Goal: Contribute content: Contribute content

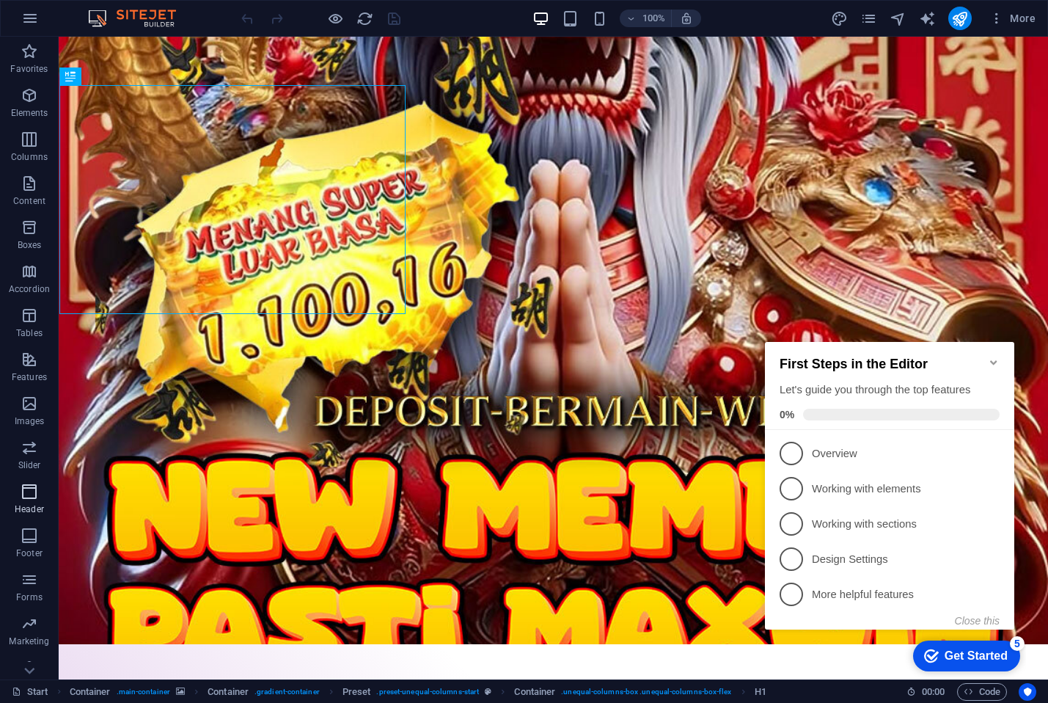
scroll to position [18, 0]
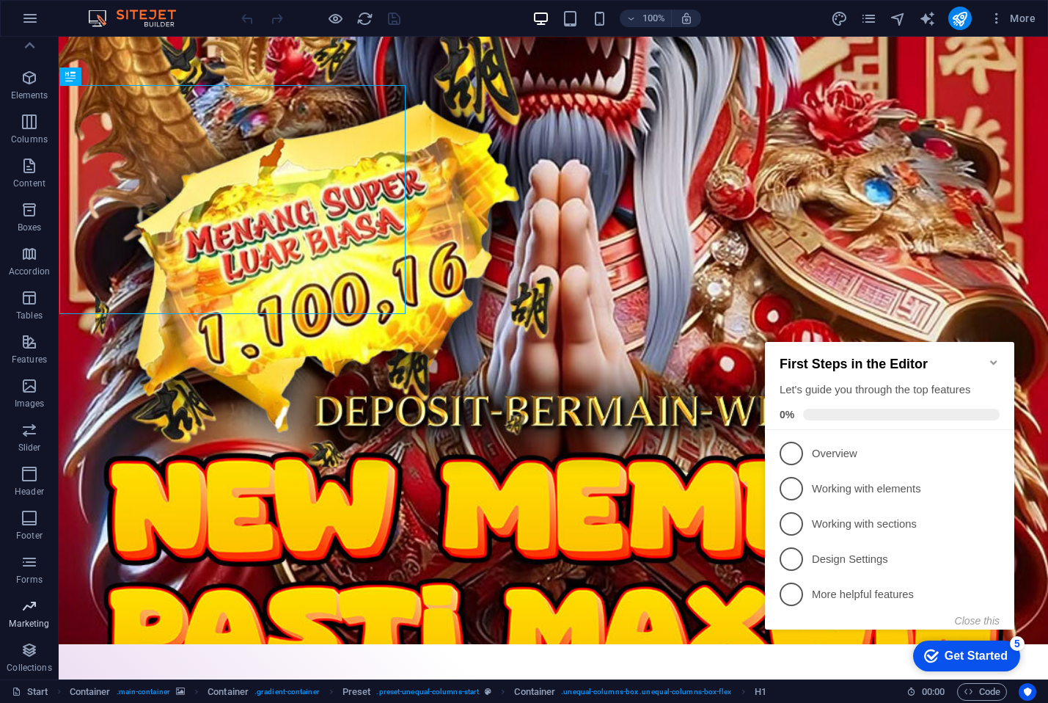
click at [31, 616] on span "Marketing" at bounding box center [29, 614] width 59 height 35
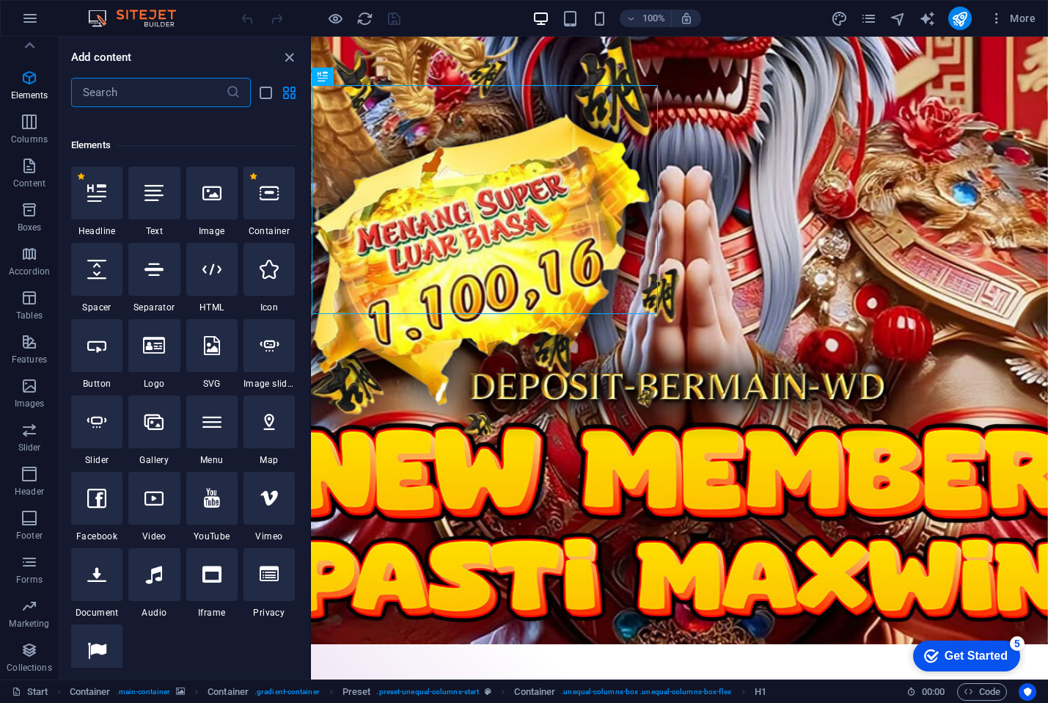
scroll to position [0, 0]
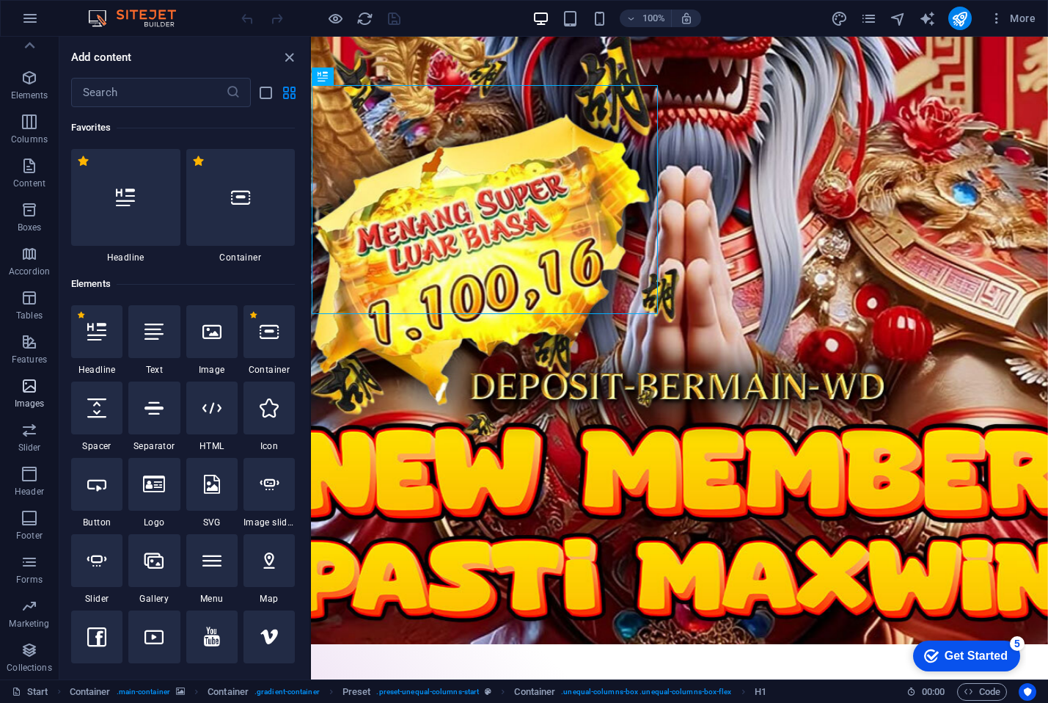
click at [43, 388] on span "Images" at bounding box center [29, 394] width 59 height 35
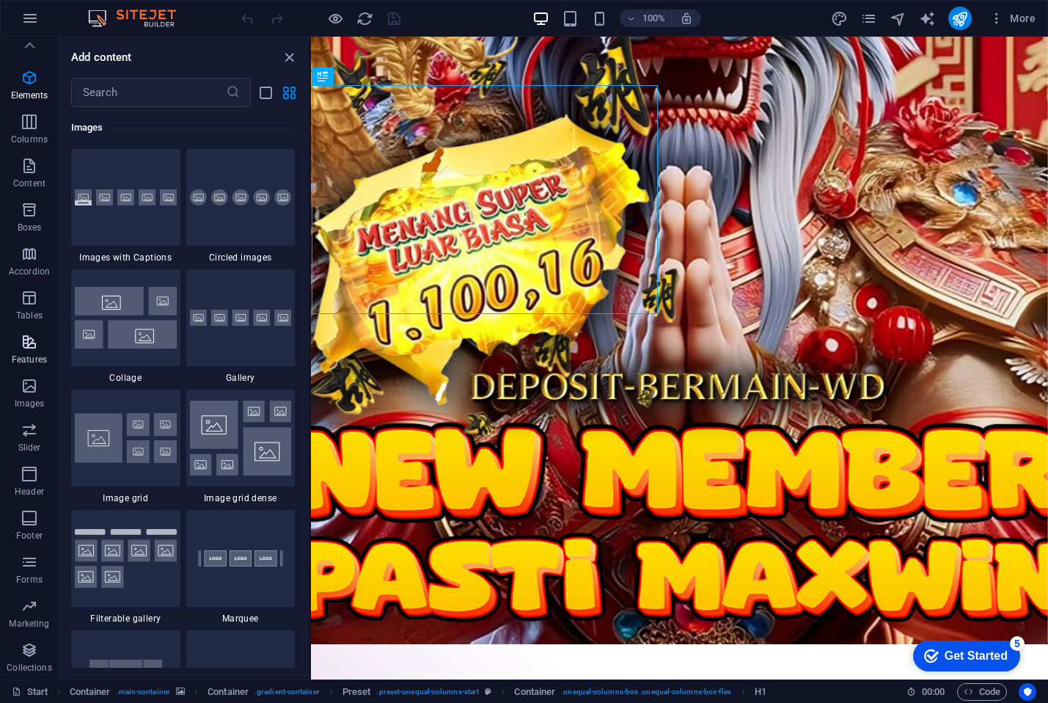
click at [30, 344] on icon "button" at bounding box center [30, 342] width 18 height 18
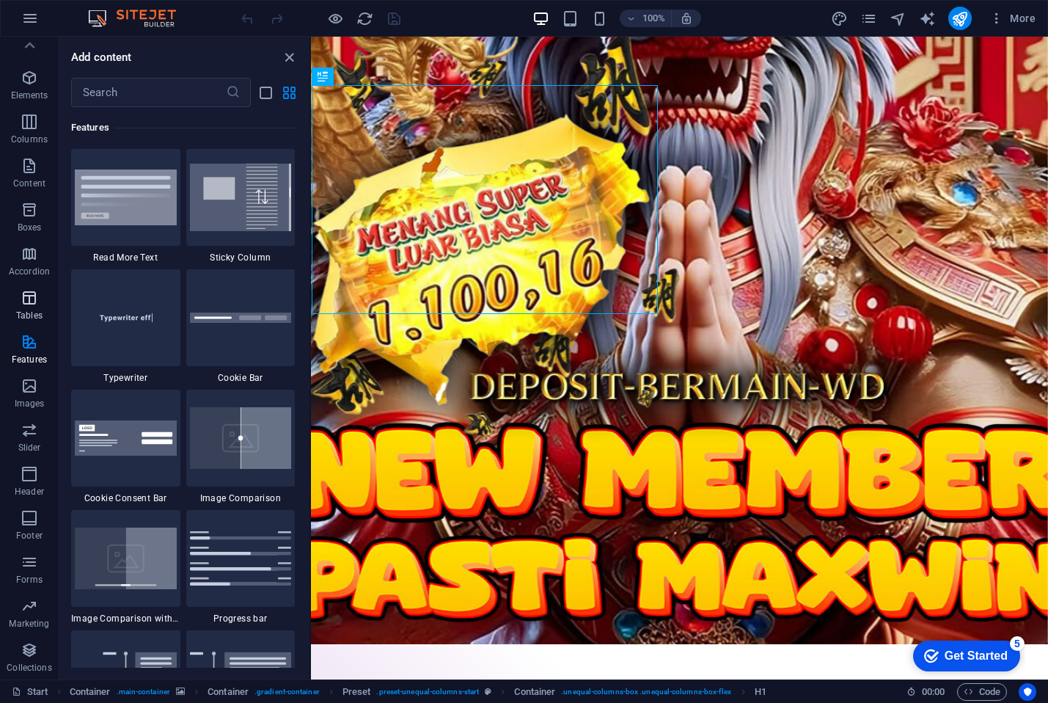
click at [34, 310] on p "Tables" at bounding box center [29, 315] width 26 height 12
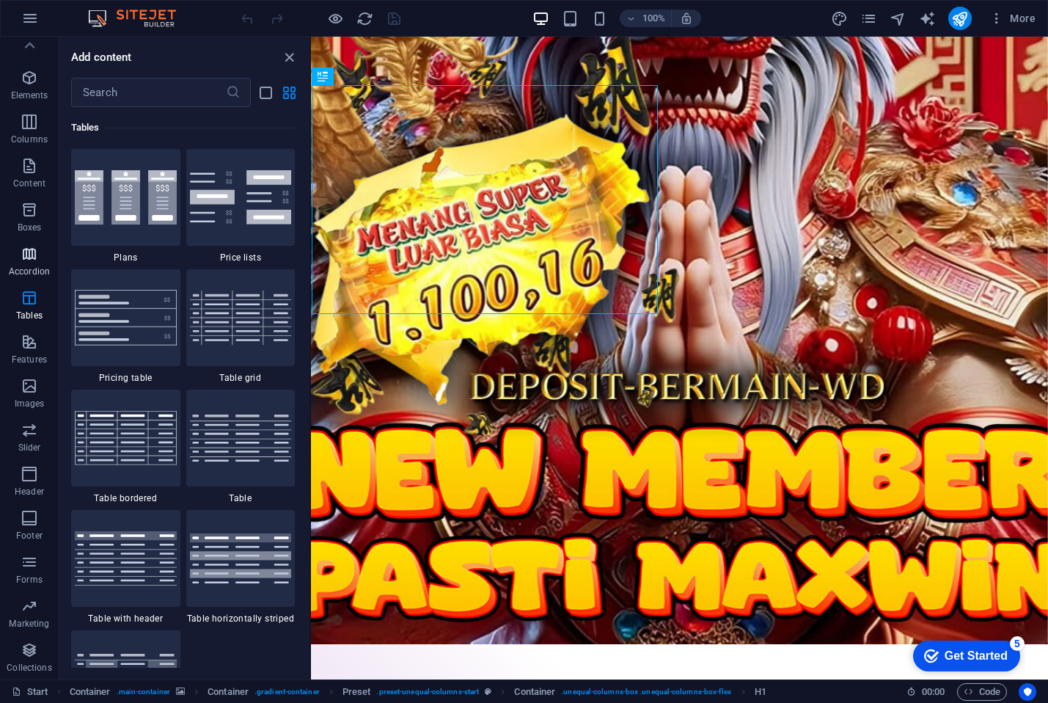
click at [39, 268] on p "Accordion" at bounding box center [29, 271] width 41 height 12
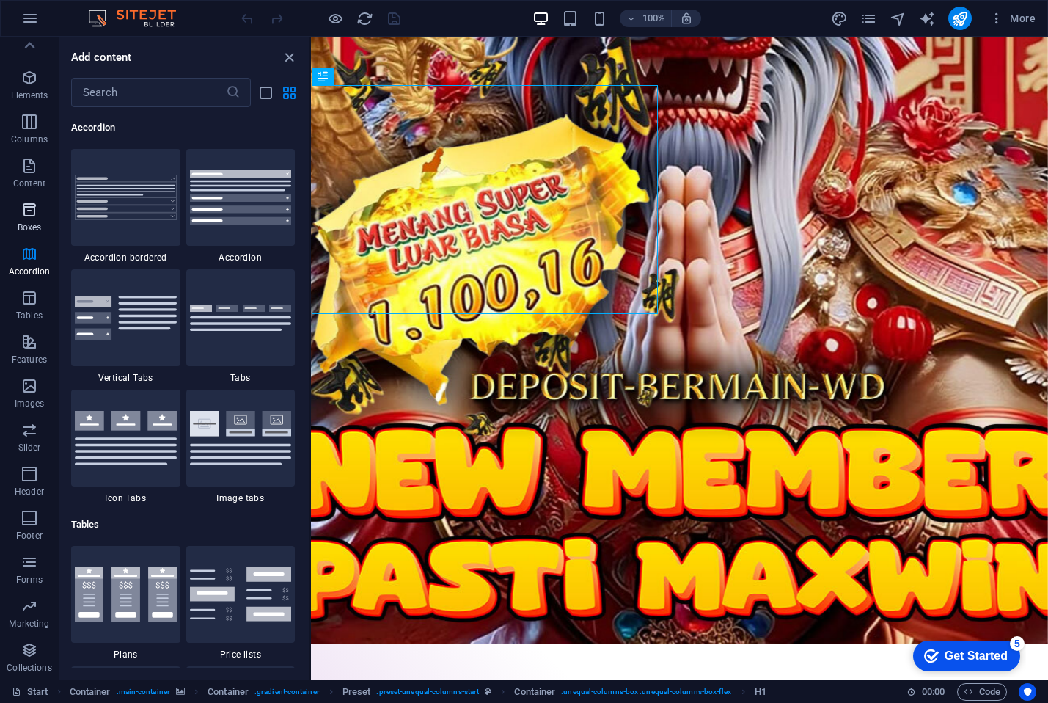
scroll to position [4682, 0]
click at [31, 222] on p "Boxes" at bounding box center [30, 227] width 24 height 12
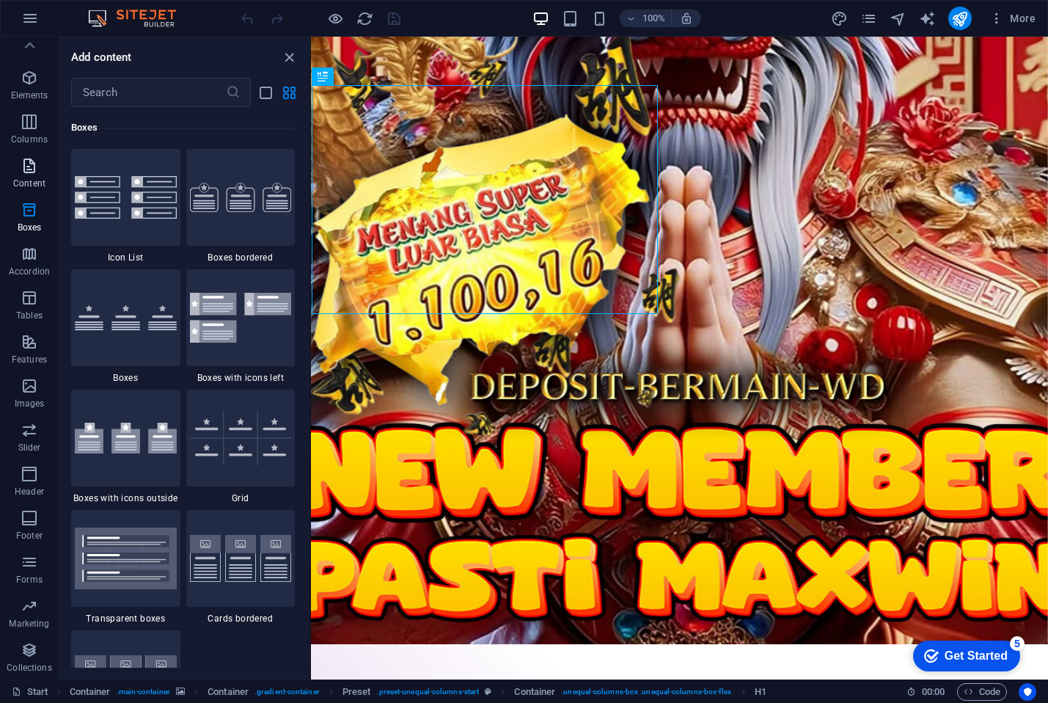
click at [33, 180] on p "Content" at bounding box center [29, 183] width 32 height 12
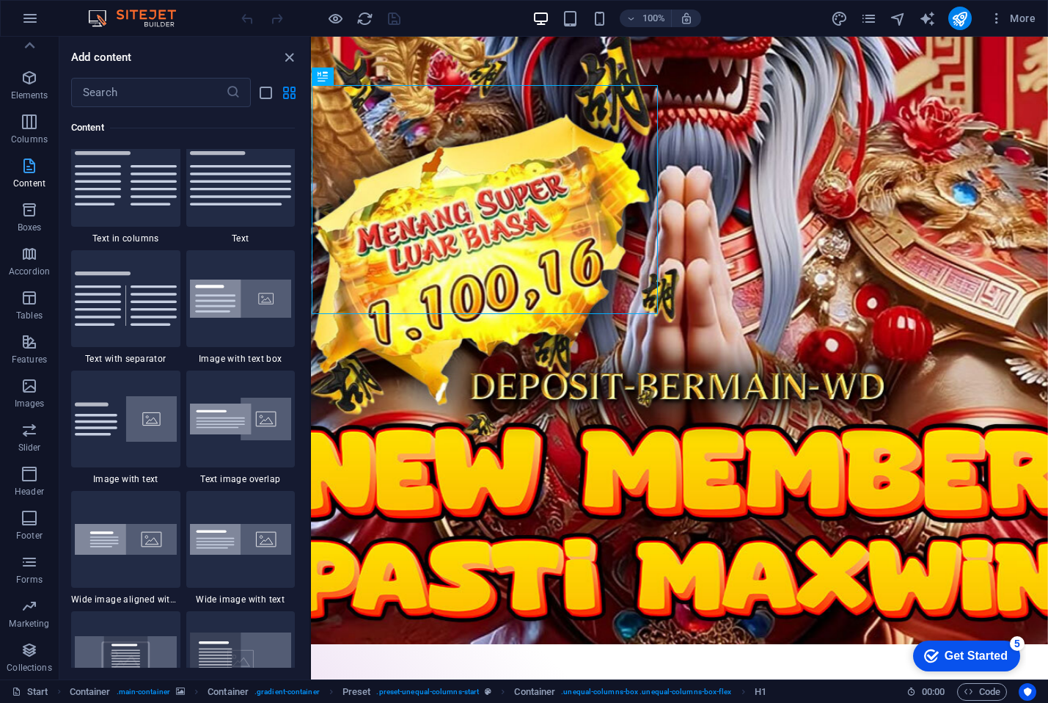
scroll to position [2566, 0]
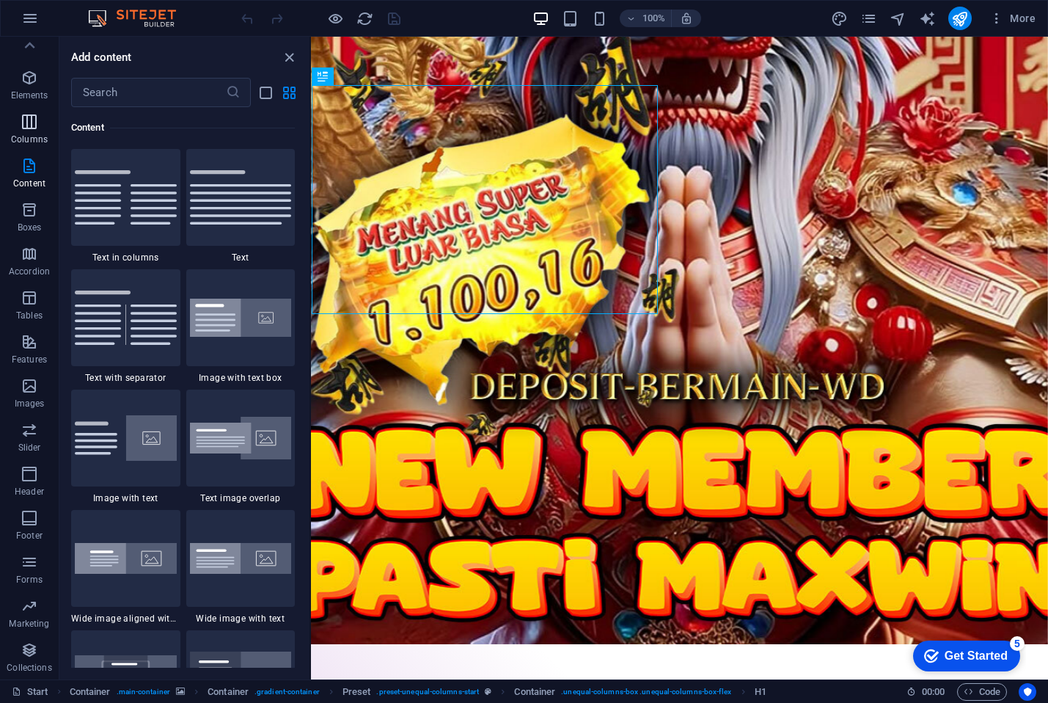
click at [24, 142] on p "Columns" at bounding box center [29, 139] width 37 height 12
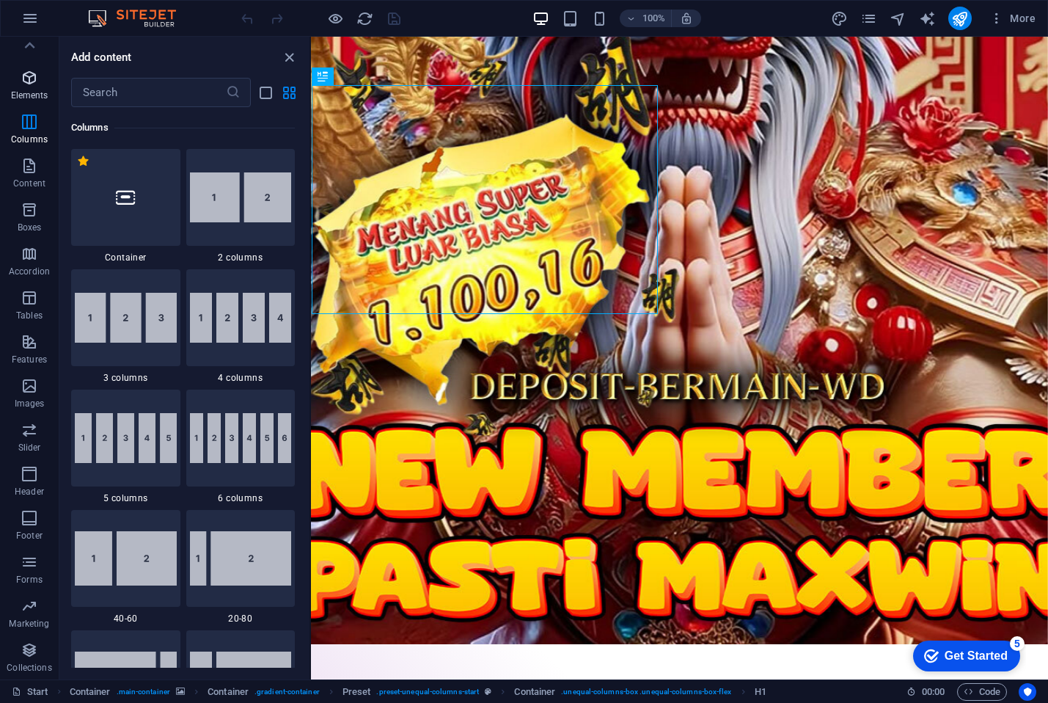
click at [30, 103] on span "Elements" at bounding box center [29, 86] width 59 height 35
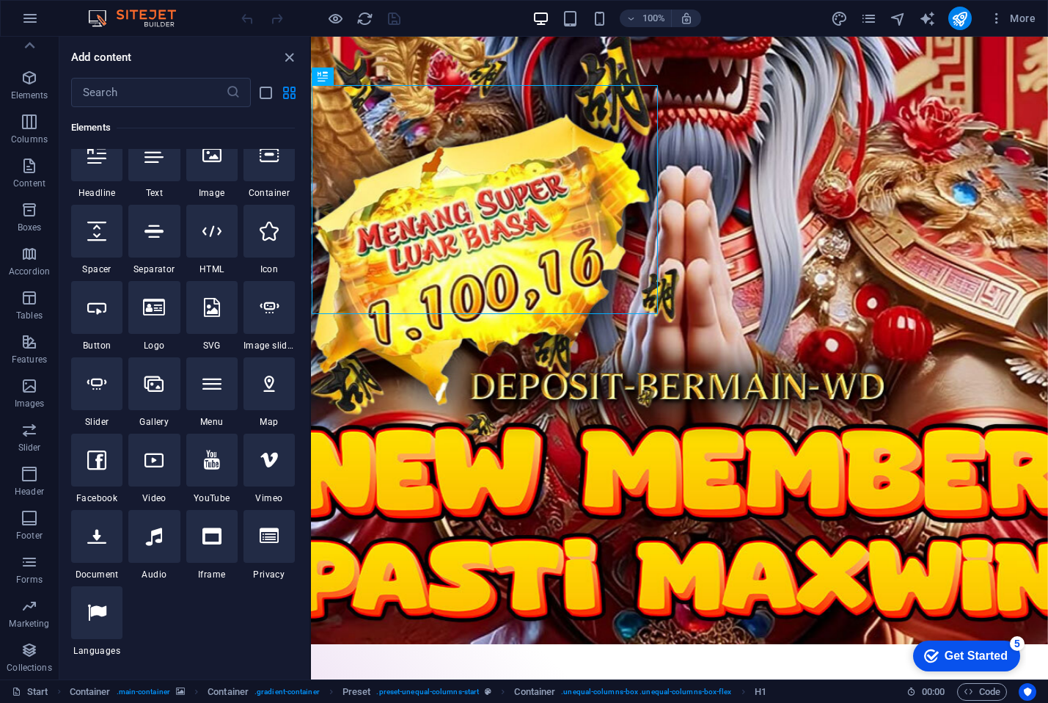
scroll to position [0, 0]
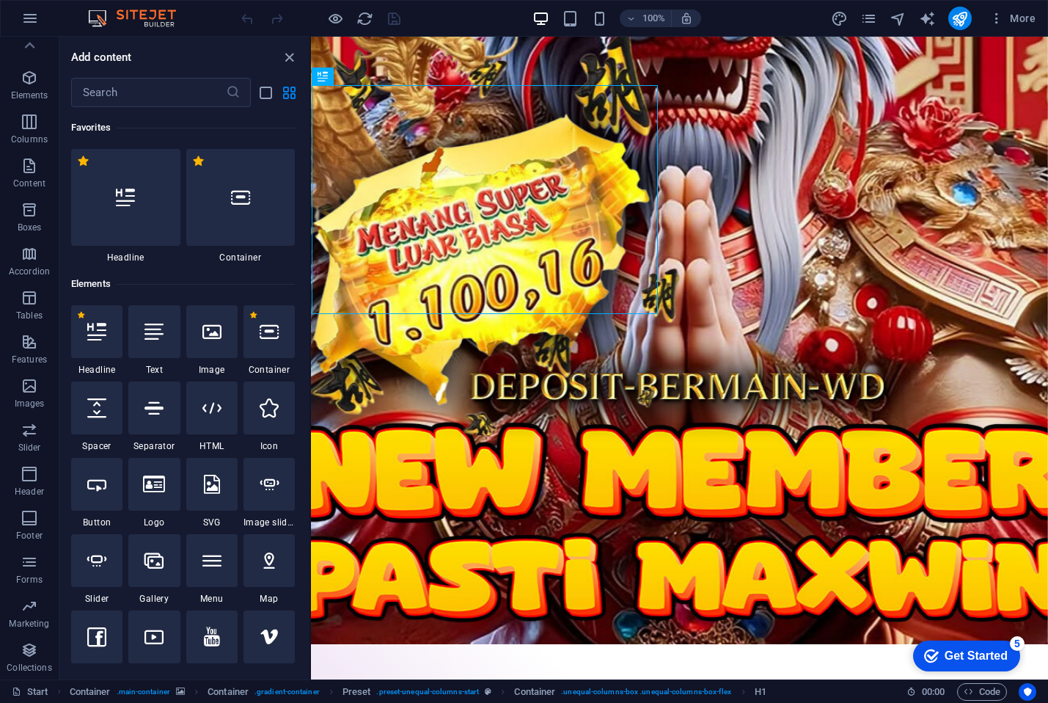
click at [908, 17] on div "More" at bounding box center [936, 18] width 210 height 23
click at [901, 16] on icon "navigator" at bounding box center [898, 18] width 17 height 17
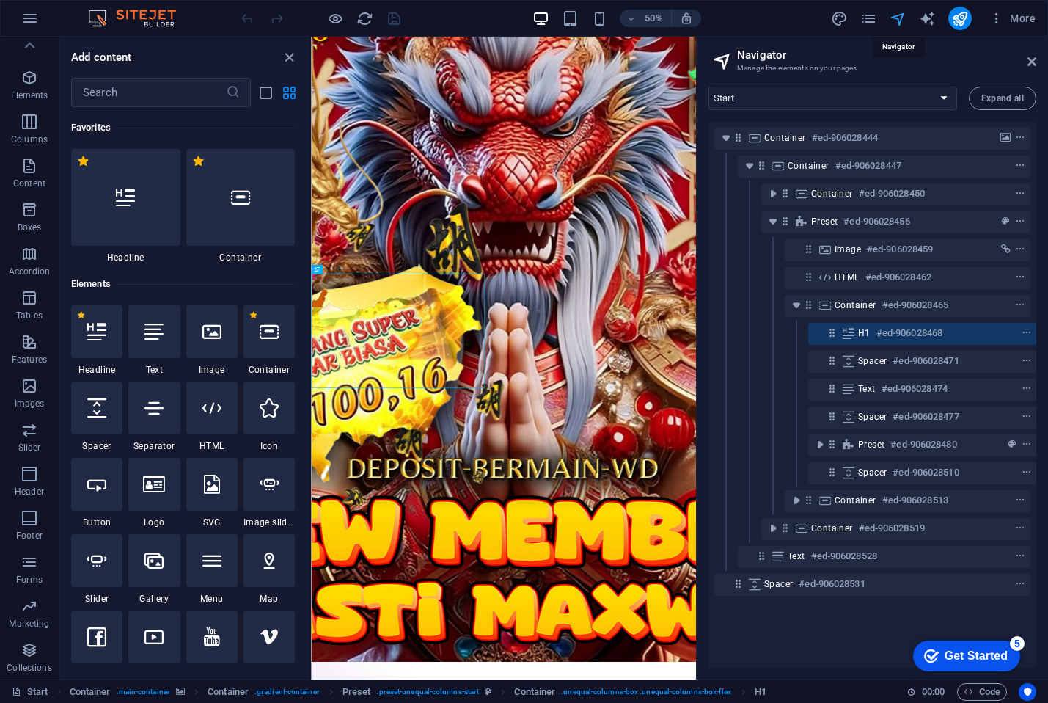
scroll to position [0, 4]
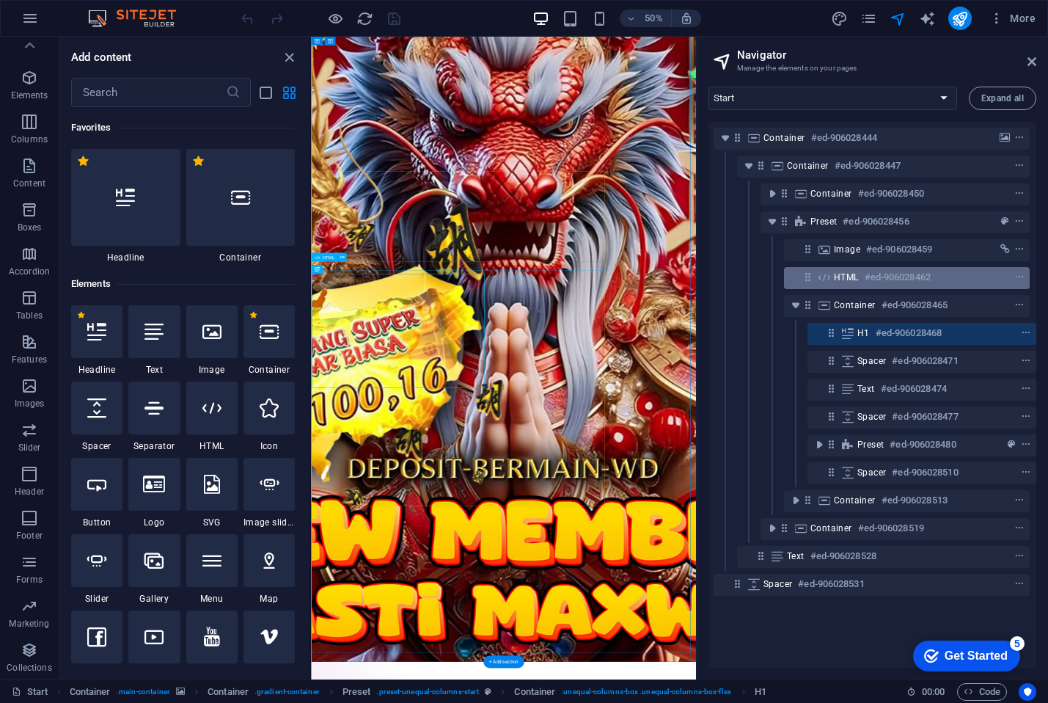
click at [853, 278] on span "HTML" at bounding box center [846, 277] width 25 height 12
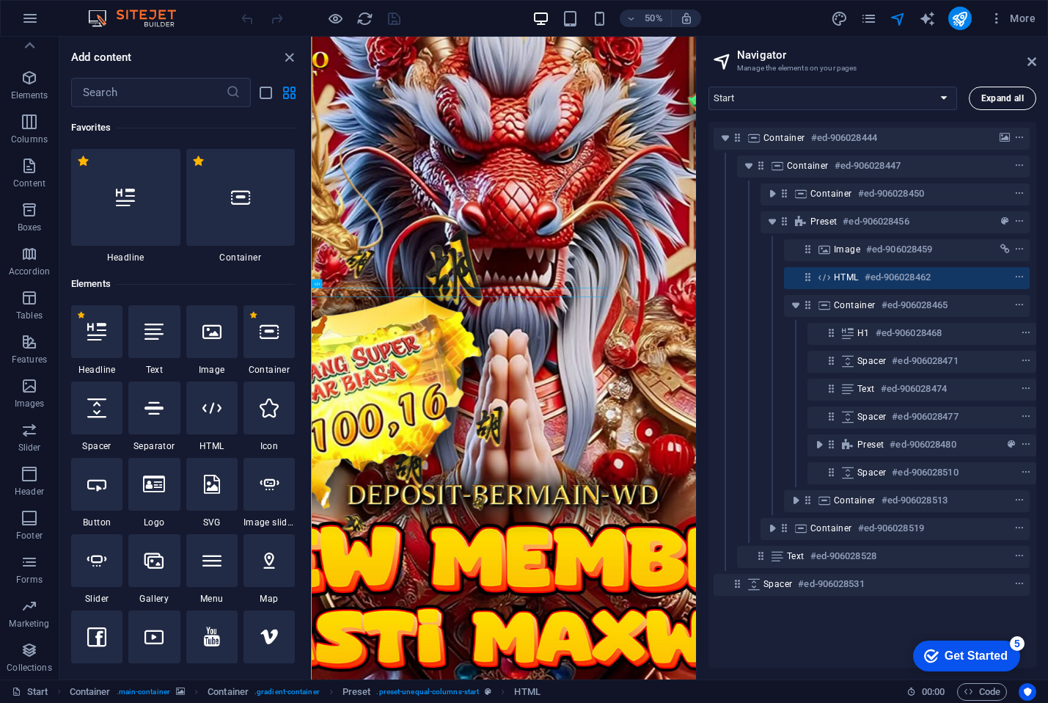
click at [991, 99] on span "Expand all" at bounding box center [1002, 98] width 43 height 9
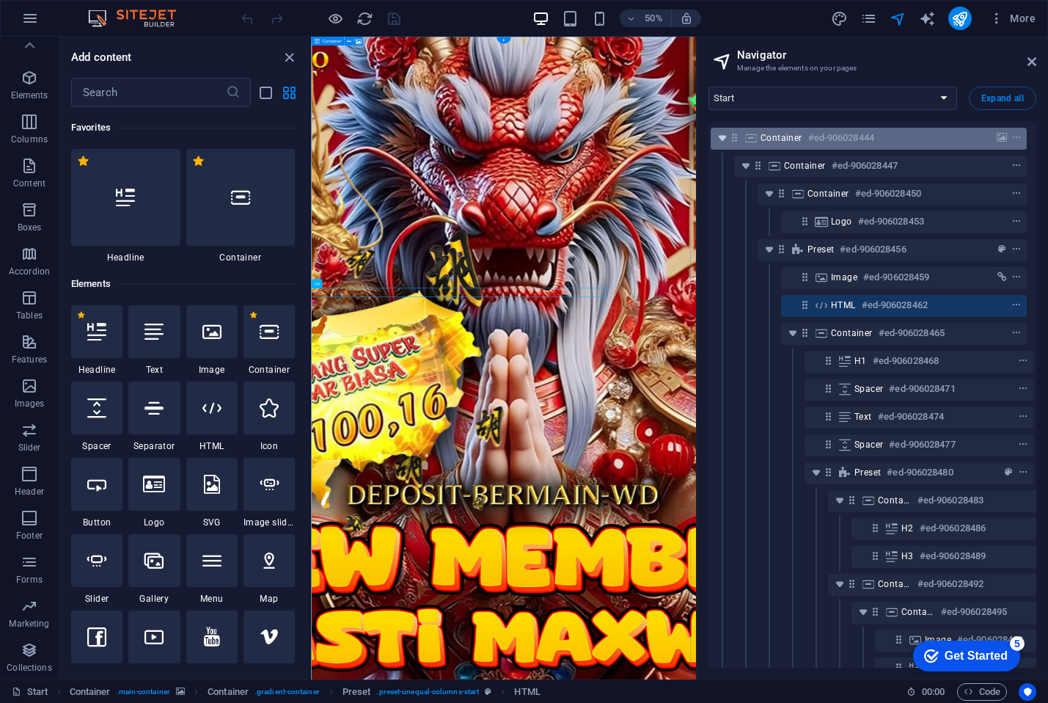
click at [722, 137] on icon "toggle-expand" at bounding box center [722, 138] width 15 height 15
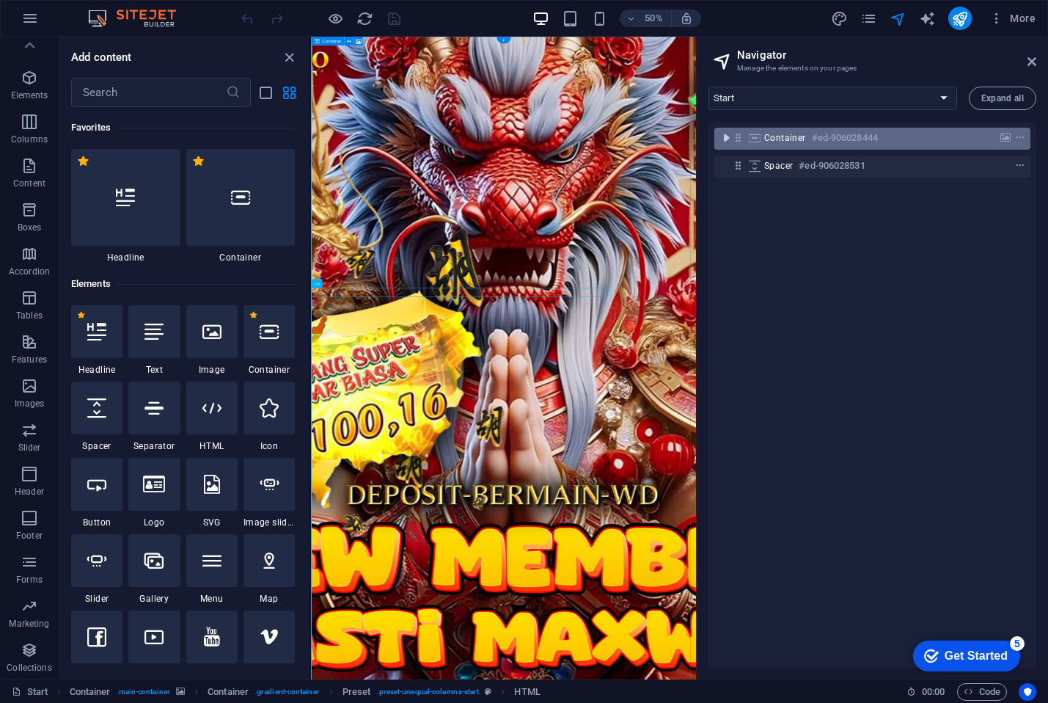
click at [722, 137] on icon "toggle-expand" at bounding box center [726, 138] width 15 height 15
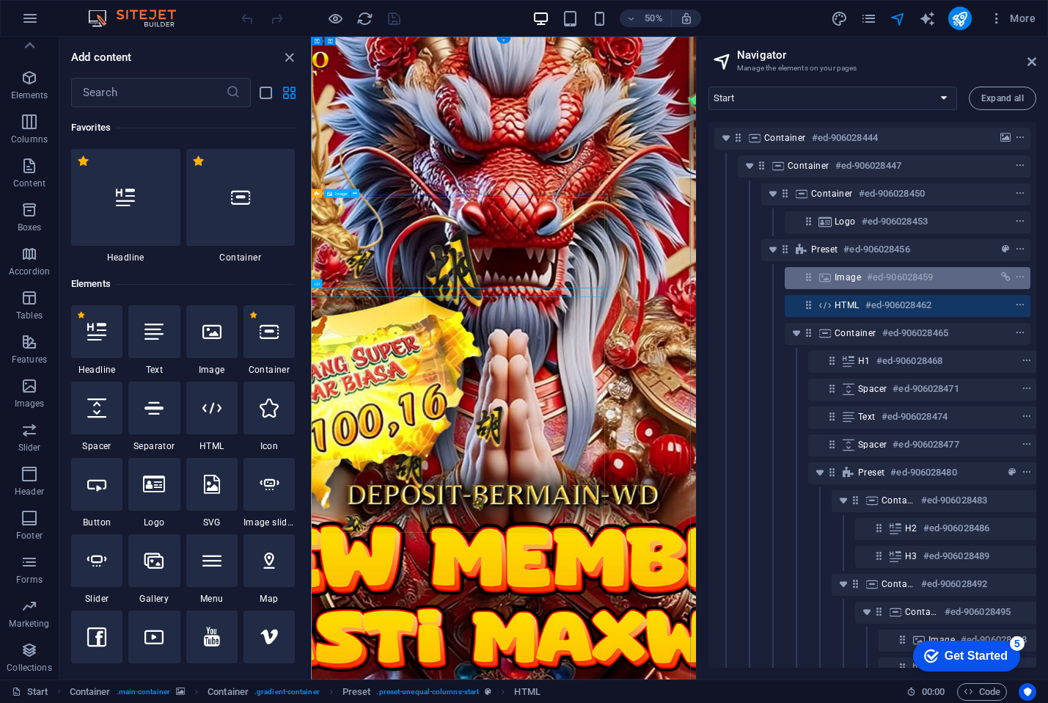
click at [837, 280] on span "Image" at bounding box center [848, 277] width 26 height 12
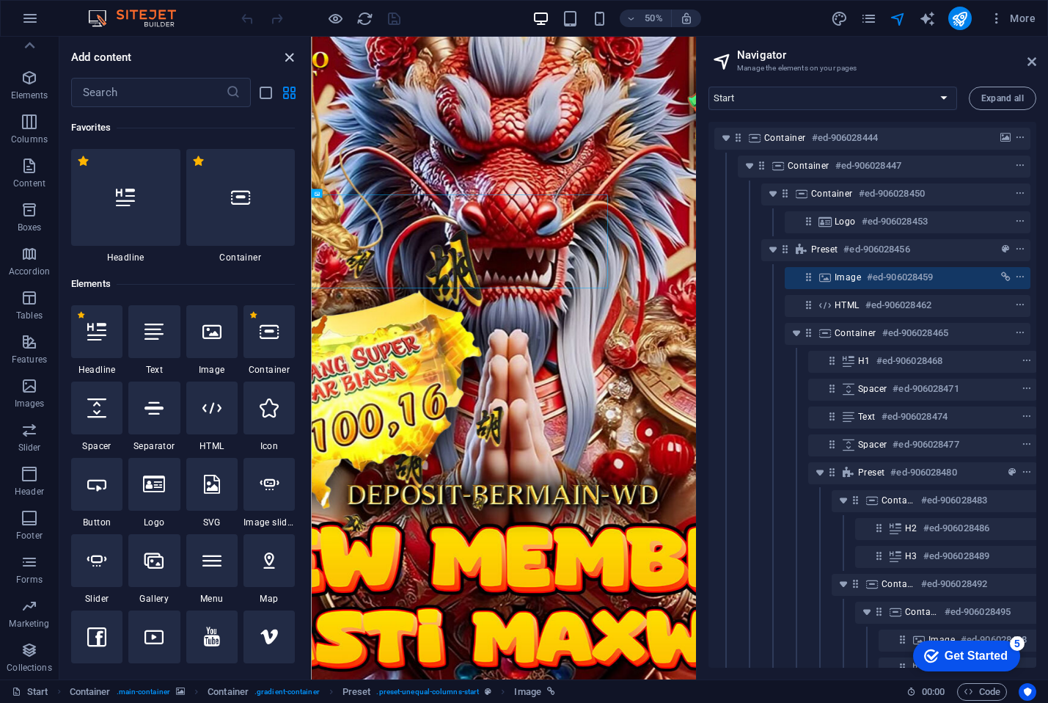
click at [293, 56] on icon "close panel" at bounding box center [289, 57] width 17 height 17
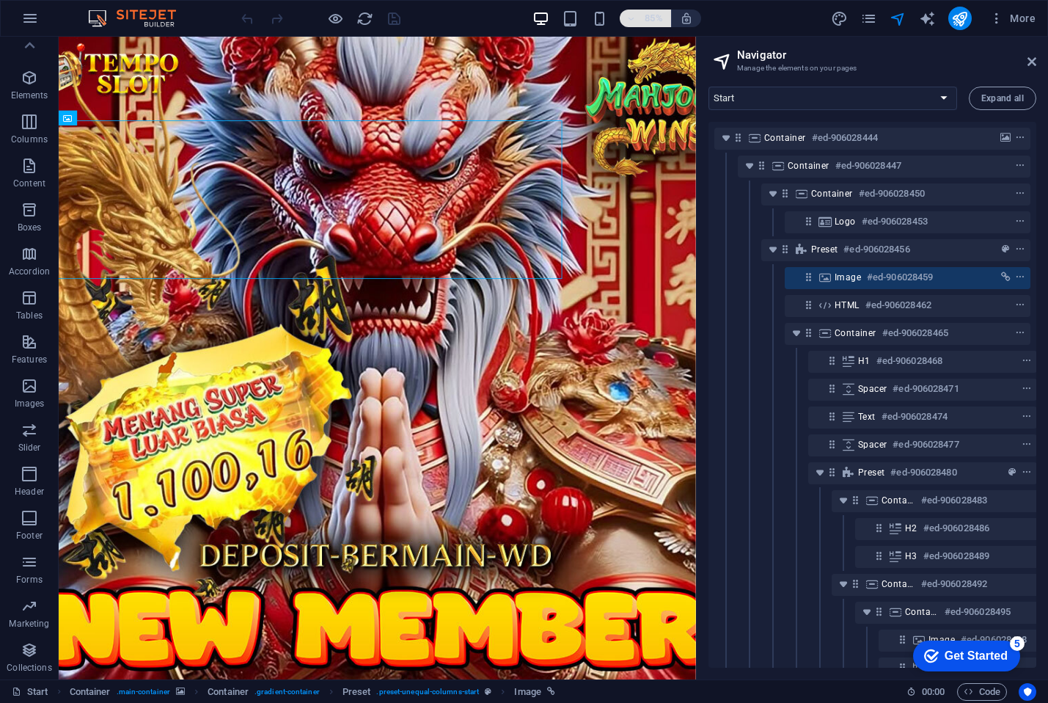
click at [627, 20] on icon "button" at bounding box center [631, 19] width 10 height 10
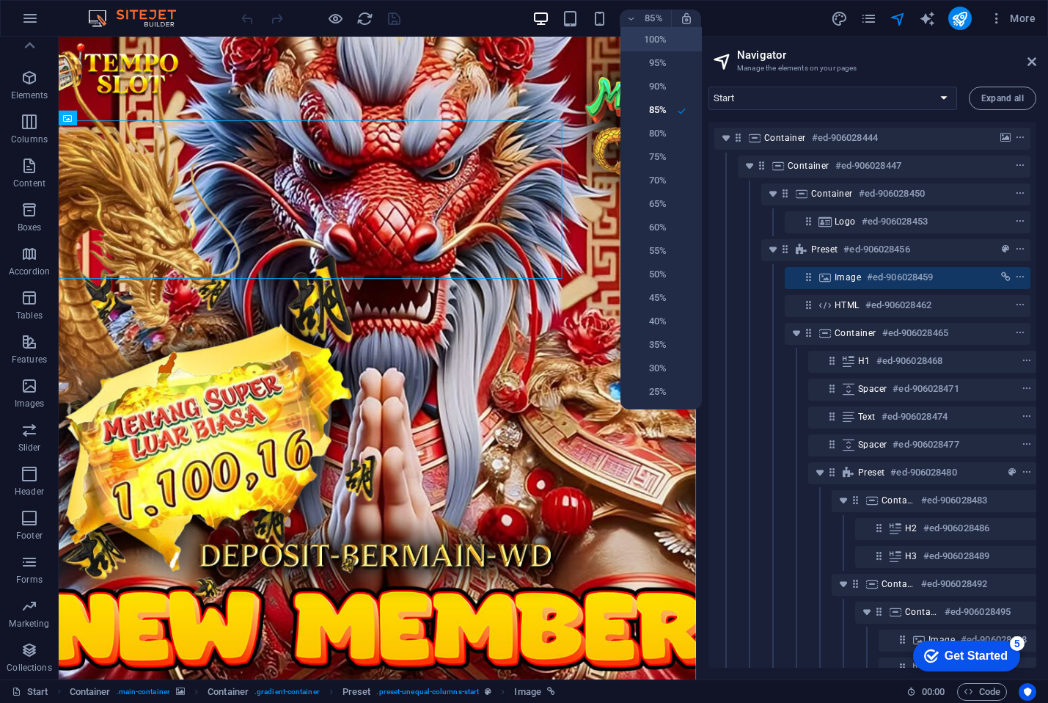
click at [647, 48] on h6 "100%" at bounding box center [647, 40] width 37 height 18
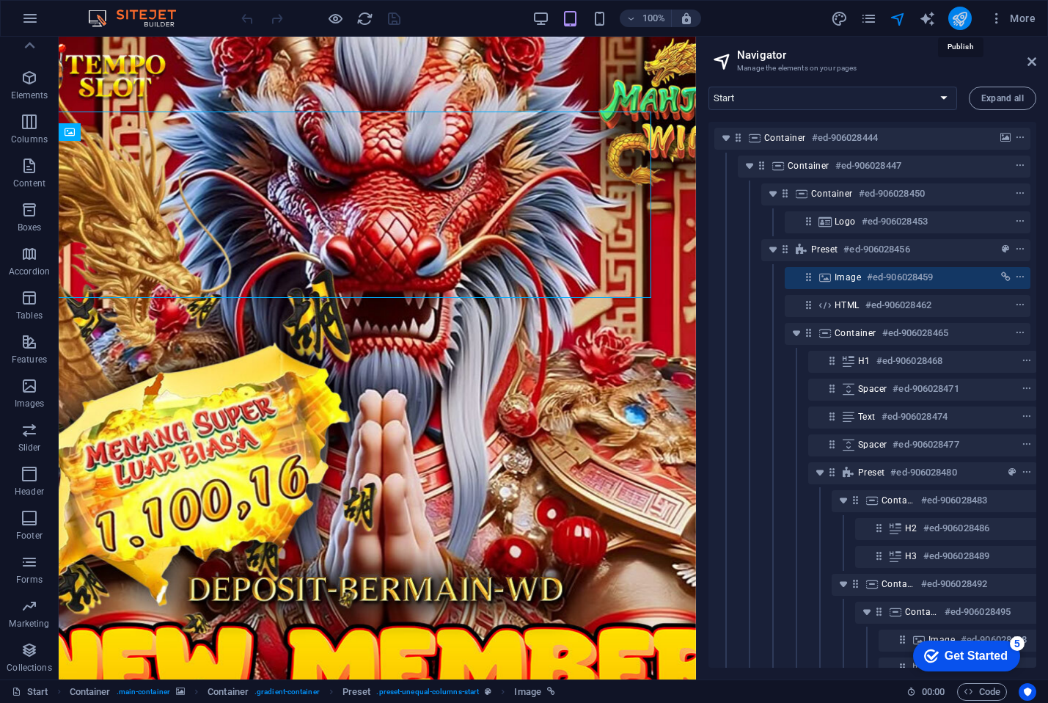
click at [965, 19] on icon "publish" at bounding box center [959, 18] width 17 height 17
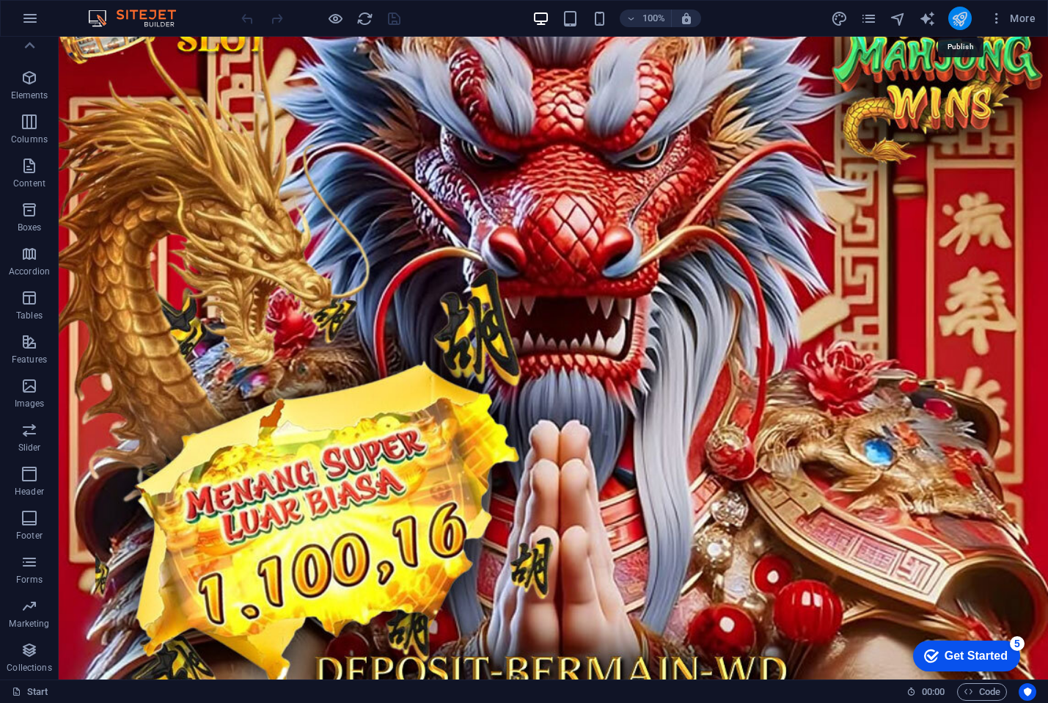
click at [965, 19] on icon "publish" at bounding box center [959, 18] width 17 height 17
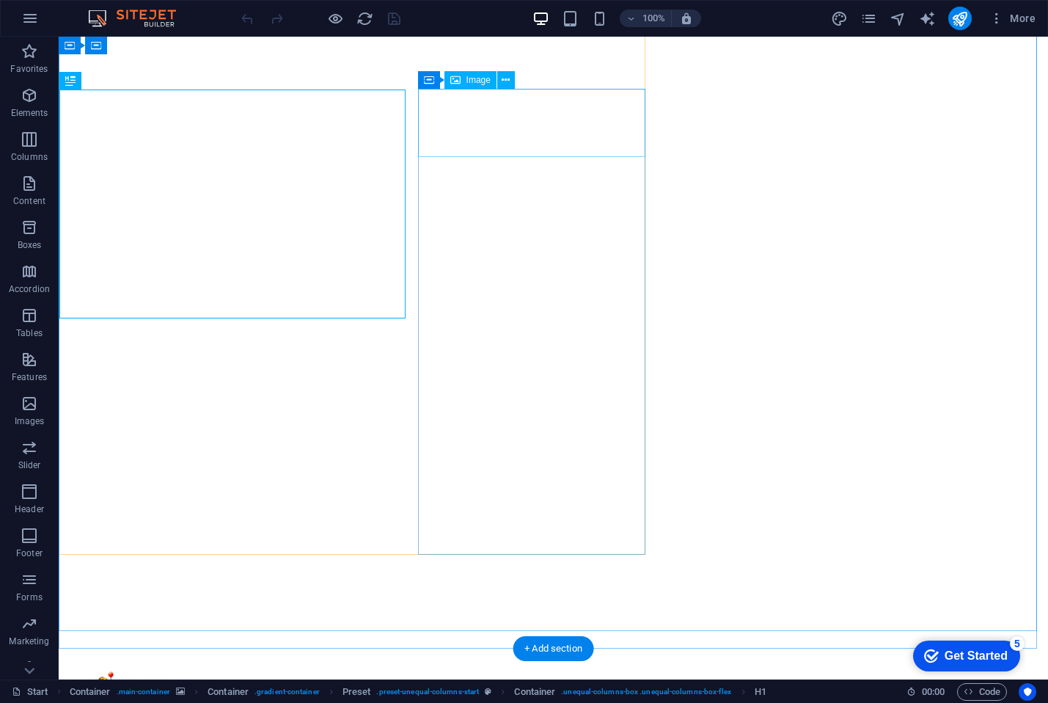
scroll to position [260, 0]
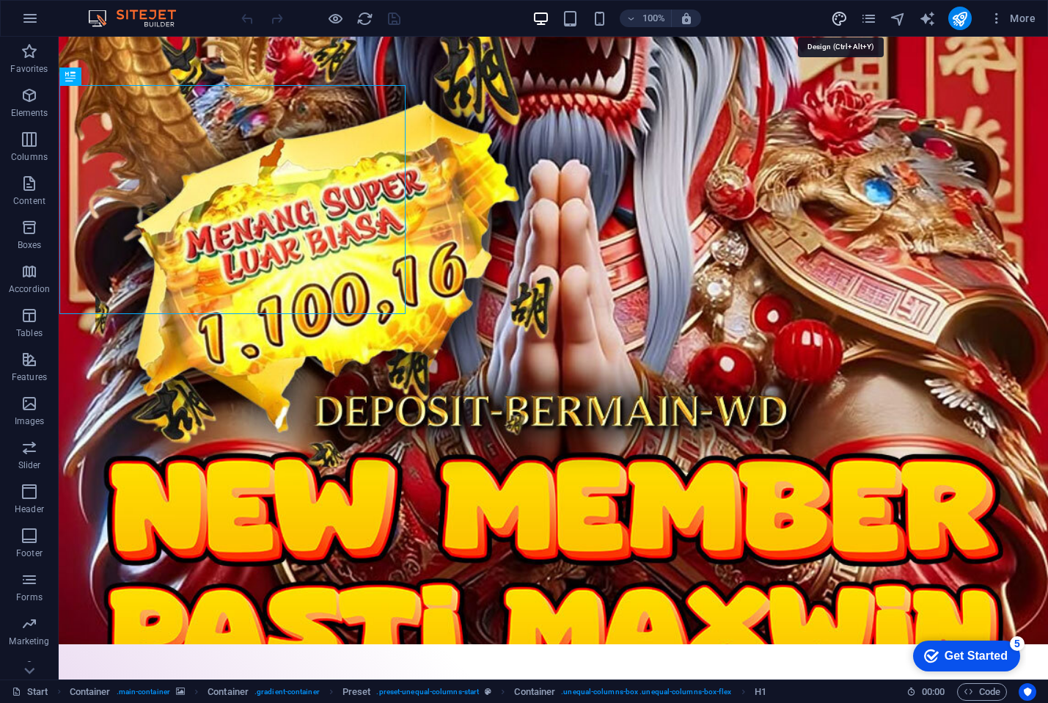
click at [837, 17] on icon "design" at bounding box center [839, 18] width 17 height 17
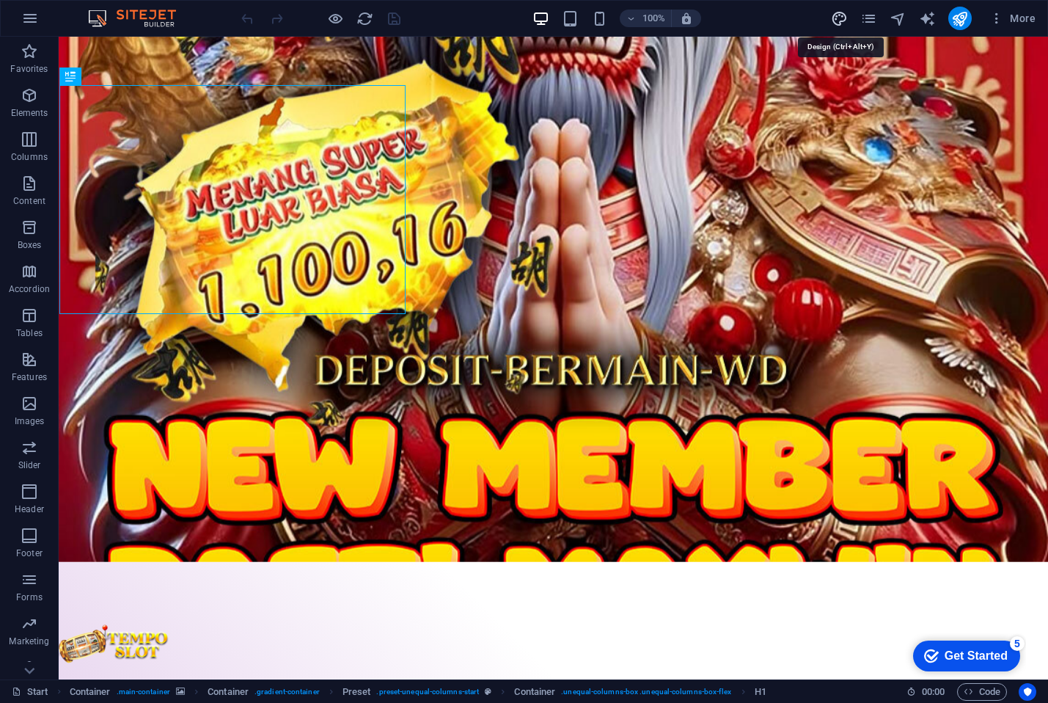
select select "px"
select select "300"
select select "px"
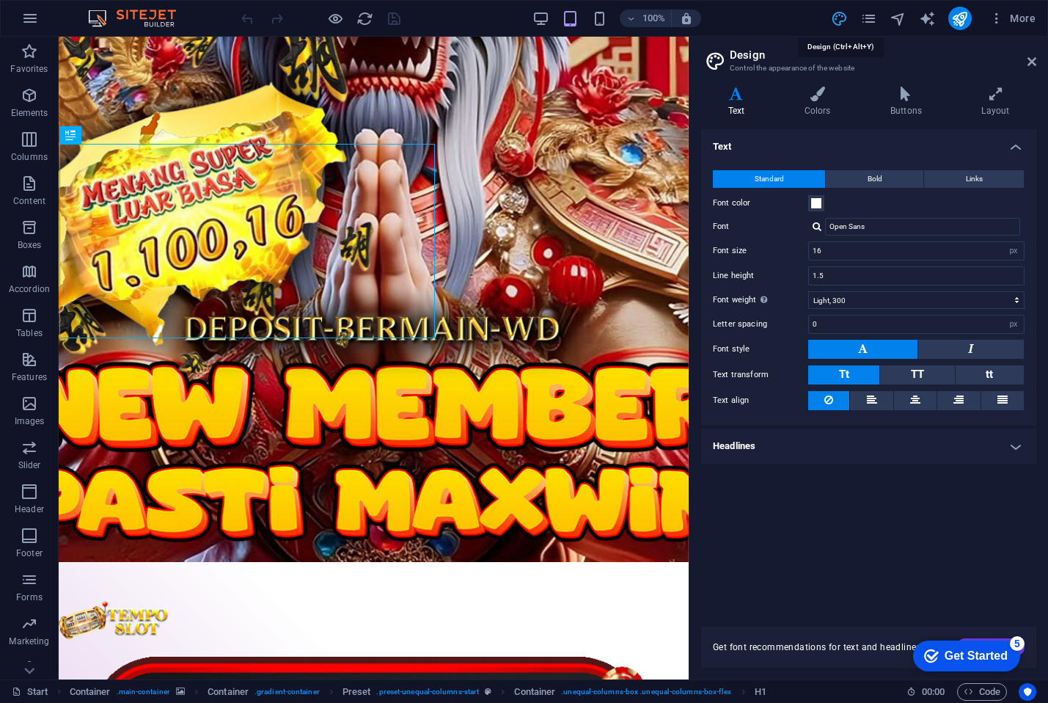
scroll to position [178, 0]
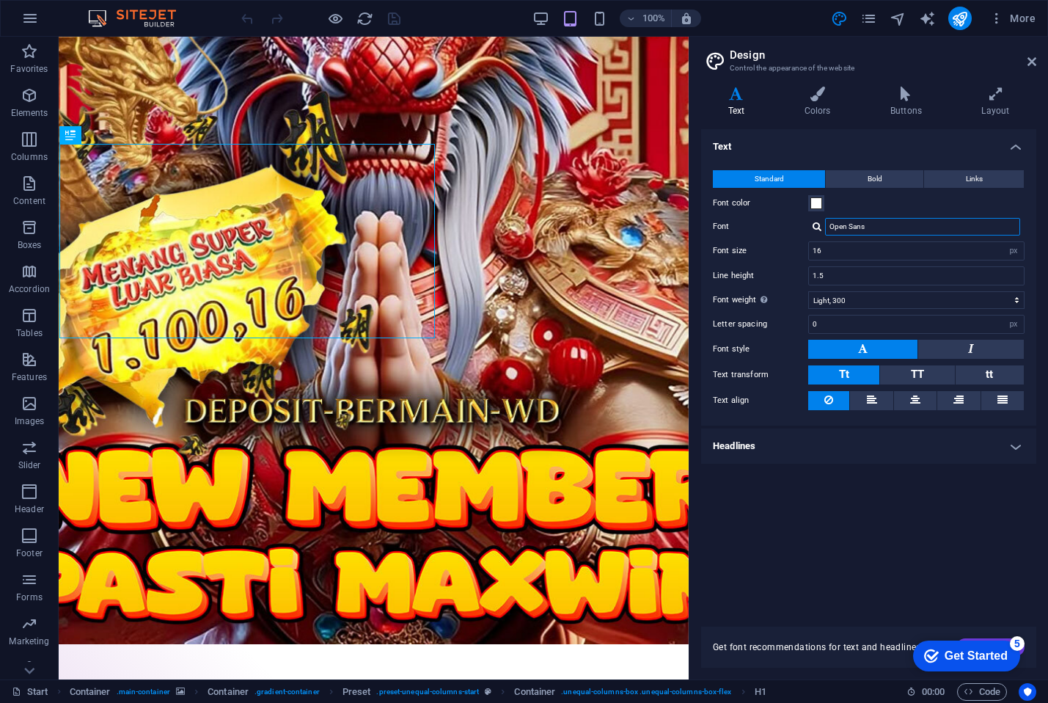
click at [860, 232] on input "Open Sans" at bounding box center [922, 227] width 195 height 18
type input "Open Sans"
click at [870, 180] on span "Bold" at bounding box center [875, 179] width 15 height 18
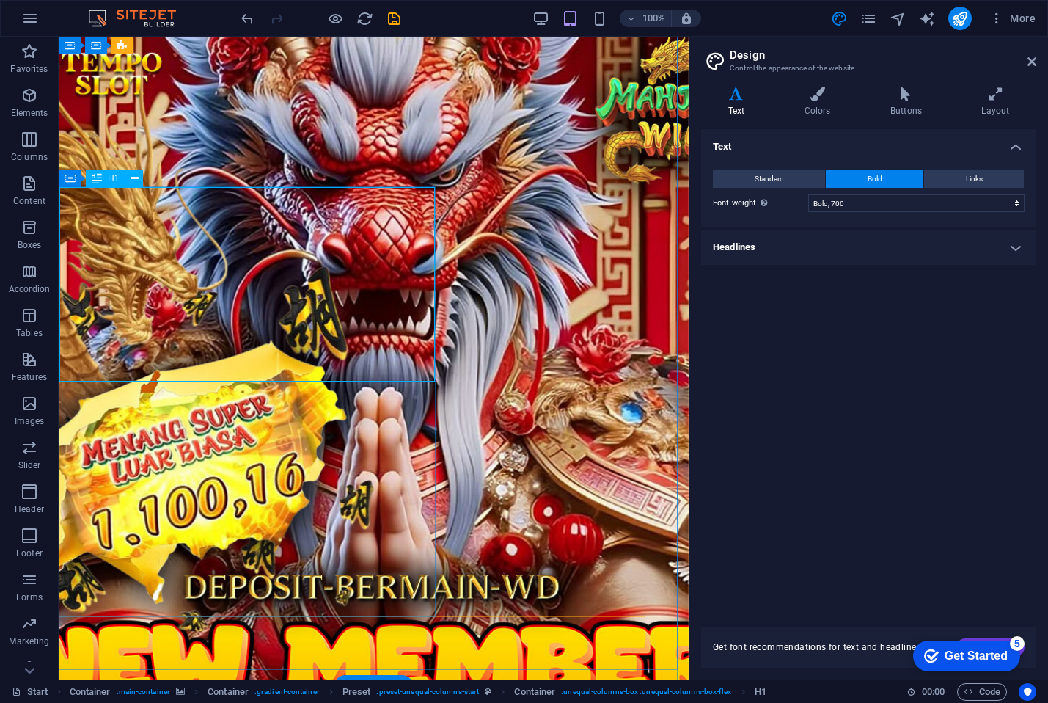
scroll to position [0, 0]
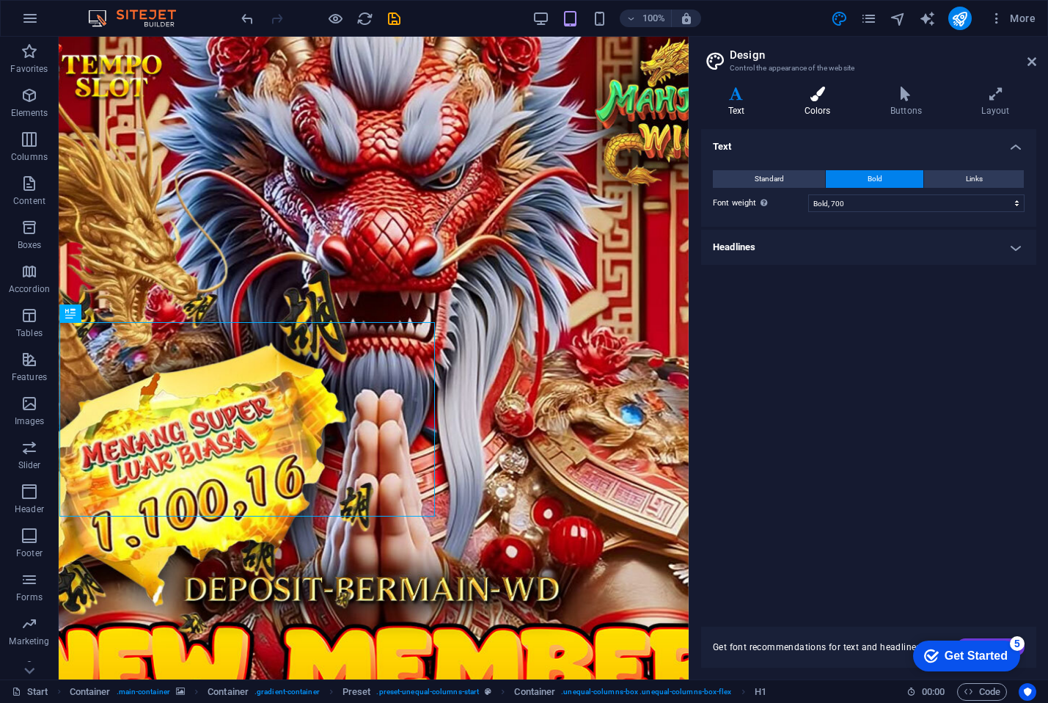
click at [813, 94] on icon at bounding box center [817, 94] width 80 height 15
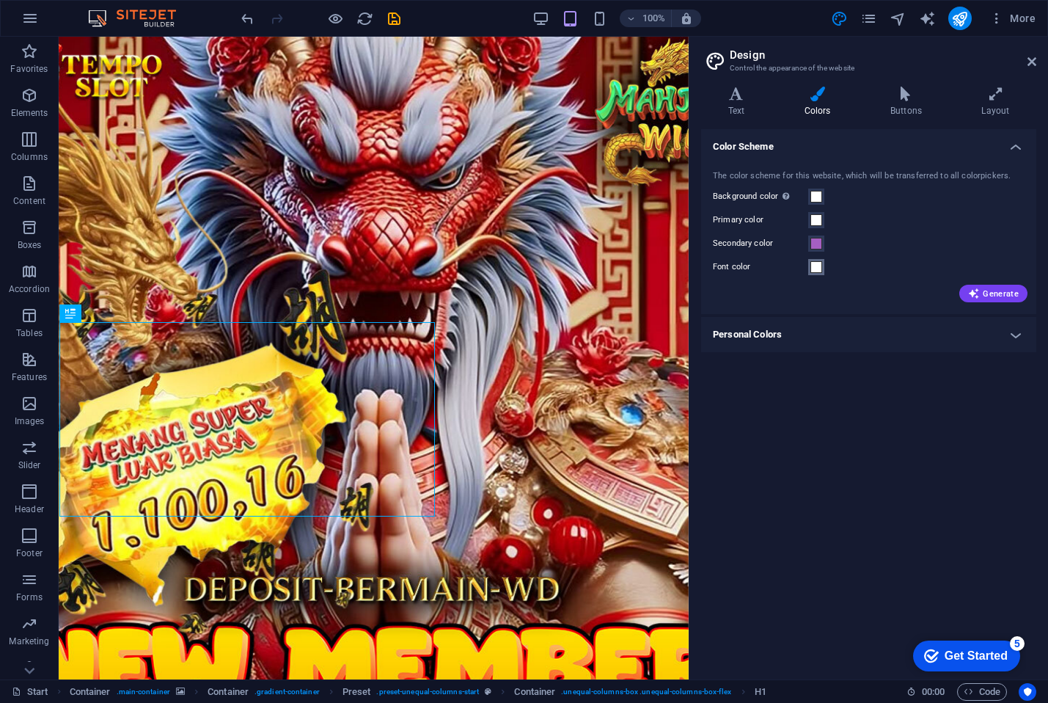
click at [821, 264] on span at bounding box center [816, 267] width 12 height 12
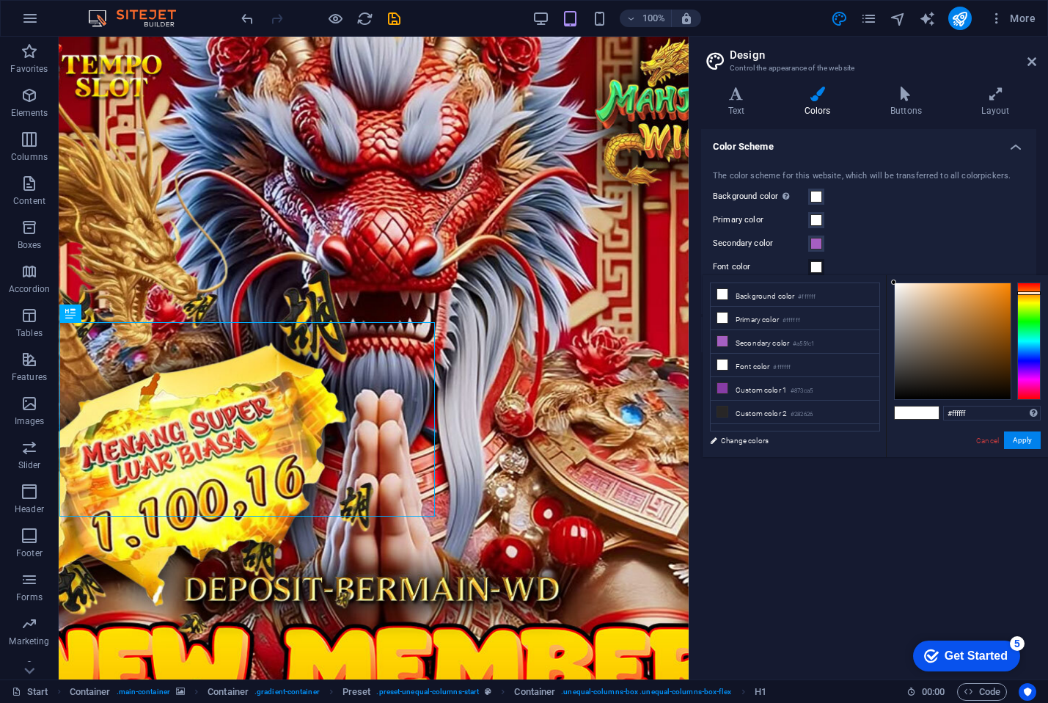
drag, startPoint x: 1020, startPoint y: 305, endPoint x: 1022, endPoint y: 293, distance: 12.6
click at [1022, 293] on div at bounding box center [1028, 340] width 23 height 117
drag, startPoint x: 950, startPoint y: 310, endPoint x: 1014, endPoint y: 282, distance: 69.6
click at [1014, 282] on div at bounding box center [967, 340] width 147 height 117
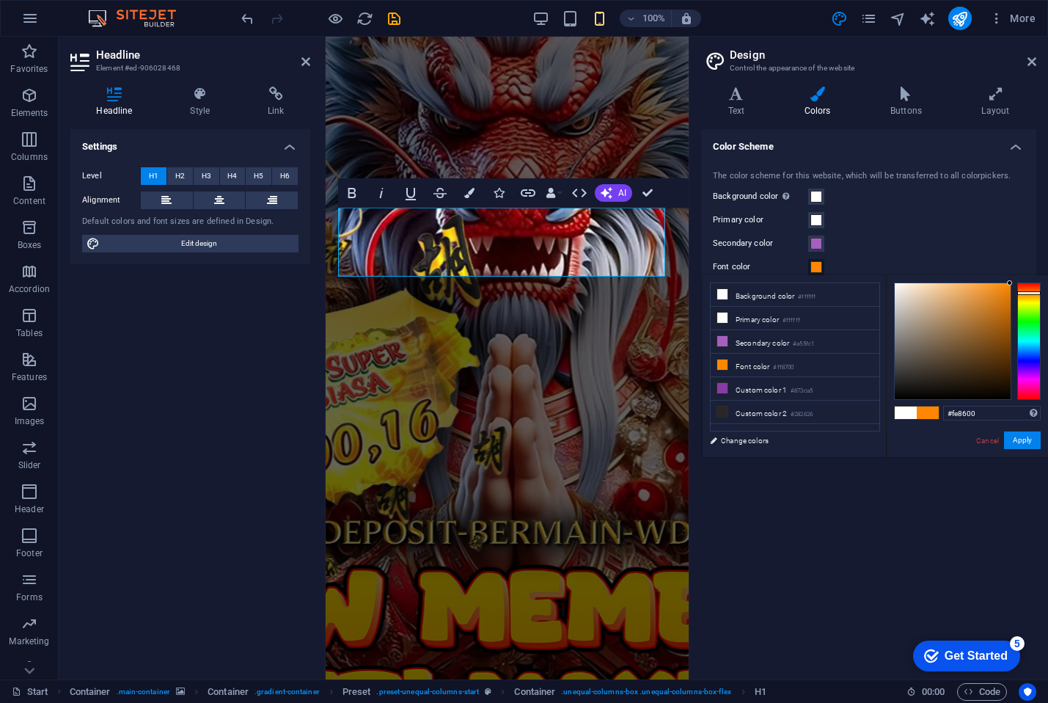
drag, startPoint x: 983, startPoint y: 317, endPoint x: 1013, endPoint y: 283, distance: 45.2
click at [1013, 283] on div at bounding box center [967, 340] width 147 height 117
click at [724, 298] on icon at bounding box center [722, 294] width 10 height 10
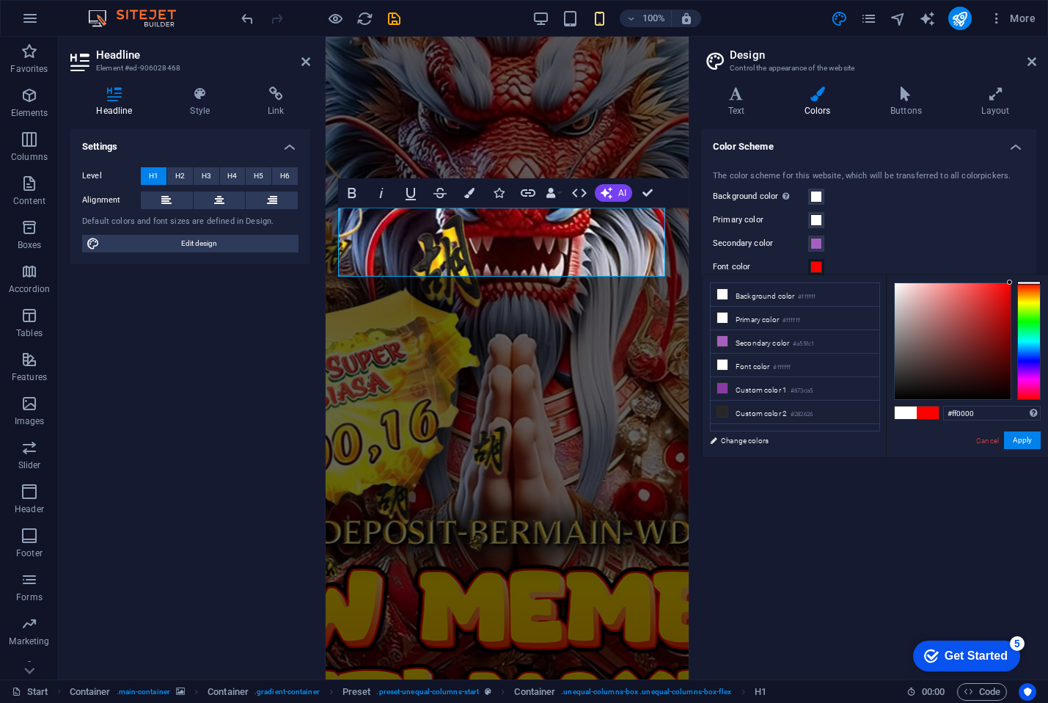
drag, startPoint x: 958, startPoint y: 307, endPoint x: 1005, endPoint y: 298, distance: 47.8
click at [1016, 277] on div "#ff0000 Supported formats #0852ed rgb(8, 82, 237) rgba(8, 82, 237, 90%) hsv(221…" at bounding box center [967, 472] width 162 height 395
click at [869, 454] on div "less Background color #ffffff Primary color #ffffff Secondary color #a55fc1 Fon…" at bounding box center [875, 366] width 345 height 182
drag, startPoint x: 779, startPoint y: 525, endPoint x: 766, endPoint y: 528, distance: 12.8
click at [780, 526] on div "Color Scheme The color scheme for this website, which will be transferred to al…" at bounding box center [868, 398] width 335 height 538
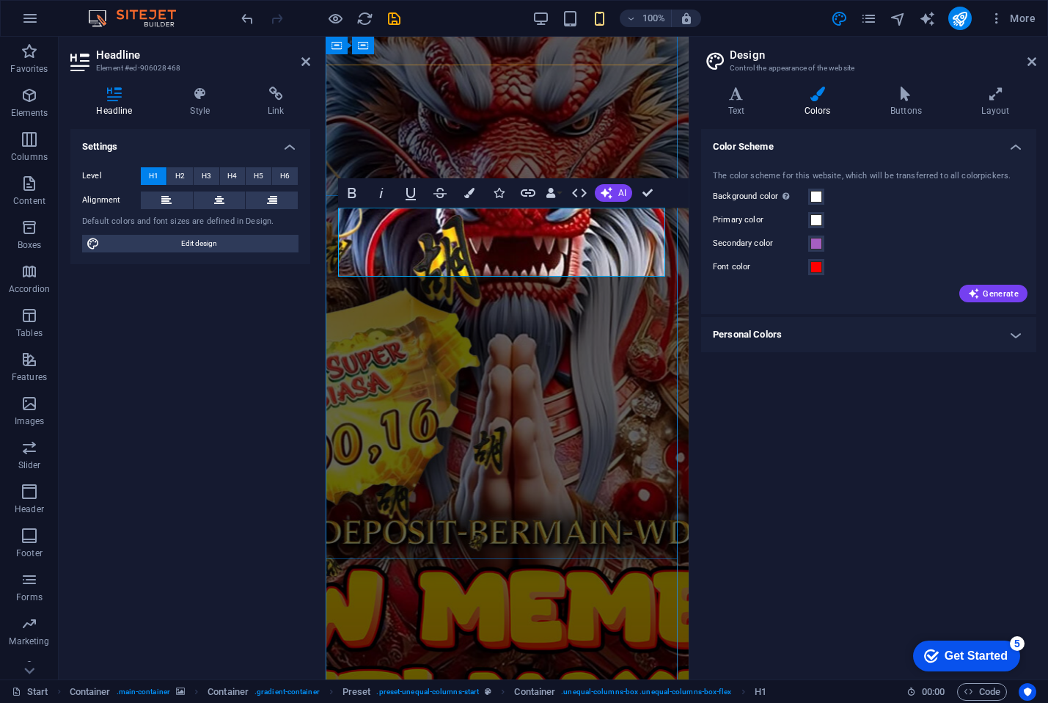
click at [810, 520] on div "Color Scheme The color scheme for this website, which will be transferred to al…" at bounding box center [868, 398] width 335 height 538
click at [1038, 61] on aside "Design Control the appearance of the website Variants Text Colors Buttons Layou…" at bounding box center [868, 358] width 359 height 642
click at [1031, 64] on icon at bounding box center [1031, 62] width 9 height 12
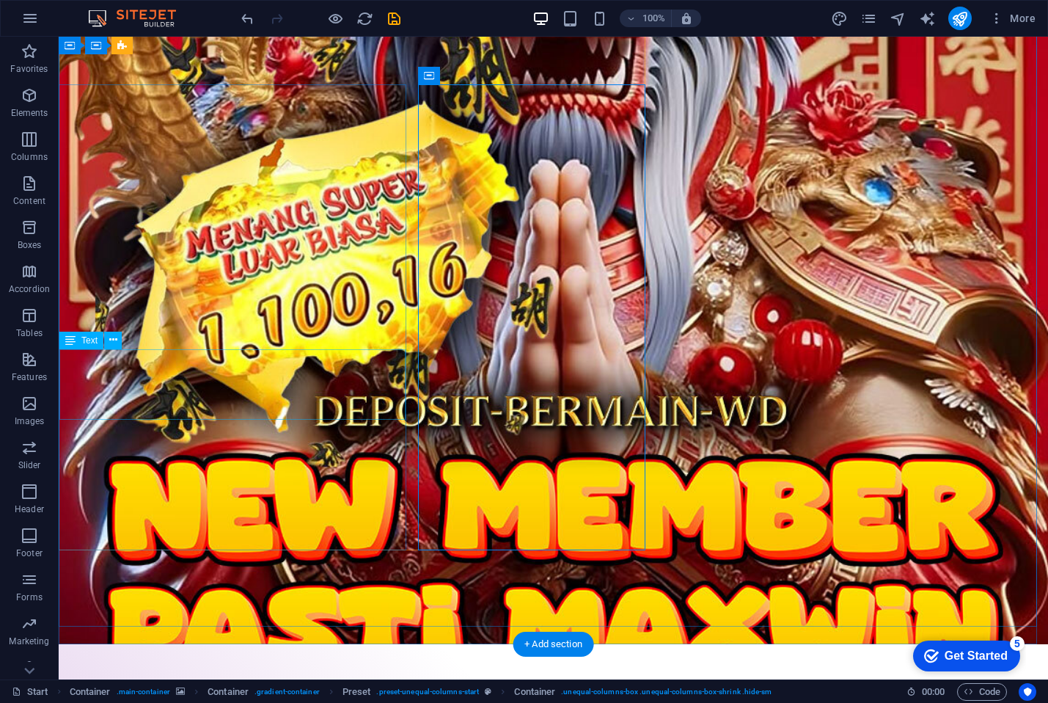
scroll to position [114, 0]
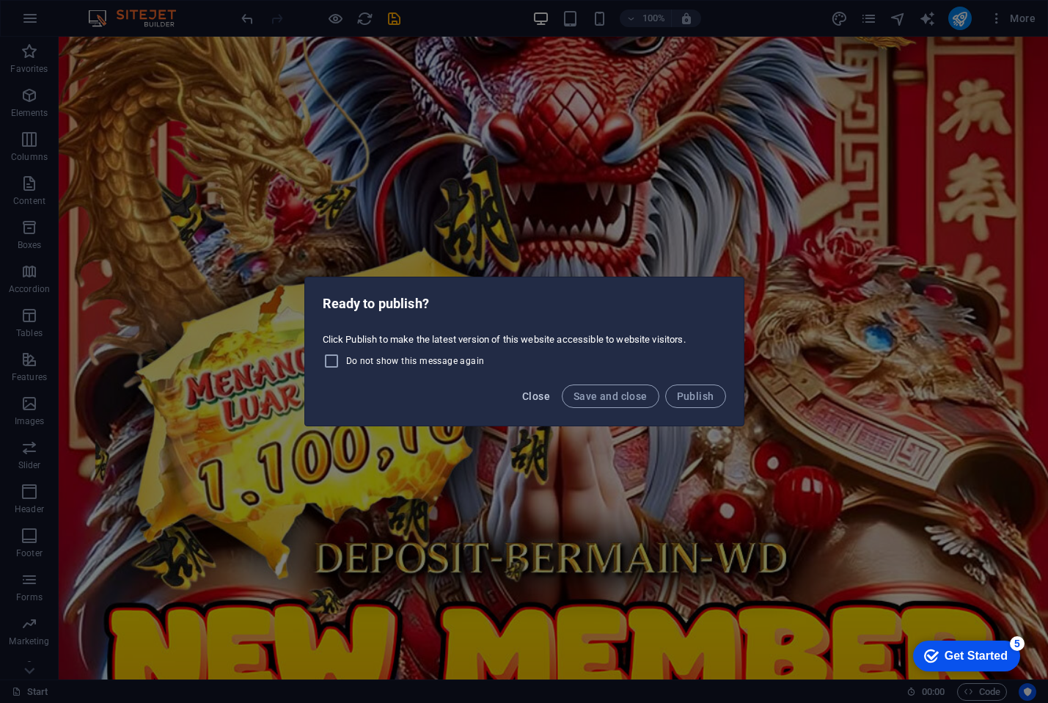
click at [550, 401] on span "Close" at bounding box center [536, 396] width 28 height 12
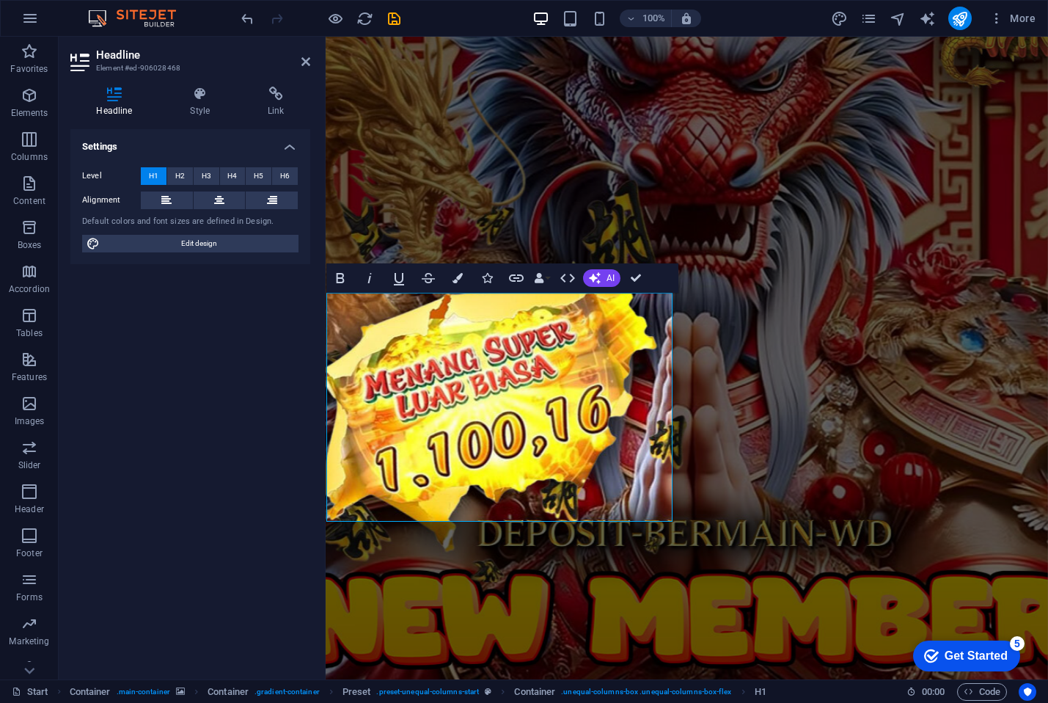
scroll to position [53, 0]
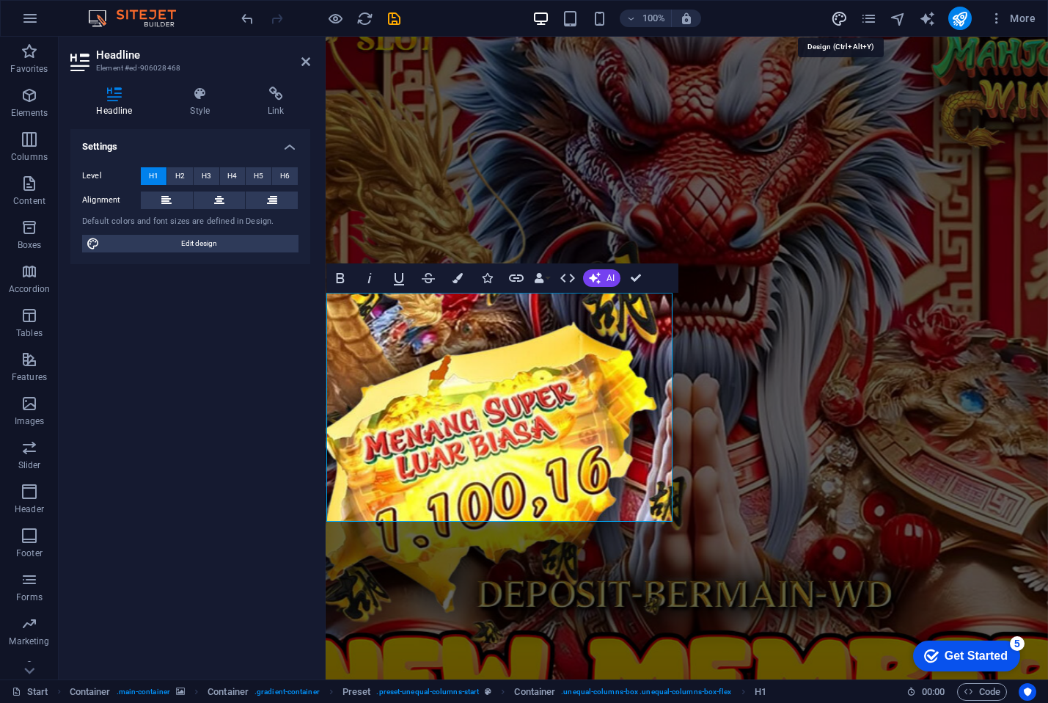
click at [838, 19] on icon "design" at bounding box center [839, 18] width 17 height 17
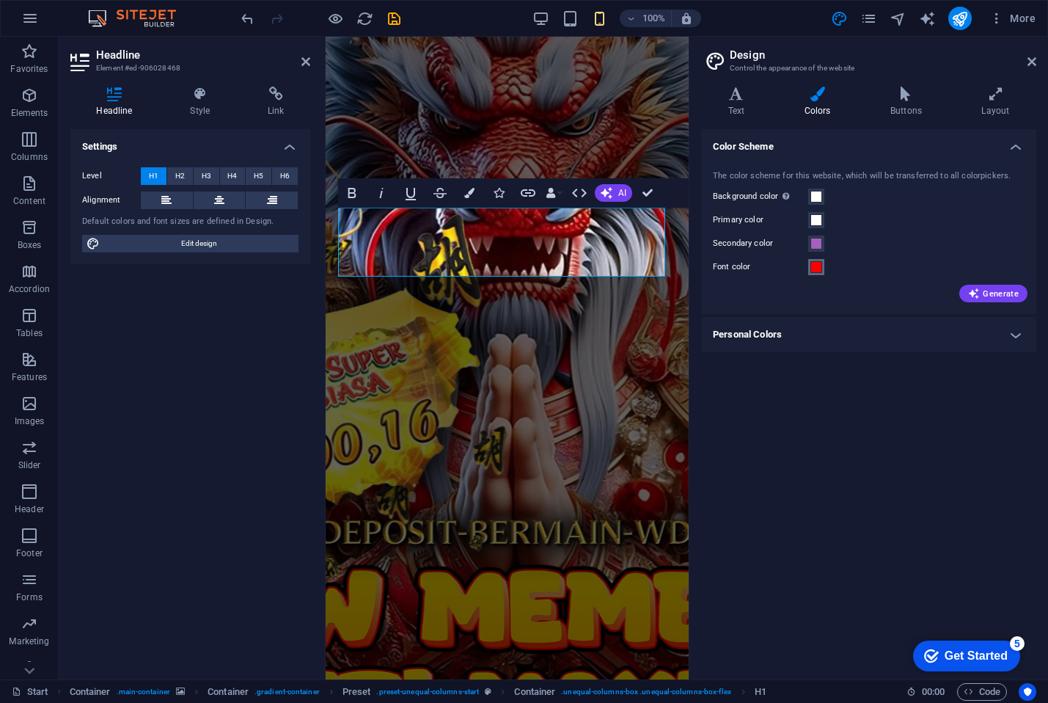
click at [820, 268] on span at bounding box center [816, 267] width 12 height 12
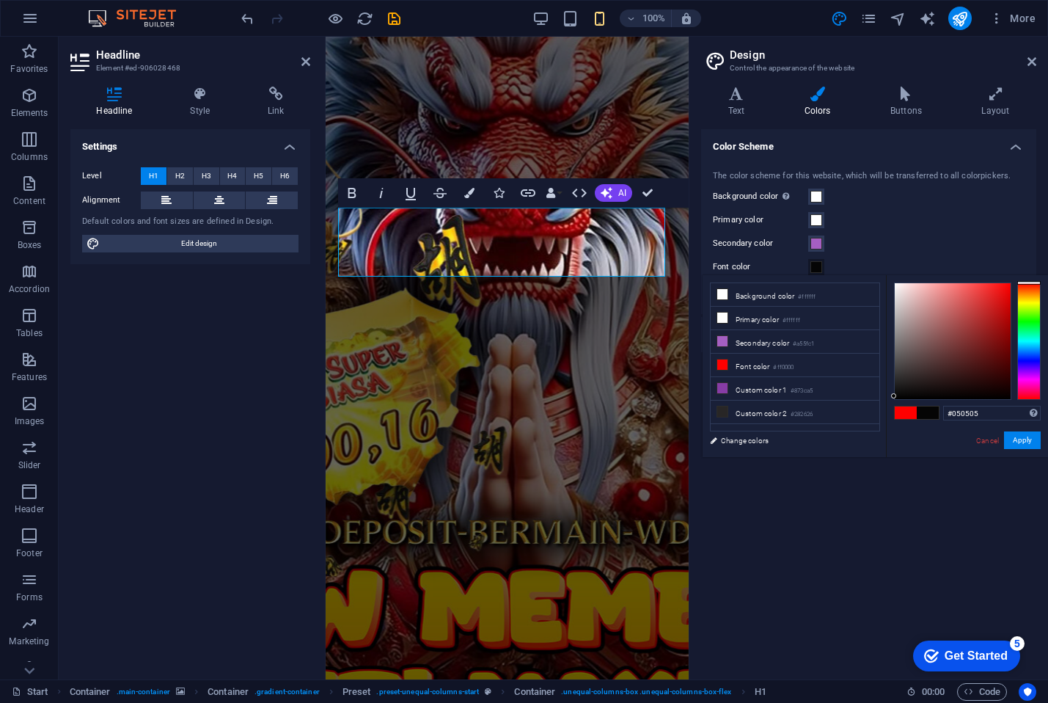
type input "#030303"
drag, startPoint x: 939, startPoint y: 311, endPoint x: 888, endPoint y: 397, distance: 100.0
click at [888, 397] on div "#030303 Supported formats #0852ed rgb(8, 82, 237) rgba(8, 82, 237, 90%) hsv(221…" at bounding box center [967, 472] width 162 height 395
click at [810, 550] on div "Color Scheme The color scheme for this website, which will be transferred to al…" at bounding box center [868, 398] width 335 height 538
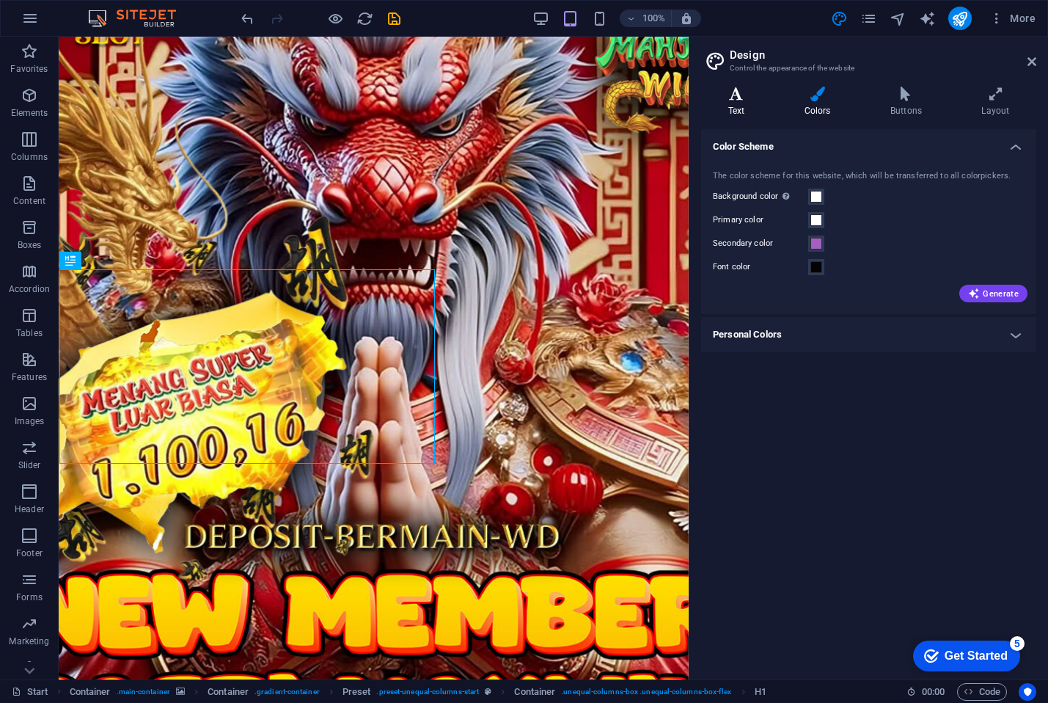
click at [758, 101] on h4 "Text" at bounding box center [739, 102] width 76 height 31
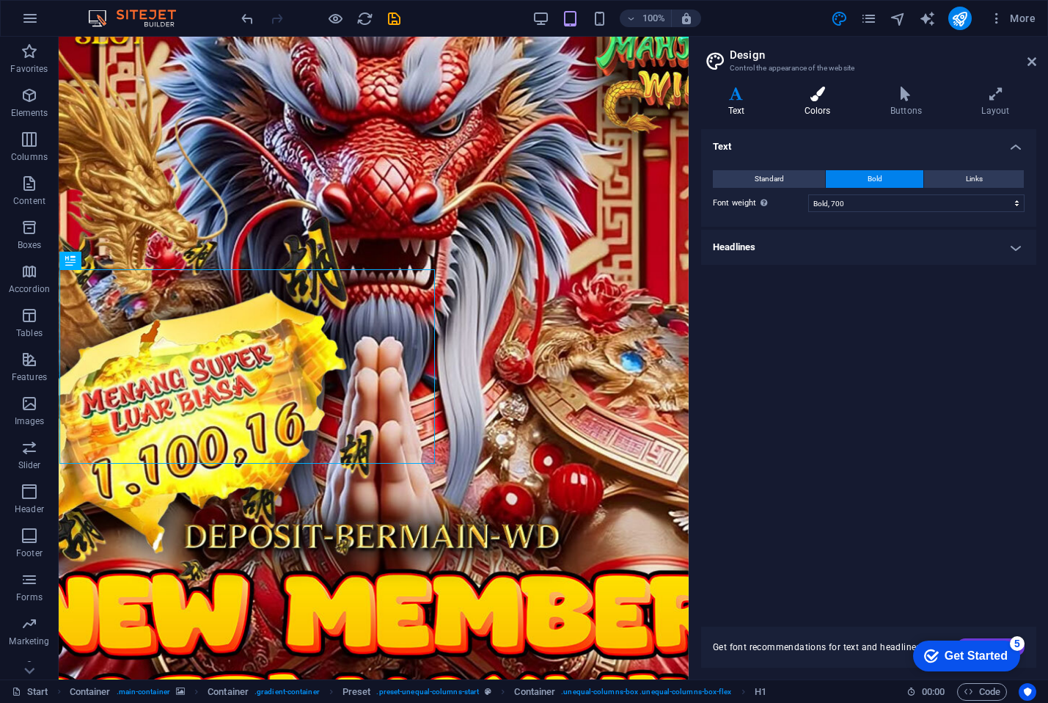
click at [826, 102] on h4 "Colors" at bounding box center [820, 102] width 86 height 31
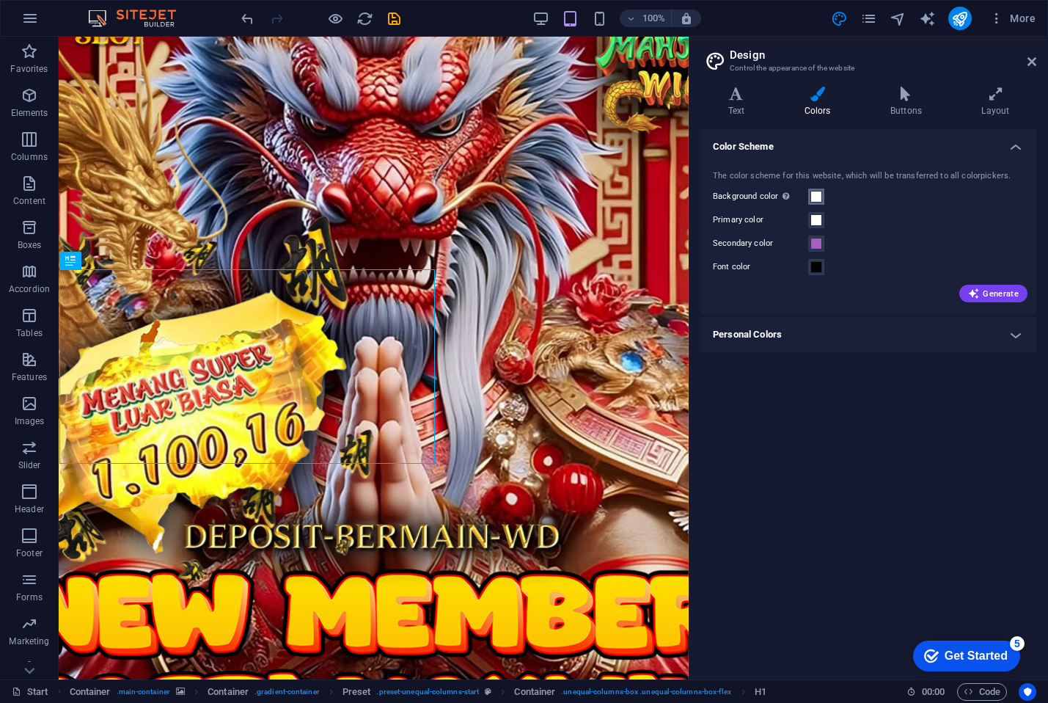
click at [817, 199] on span at bounding box center [816, 197] width 12 height 12
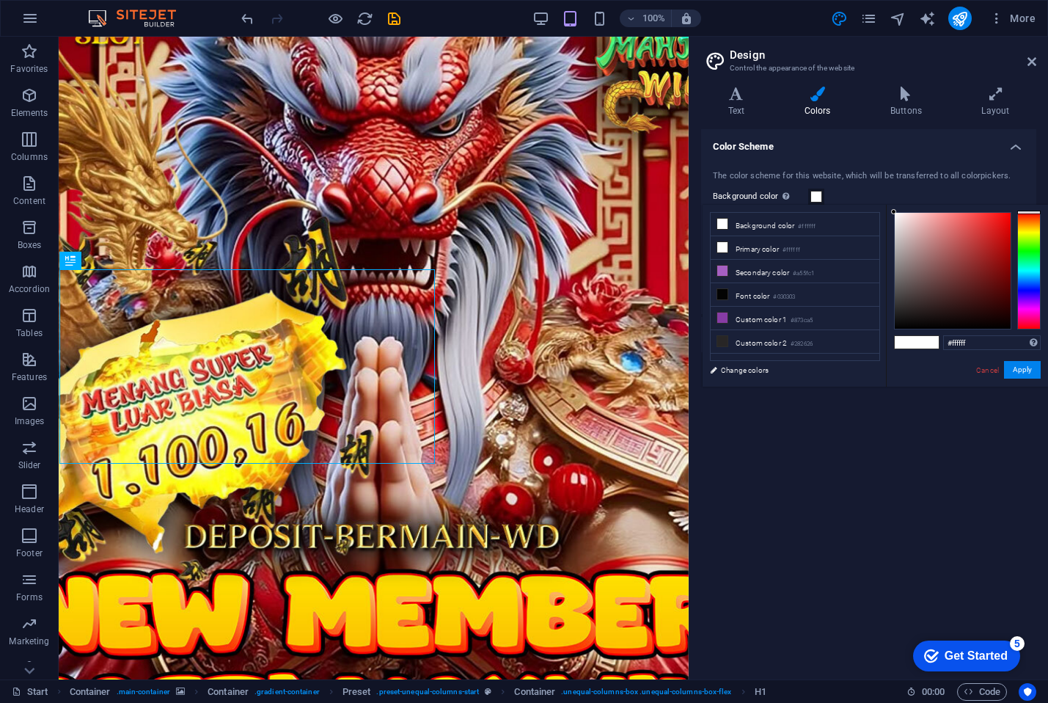
click at [876, 490] on div "Color Scheme The color scheme for this website, which will be transferred to al…" at bounding box center [868, 398] width 335 height 538
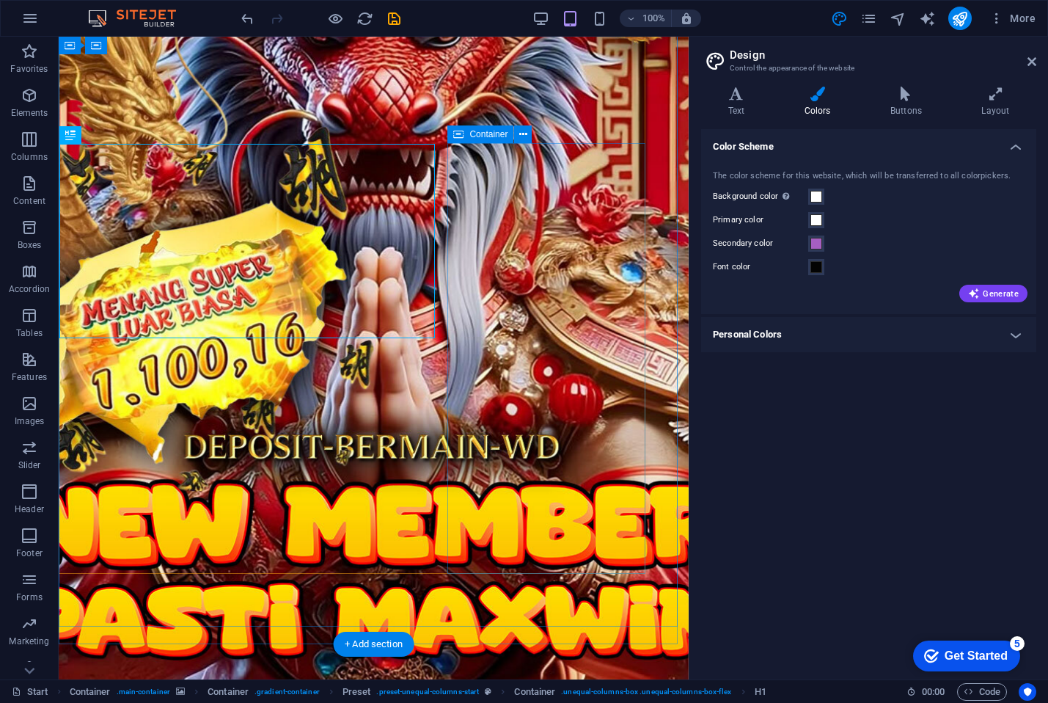
scroll to position [178, 0]
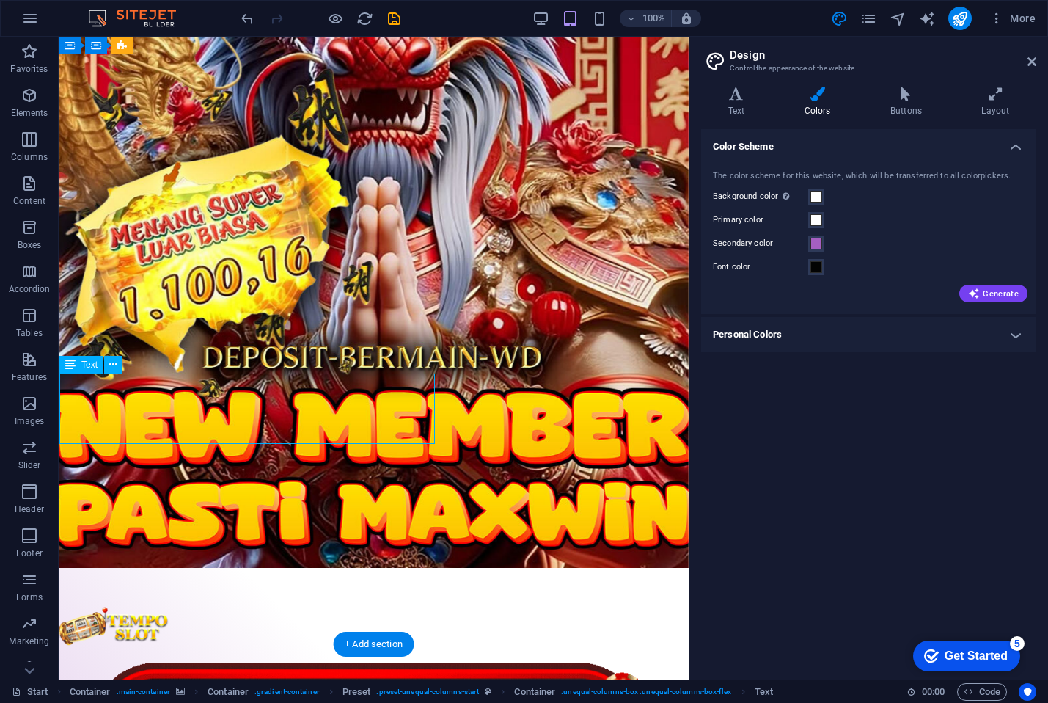
scroll to position [102, 0]
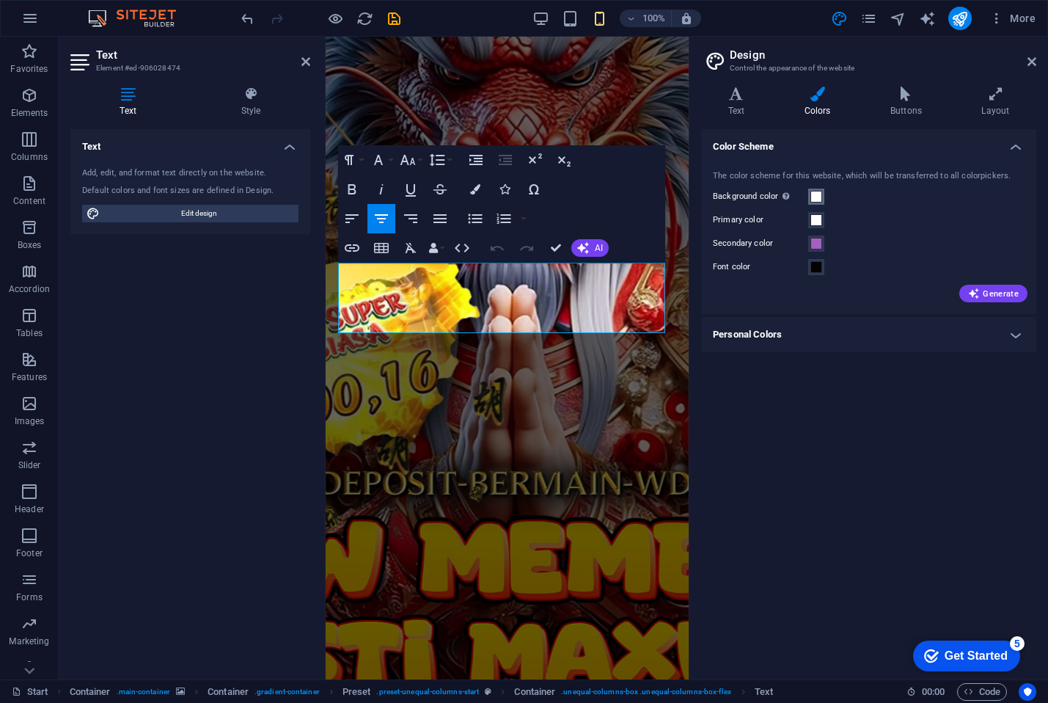
click at [820, 197] on span at bounding box center [816, 197] width 12 height 12
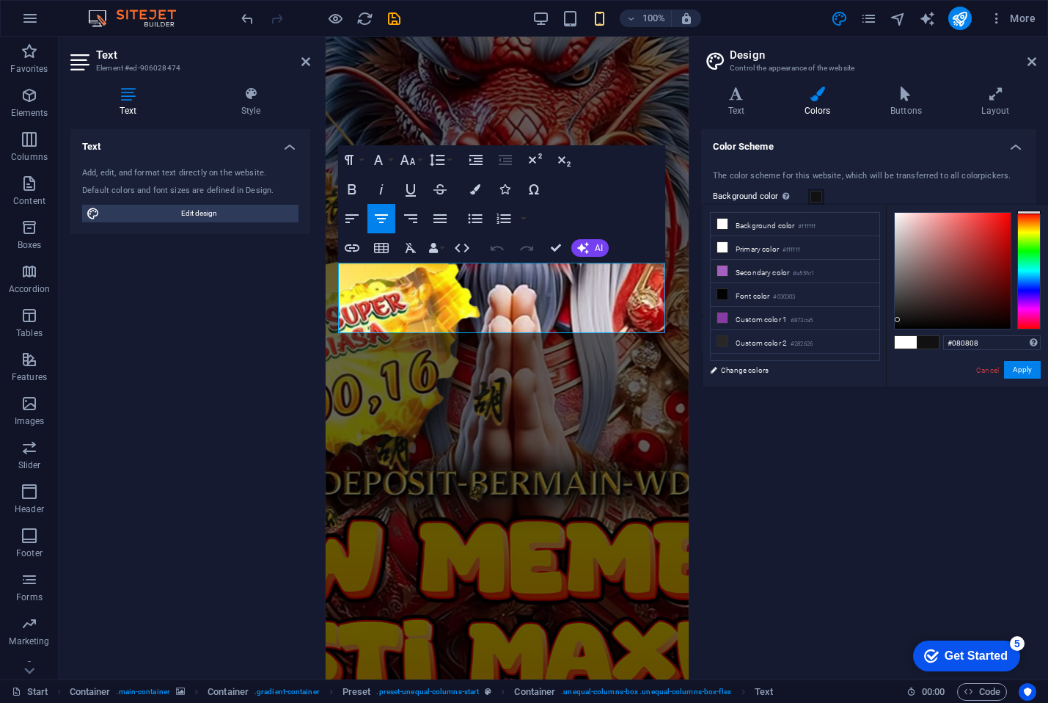
type input "#070606"
drag, startPoint x: 930, startPoint y: 235, endPoint x: 897, endPoint y: 325, distance: 96.1
click at [897, 325] on div at bounding box center [953, 271] width 116 height 116
click at [879, 490] on div "Color Scheme The color scheme for this website, which will be transferred to al…" at bounding box center [868, 398] width 335 height 538
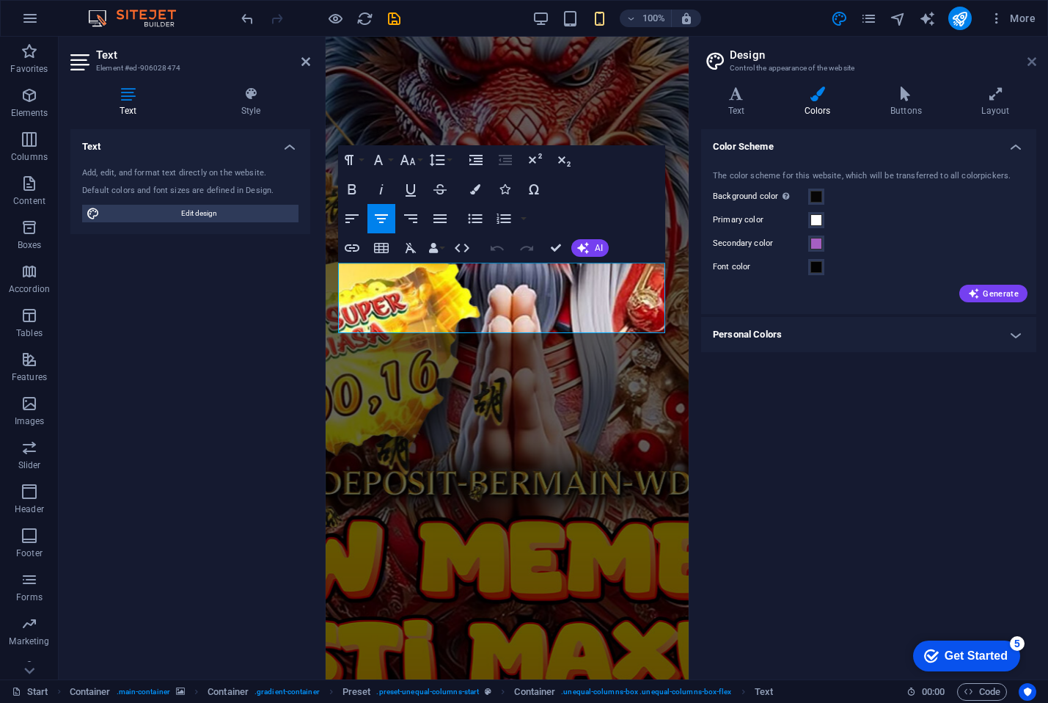
click at [1031, 64] on icon at bounding box center [1031, 62] width 9 height 12
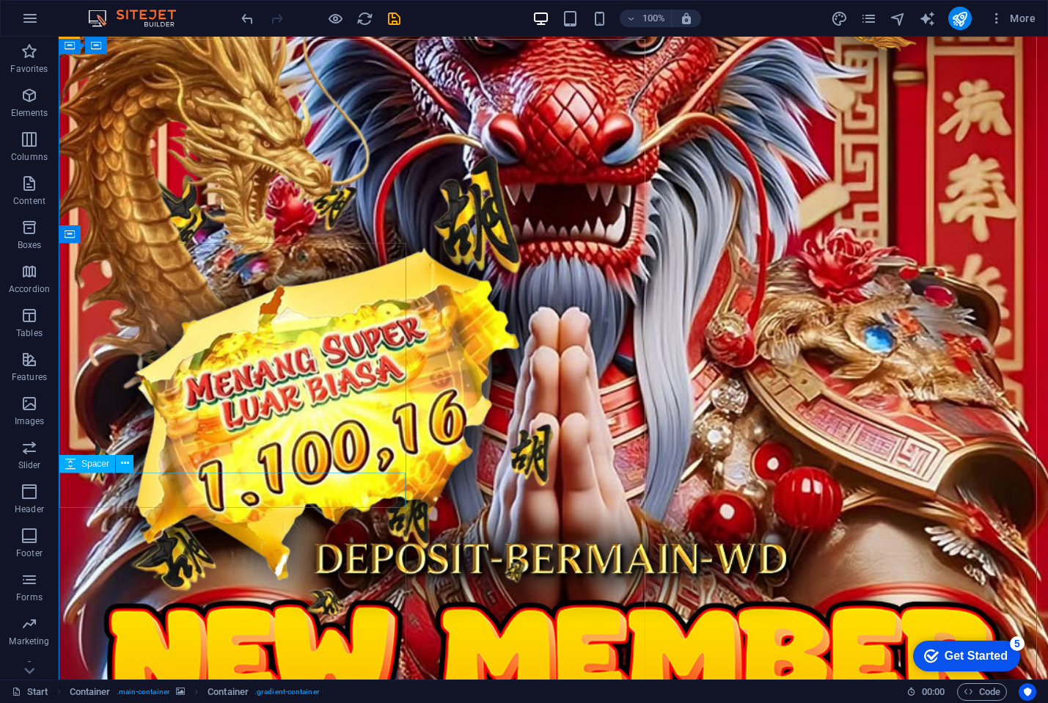
scroll to position [175, 0]
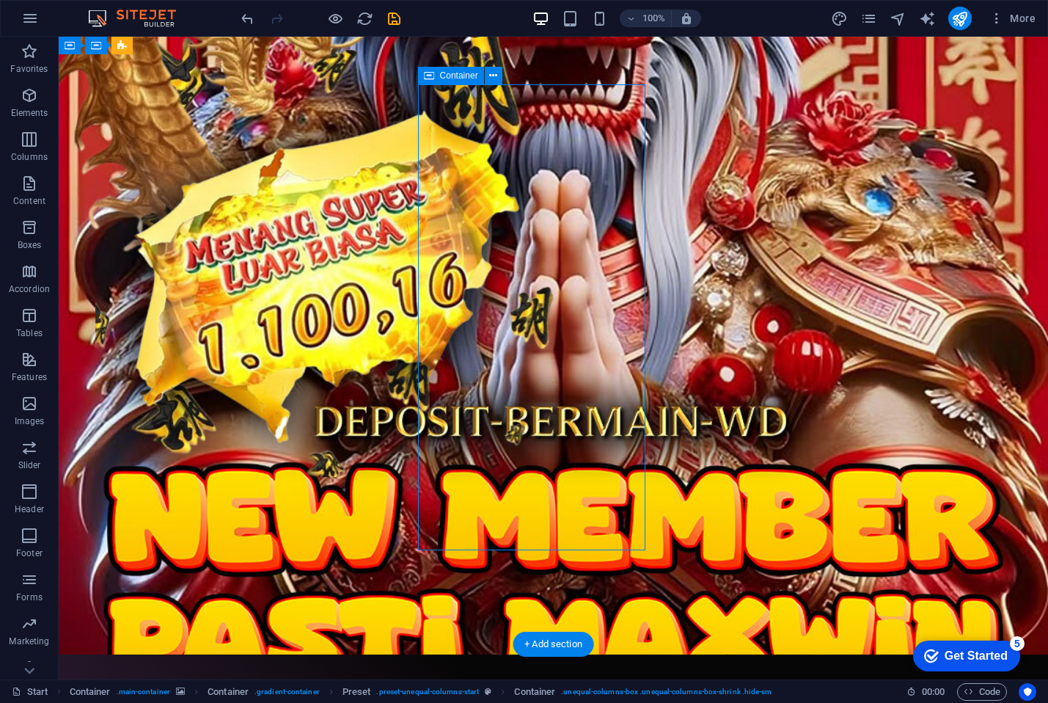
scroll to position [260, 0]
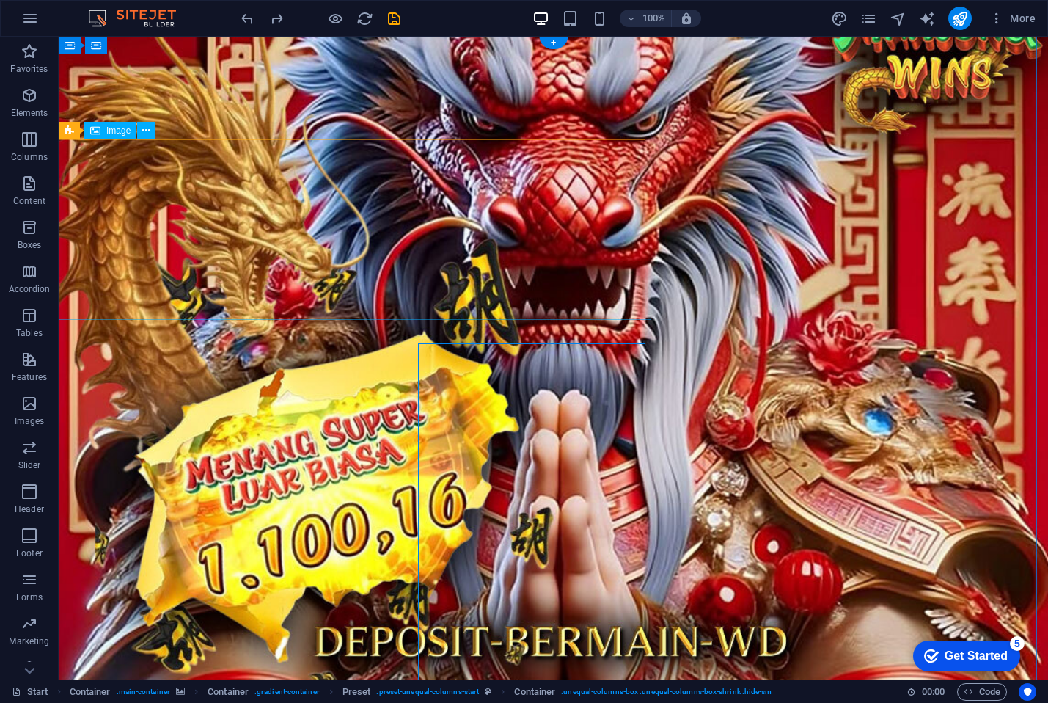
scroll to position [0, 0]
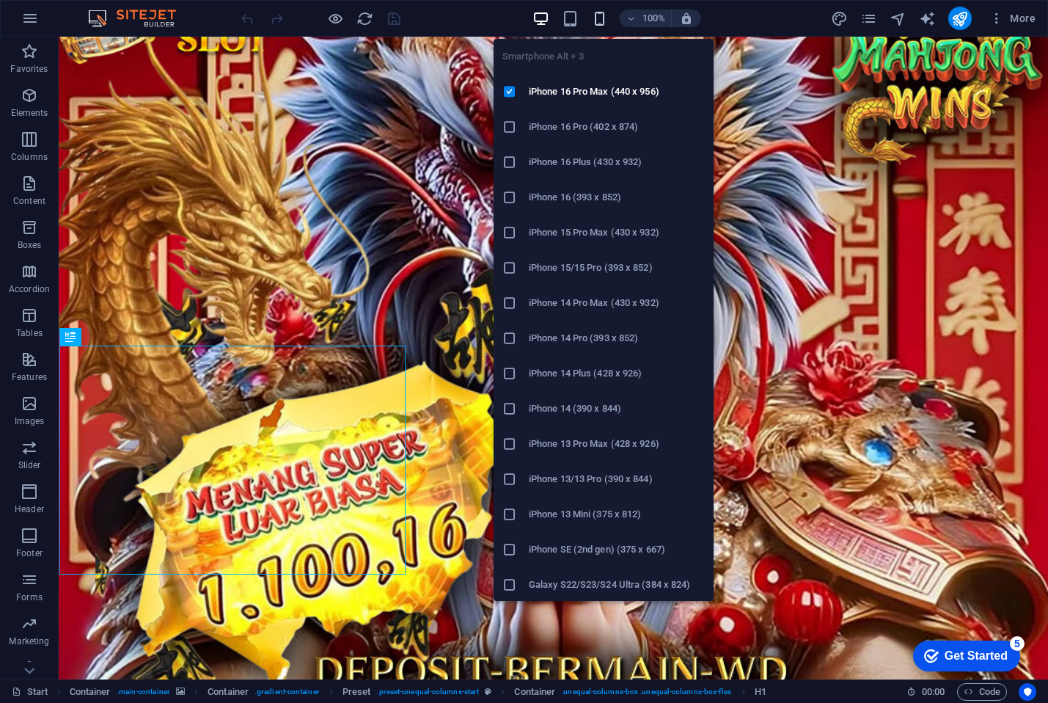
click at [598, 24] on icon "button" at bounding box center [599, 18] width 17 height 17
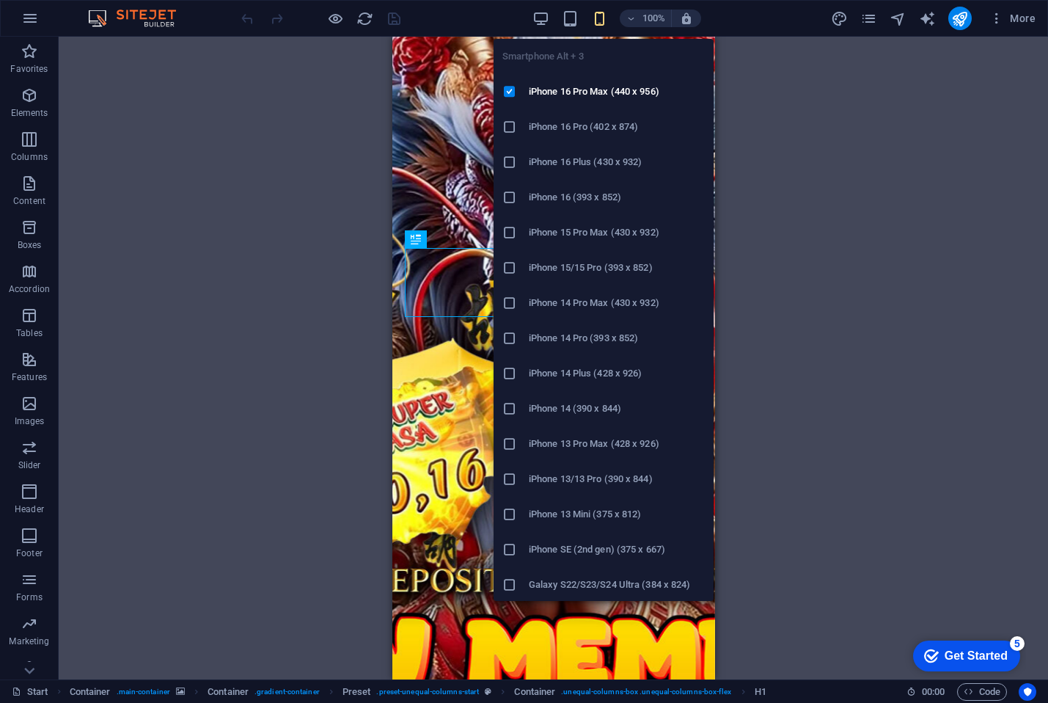
click at [613, 188] on li "iPhone 16 (393 x 852)" at bounding box center [604, 197] width 220 height 35
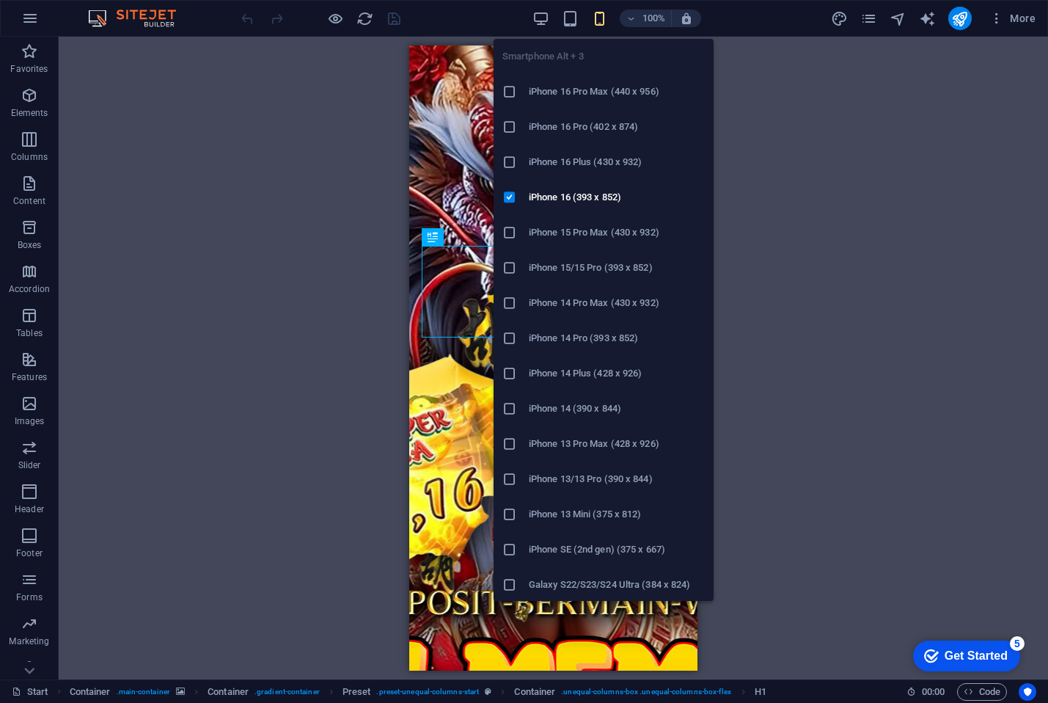
click at [600, 21] on icon "button" at bounding box center [599, 18] width 17 height 17
click at [582, 540] on h6 "iPhone SE (2nd gen) (375 x 667)" at bounding box center [617, 549] width 176 height 18
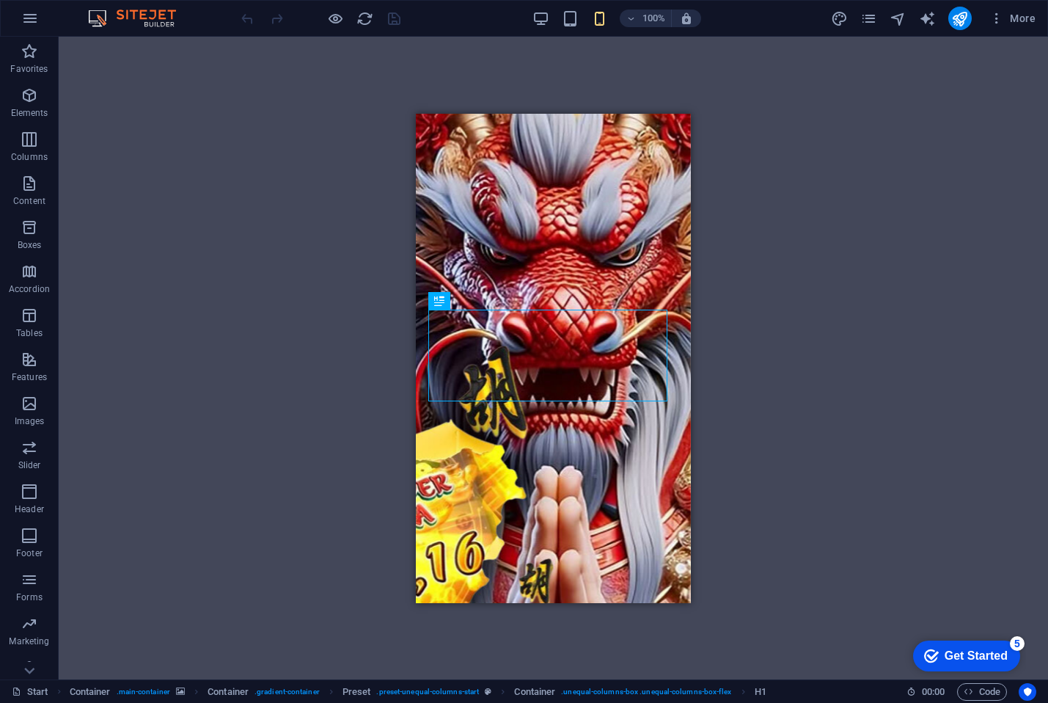
click at [550, 19] on div "100%" at bounding box center [616, 18] width 169 height 23
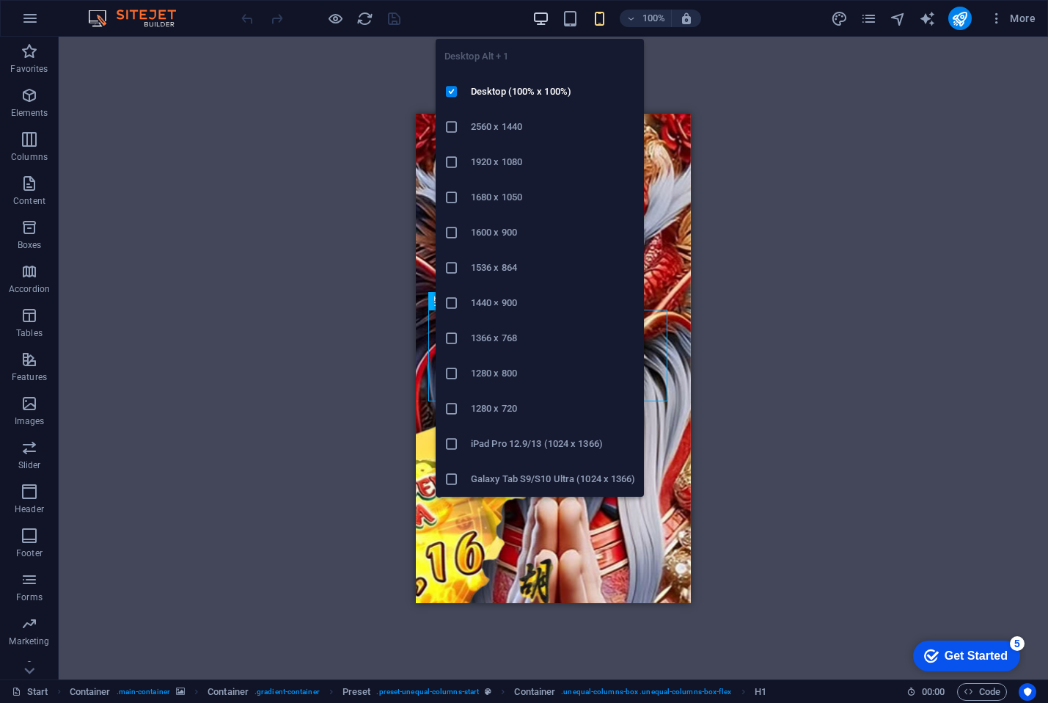
click at [540, 18] on icon "button" at bounding box center [540, 18] width 17 height 17
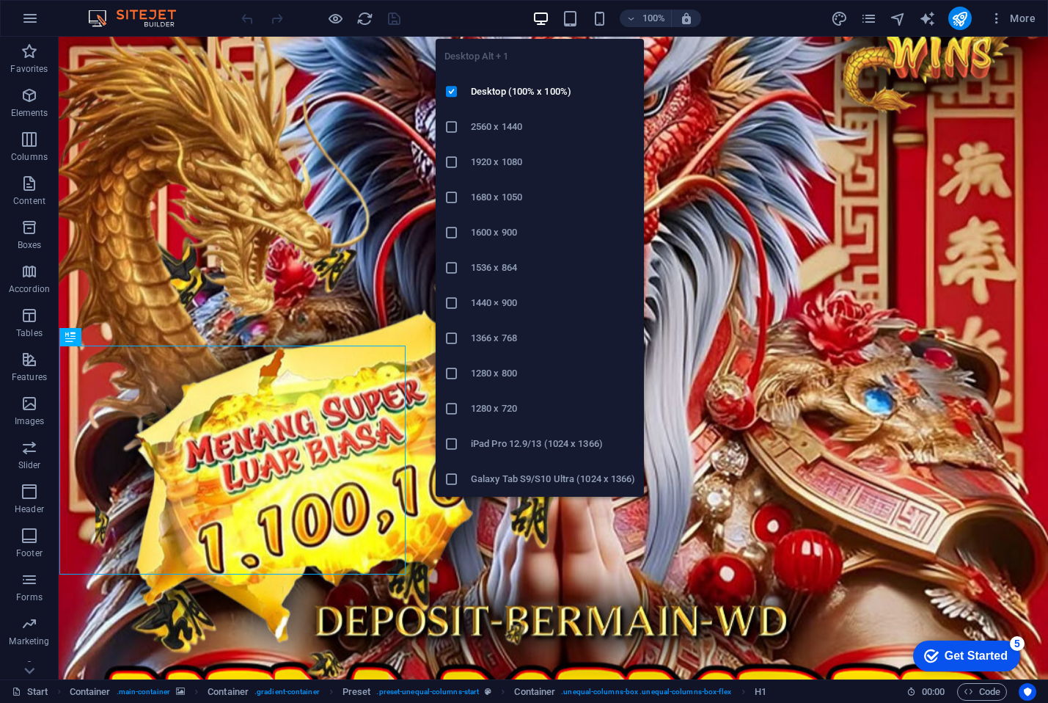
click at [469, 122] on div at bounding box center [457, 127] width 26 height 15
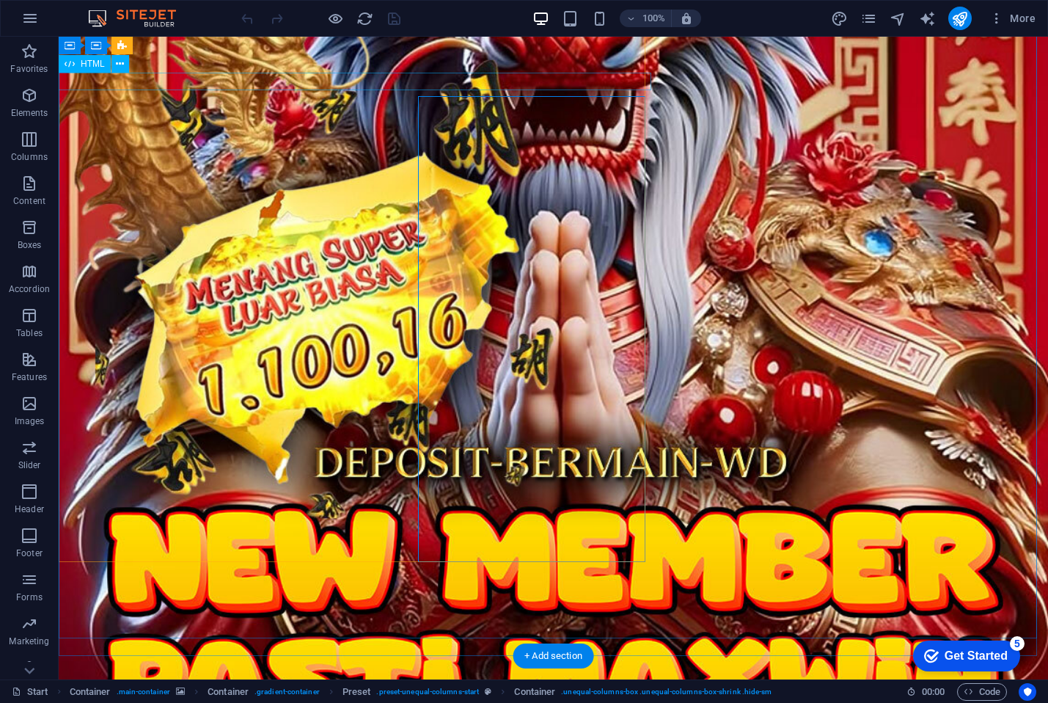
scroll to position [260, 0]
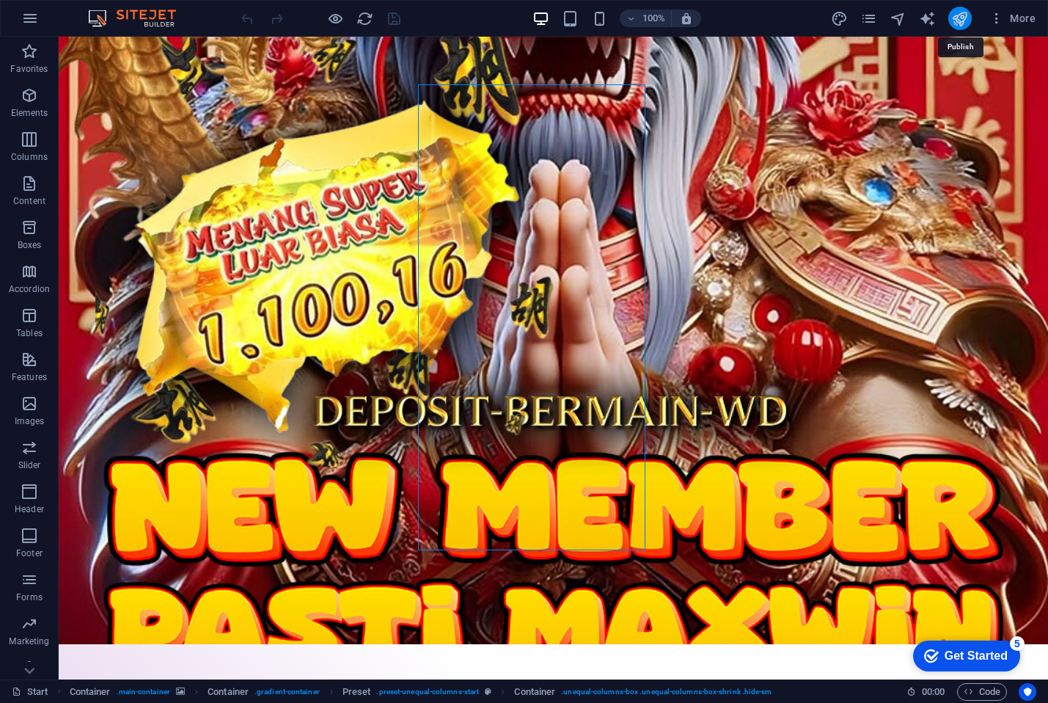
click at [958, 18] on icon "publish" at bounding box center [959, 18] width 17 height 17
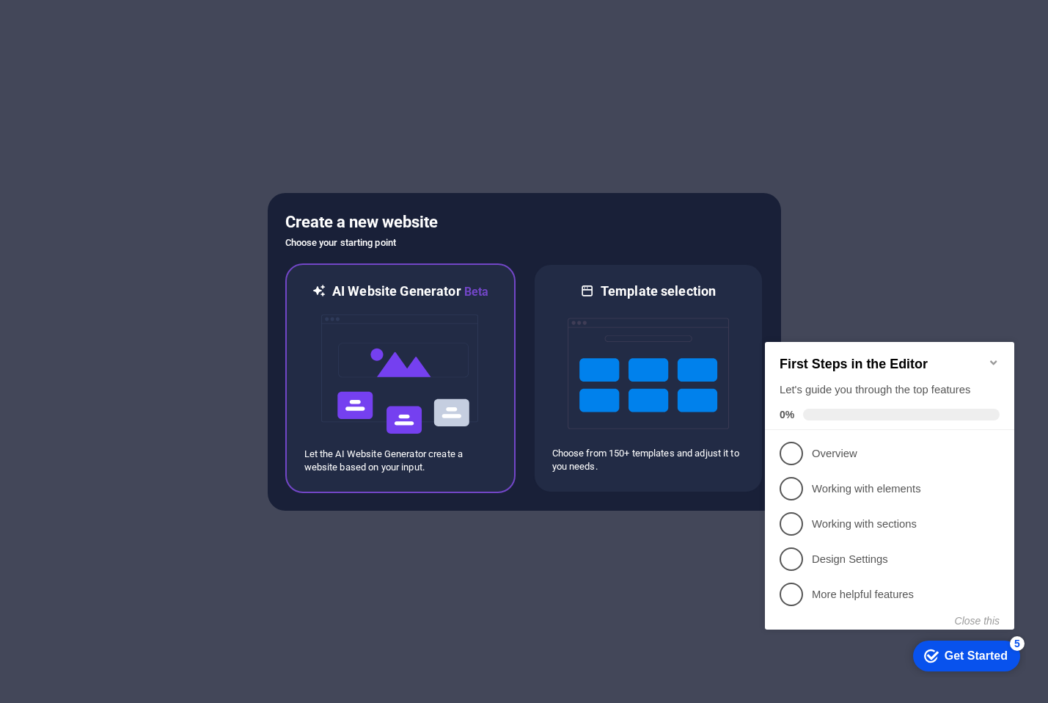
click at [488, 348] on div at bounding box center [400, 374] width 192 height 147
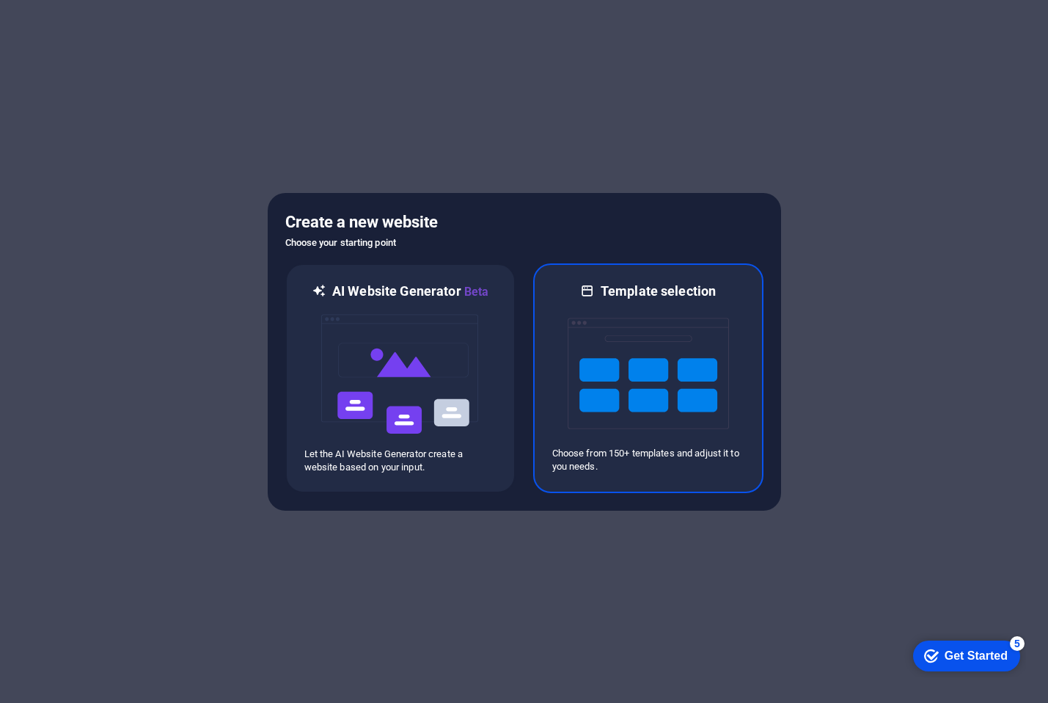
click at [569, 339] on img at bounding box center [648, 373] width 161 height 147
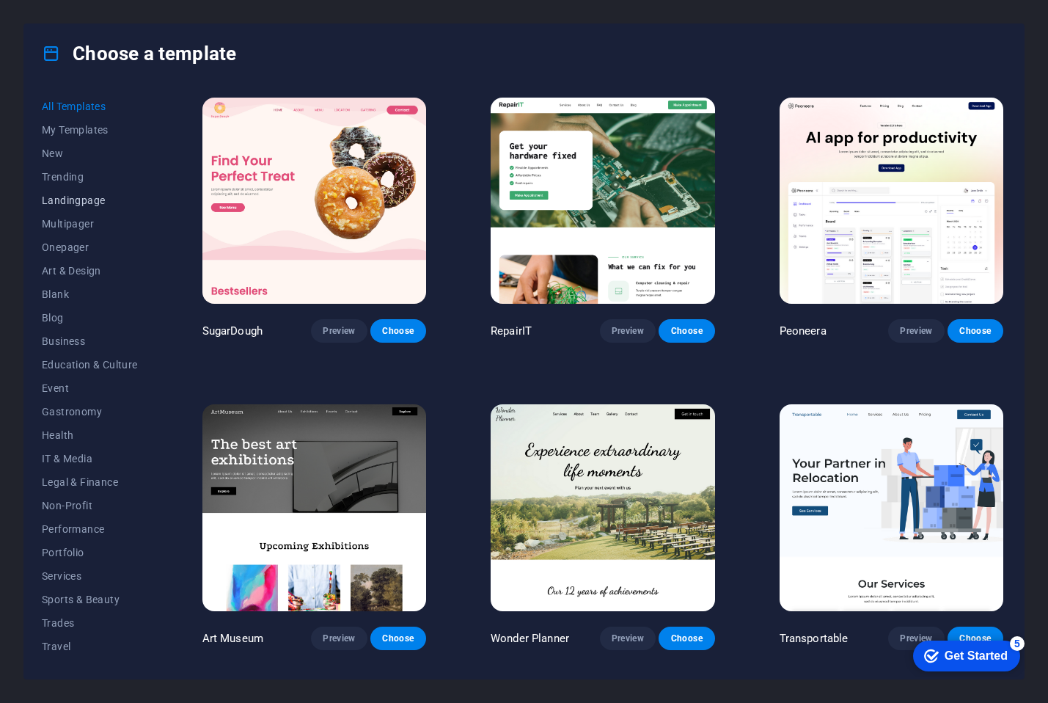
click at [90, 192] on button "Landingpage" at bounding box center [90, 199] width 96 height 23
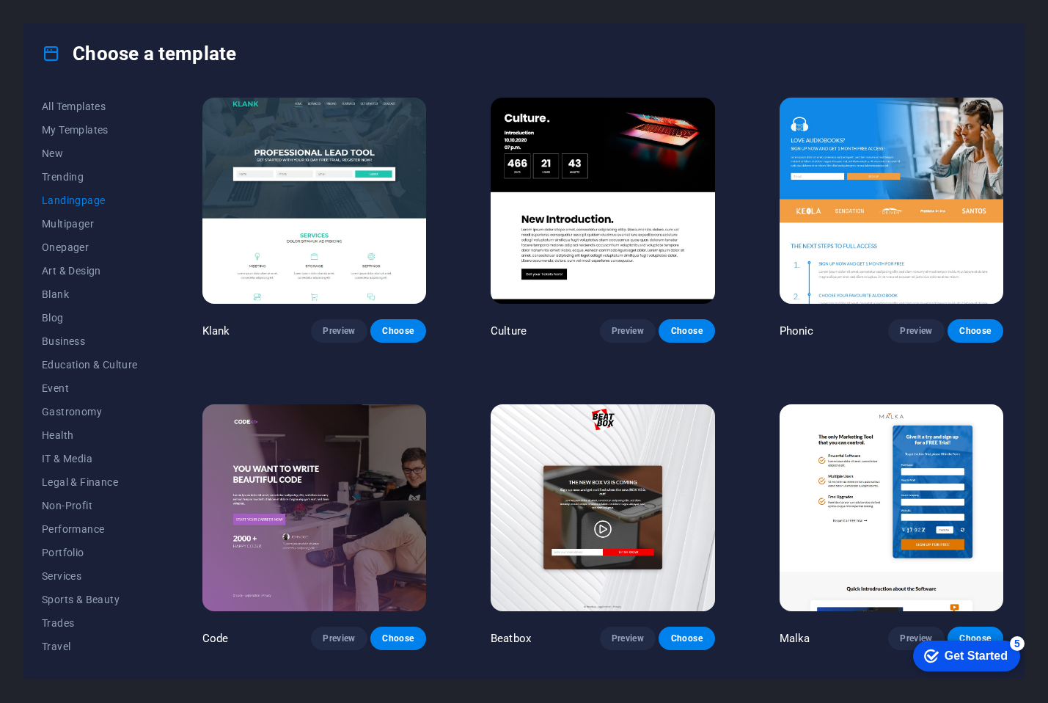
click at [95, 197] on span "Landingpage" at bounding box center [90, 200] width 96 height 12
click at [88, 200] on span "Landingpage" at bounding box center [90, 200] width 96 height 12
click at [72, 216] on button "Multipager" at bounding box center [90, 223] width 96 height 23
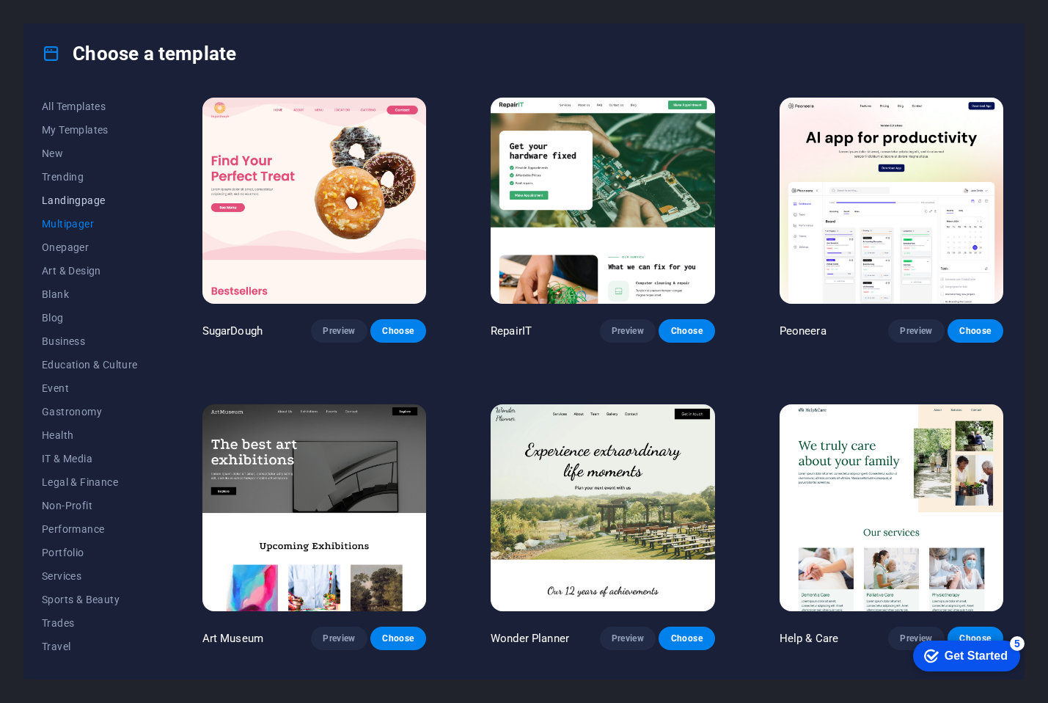
click at [78, 199] on span "Landingpage" at bounding box center [90, 200] width 96 height 12
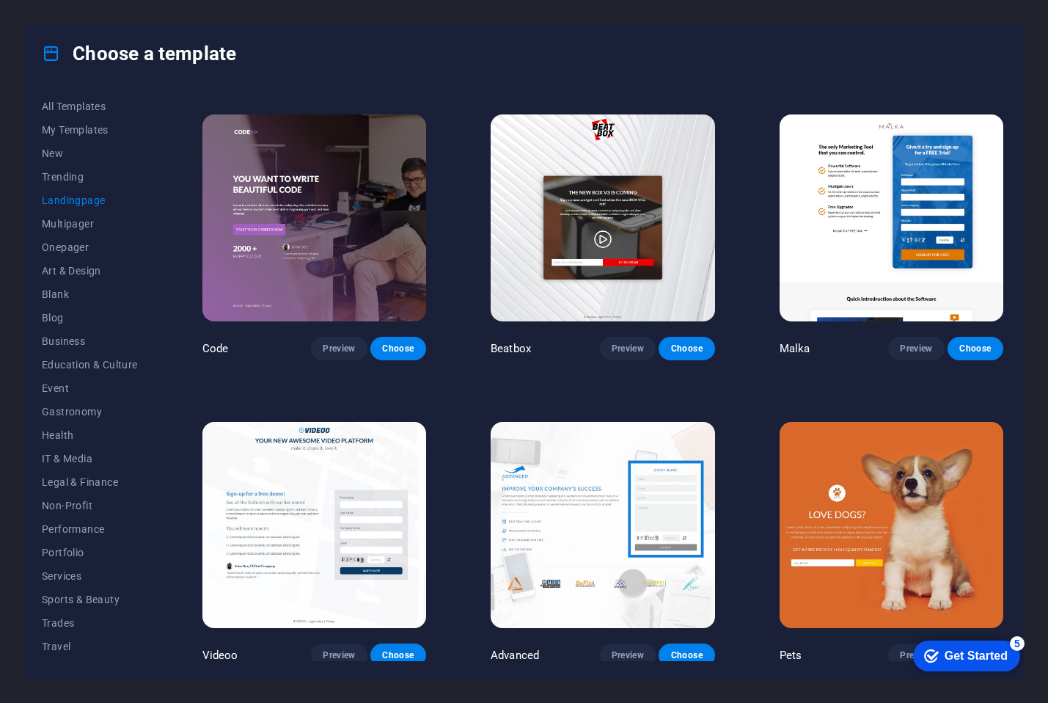
scroll to position [293, 0]
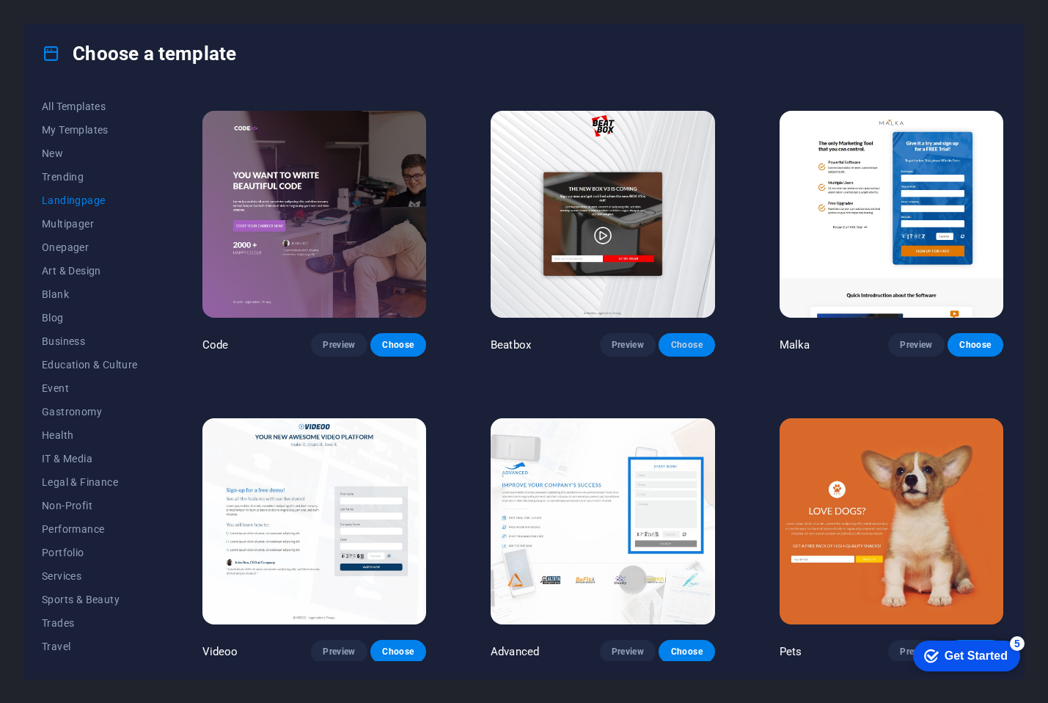
click at [679, 334] on button "Choose" at bounding box center [687, 344] width 56 height 23
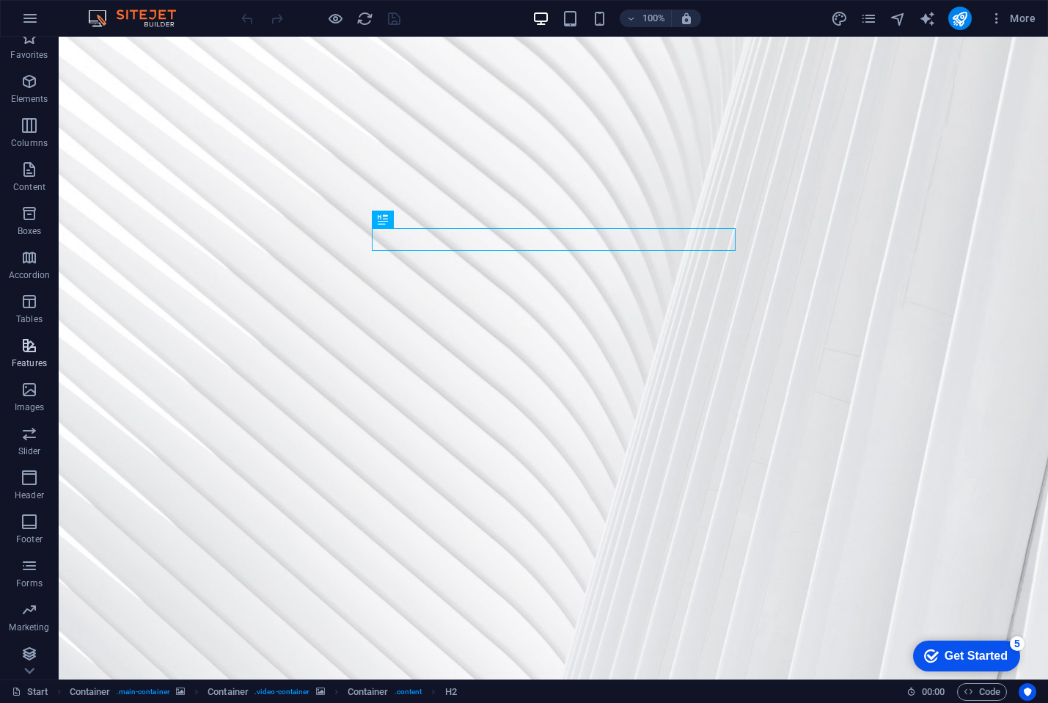
scroll to position [18, 0]
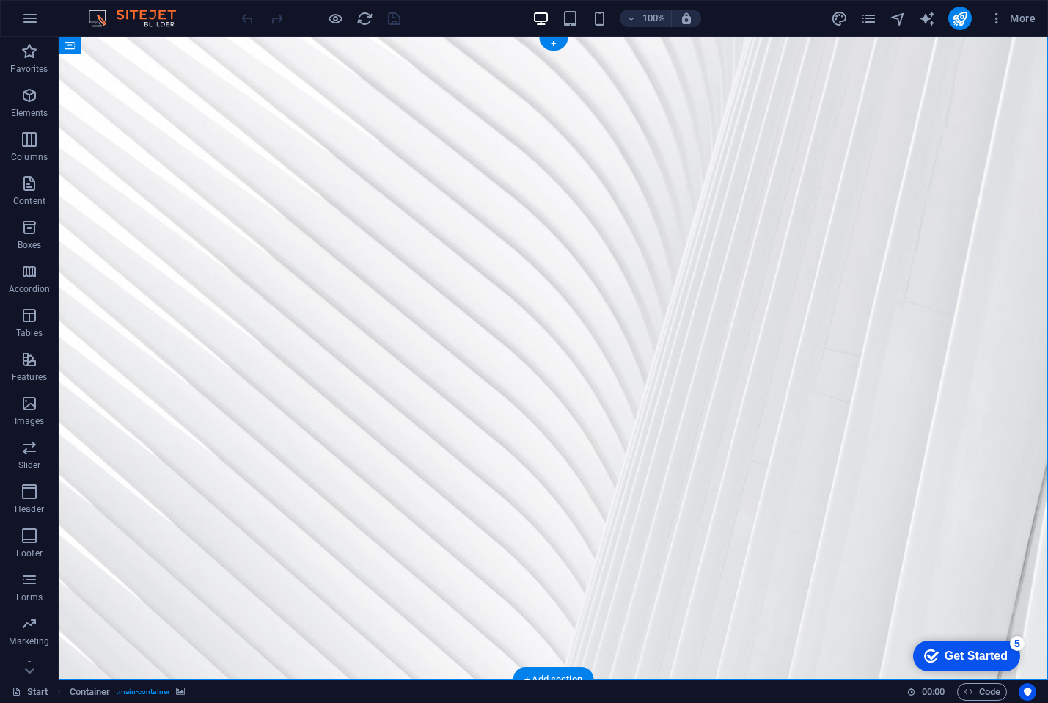
click at [995, 21] on icon "button" at bounding box center [996, 18] width 15 height 15
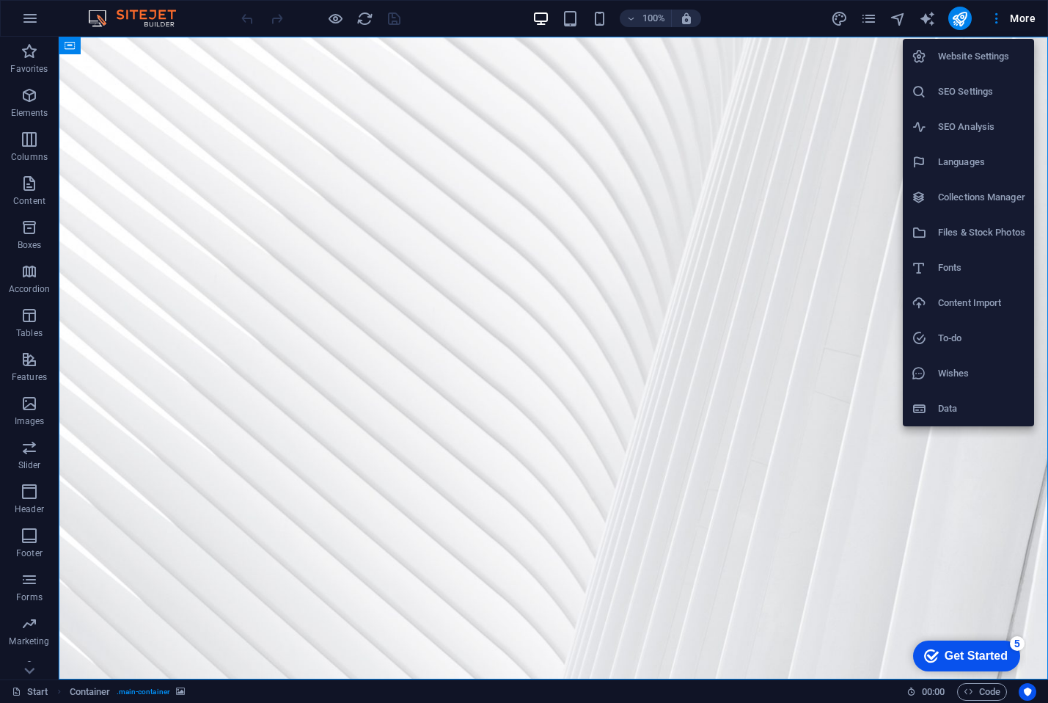
click at [860, 138] on div at bounding box center [524, 351] width 1048 height 703
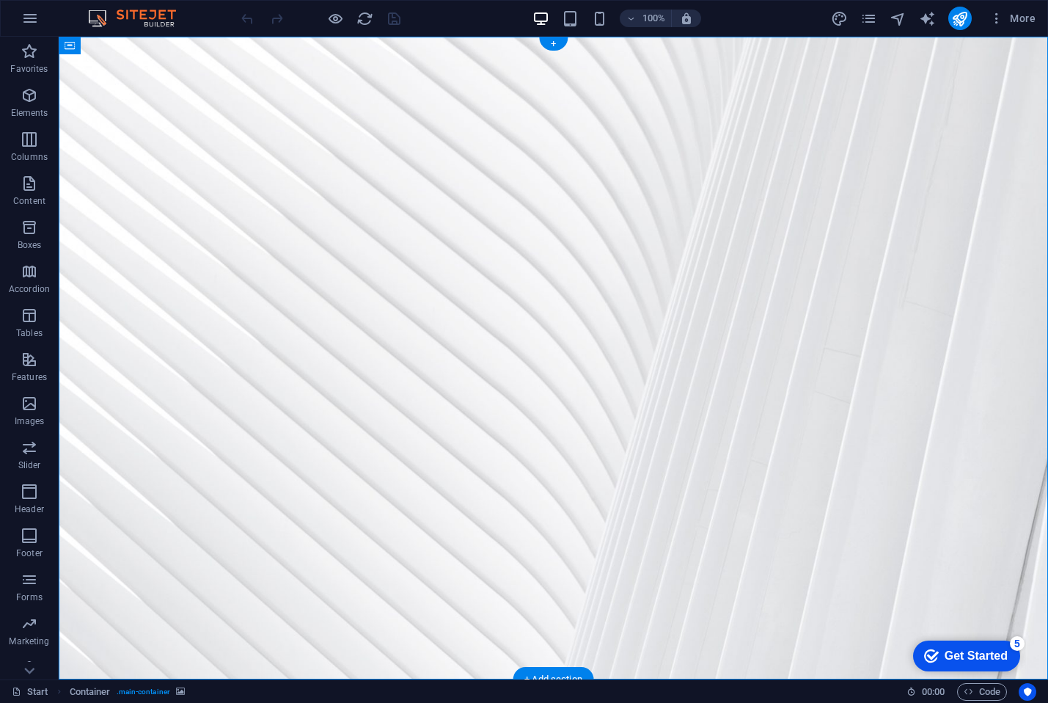
click at [188, 308] on figure at bounding box center [553, 358] width 989 height 642
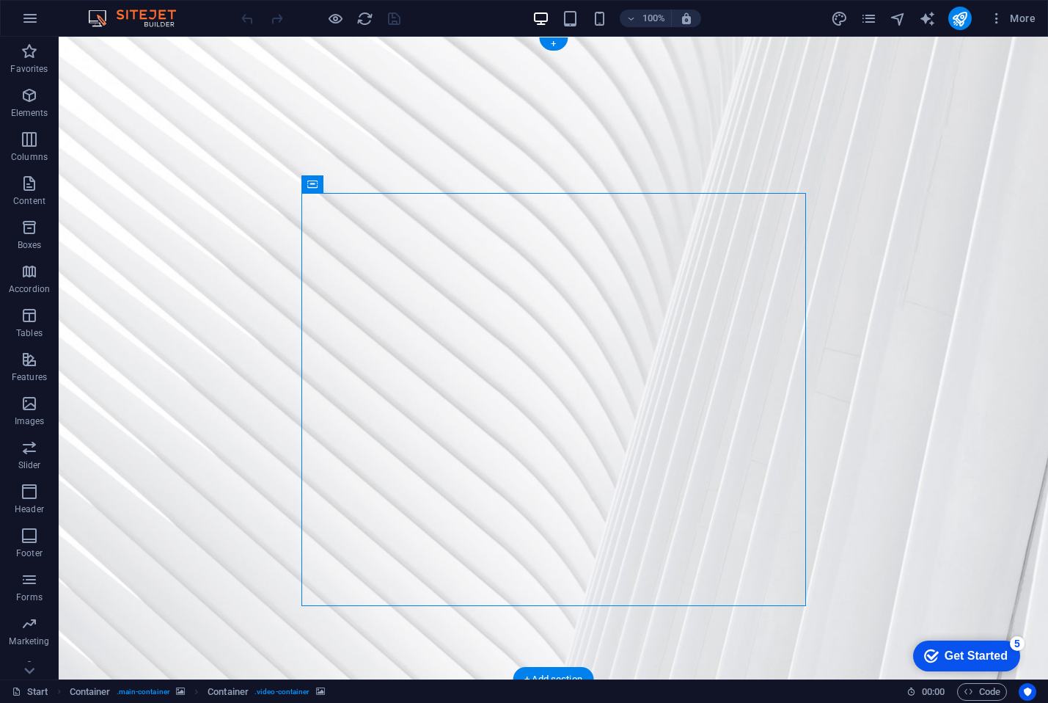
click at [202, 131] on figure at bounding box center [553, 358] width 989 height 642
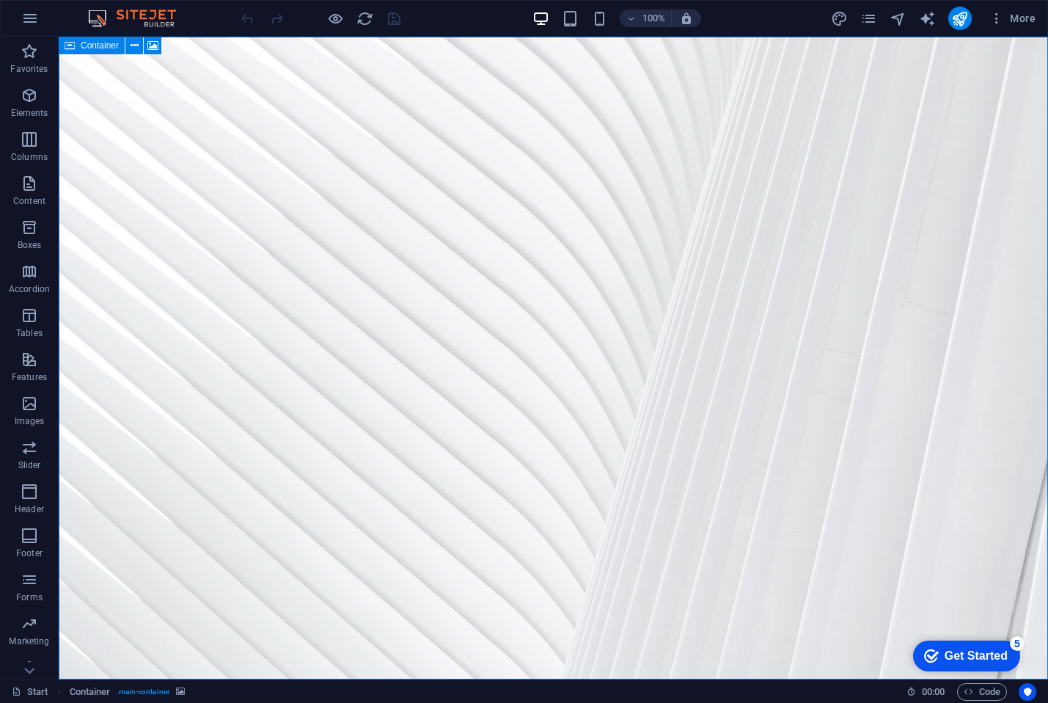
click at [72, 51] on icon at bounding box center [70, 46] width 10 height 18
click at [26, 30] on button "button" at bounding box center [29, 18] width 35 height 35
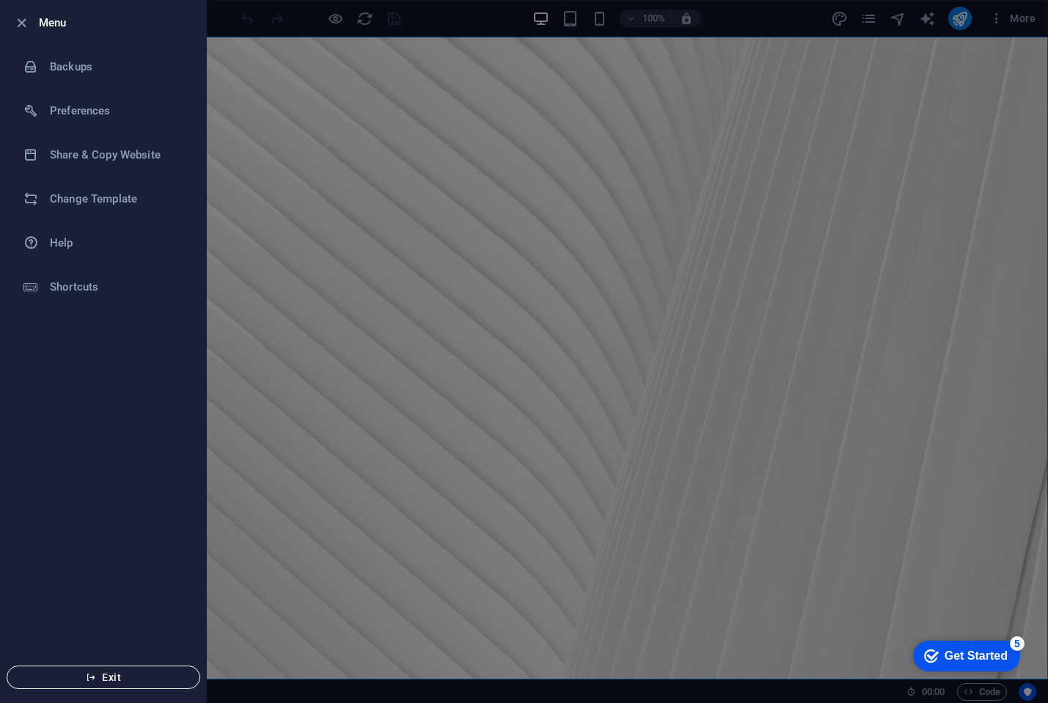
click at [121, 667] on button "Exit" at bounding box center [104, 676] width 194 height 23
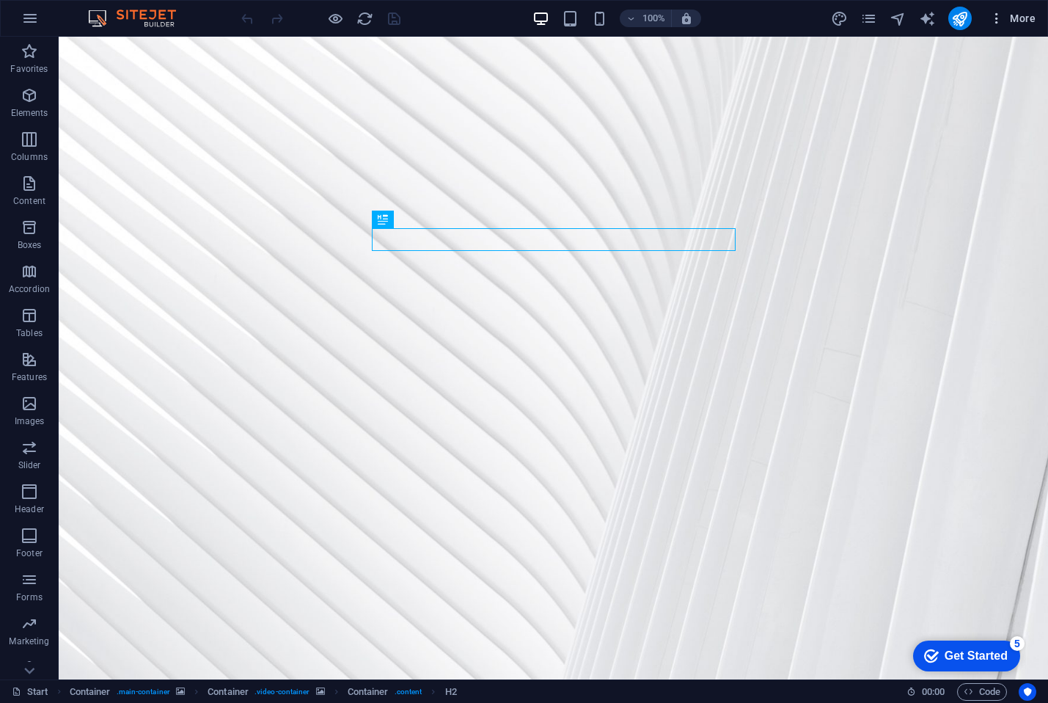
click at [993, 14] on icon "button" at bounding box center [996, 18] width 15 height 15
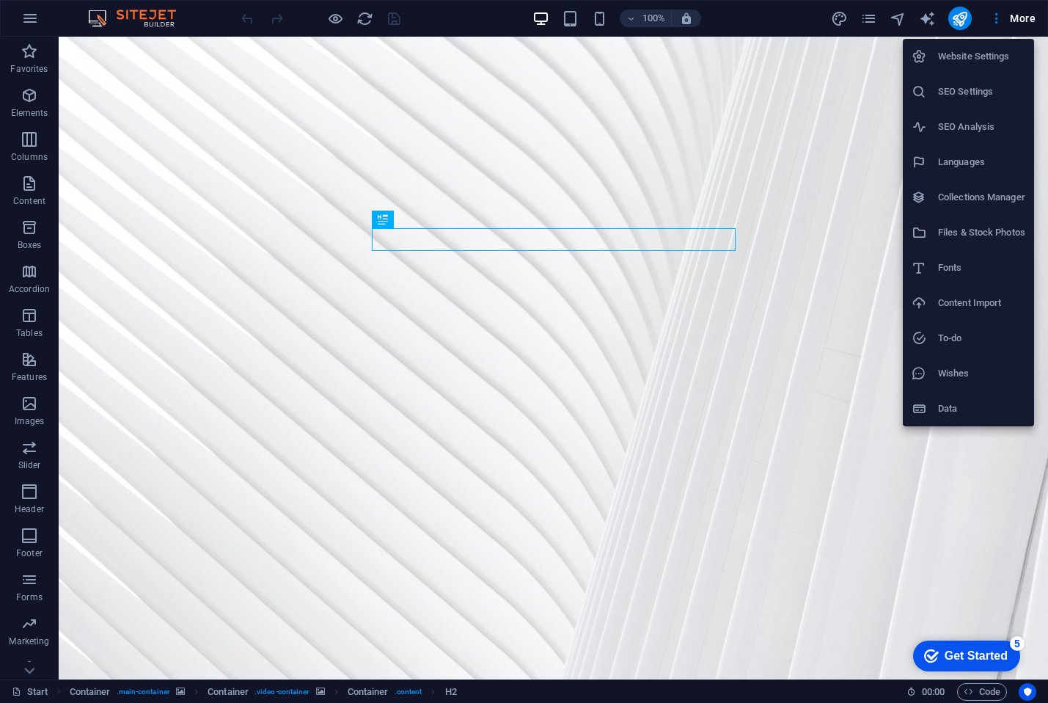
click at [805, 107] on div at bounding box center [524, 351] width 1048 height 703
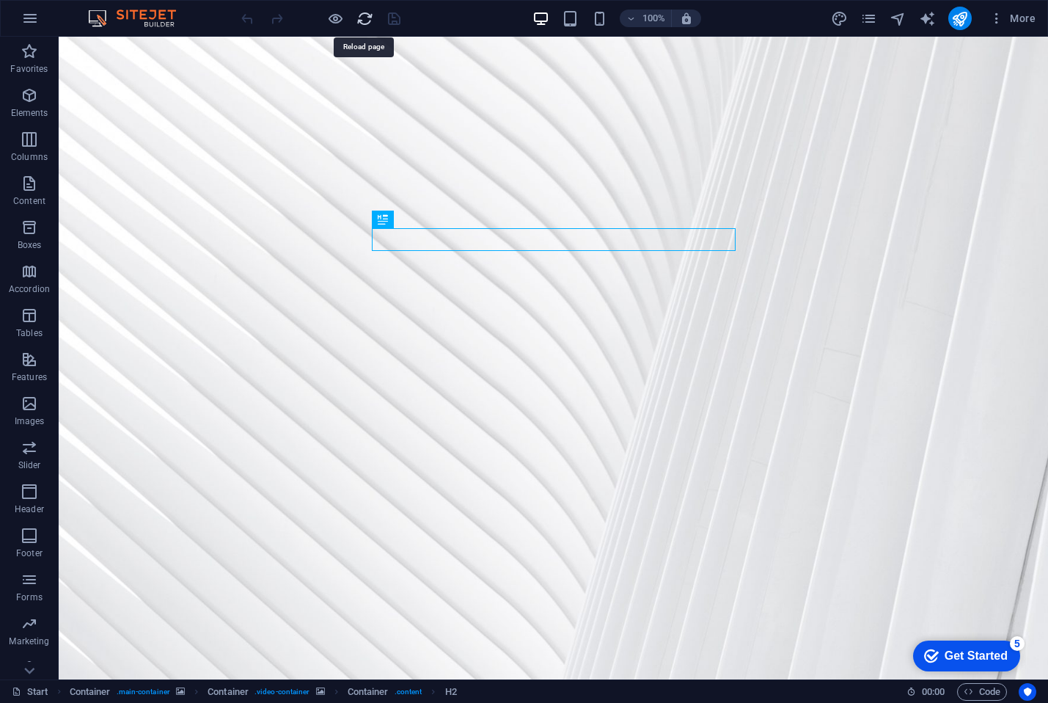
click at [358, 21] on icon "reload" at bounding box center [364, 18] width 17 height 17
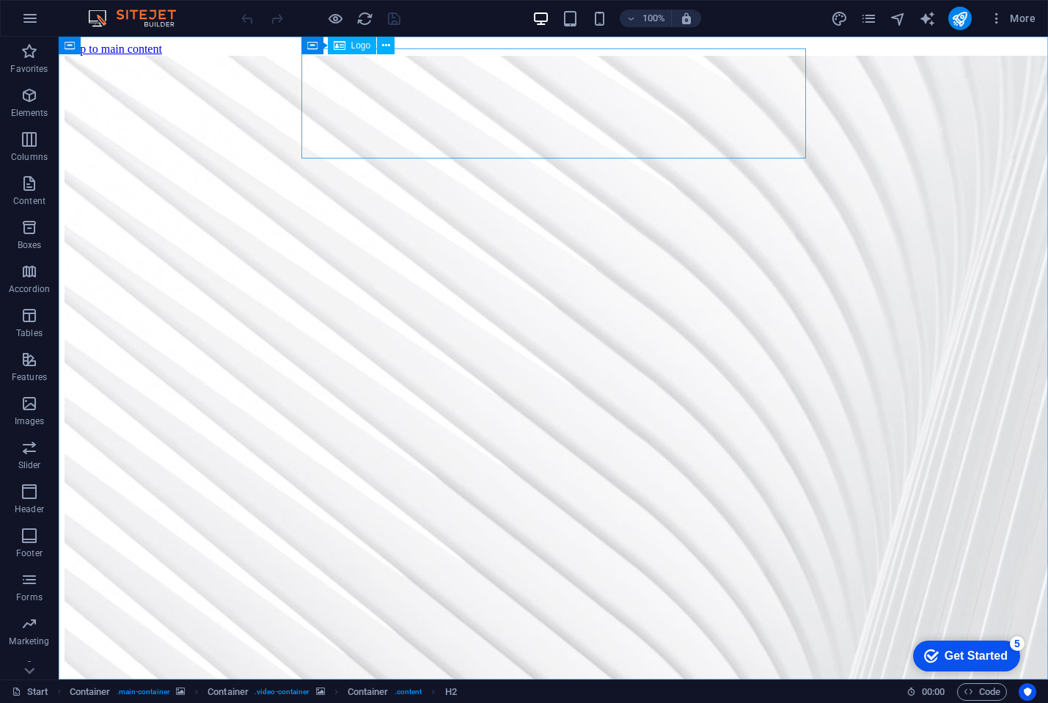
click at [345, 44] on div "Logo" at bounding box center [352, 46] width 49 height 18
click at [383, 54] on button at bounding box center [386, 46] width 18 height 18
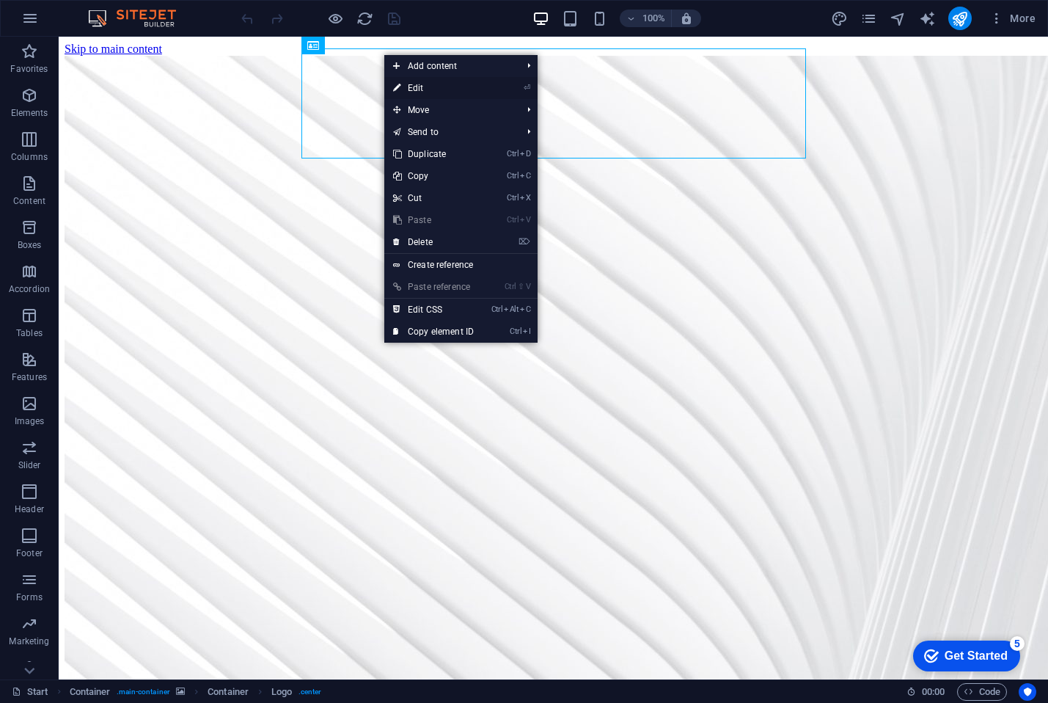
click at [420, 87] on link "⏎ Edit" at bounding box center [433, 88] width 98 height 22
select select "px"
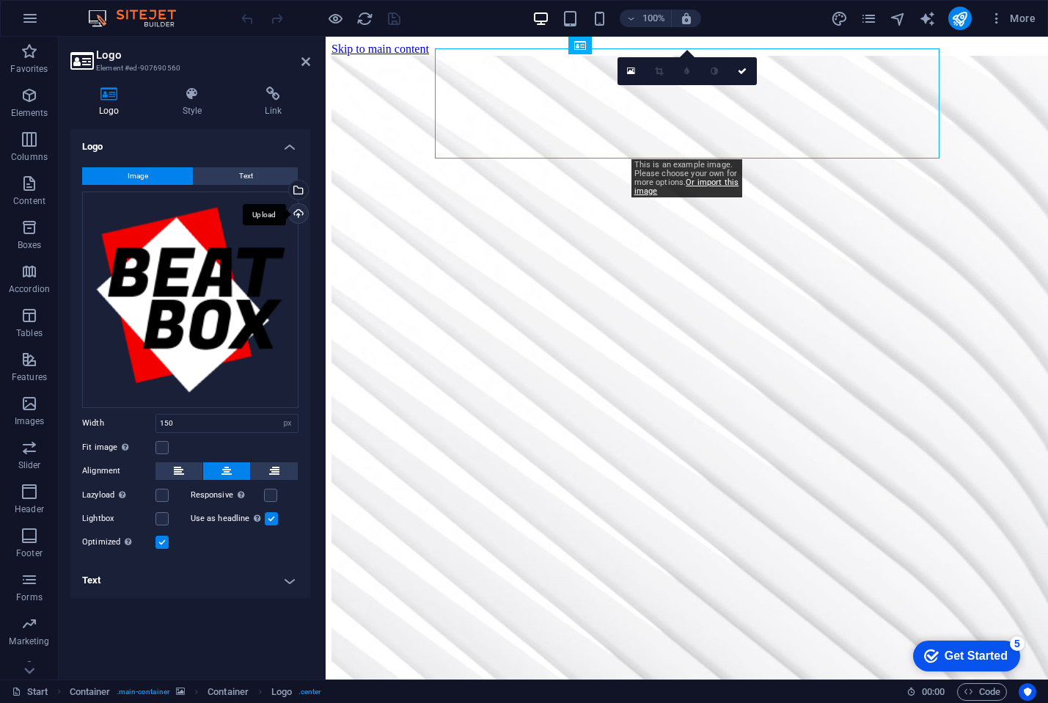
click at [301, 212] on div "Upload" at bounding box center [297, 215] width 22 height 22
click at [628, 71] on icon at bounding box center [631, 71] width 8 height 10
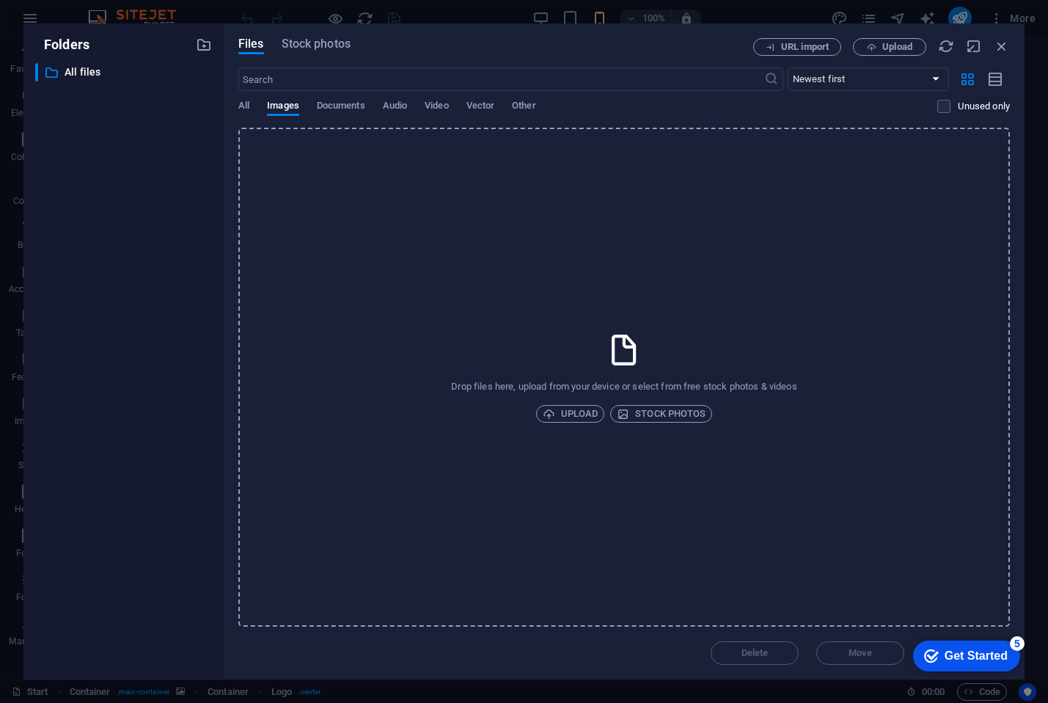
click at [584, 404] on div "Drop files here, upload from your device or select from free stock photos & vid…" at bounding box center [623, 377] width 771 height 499
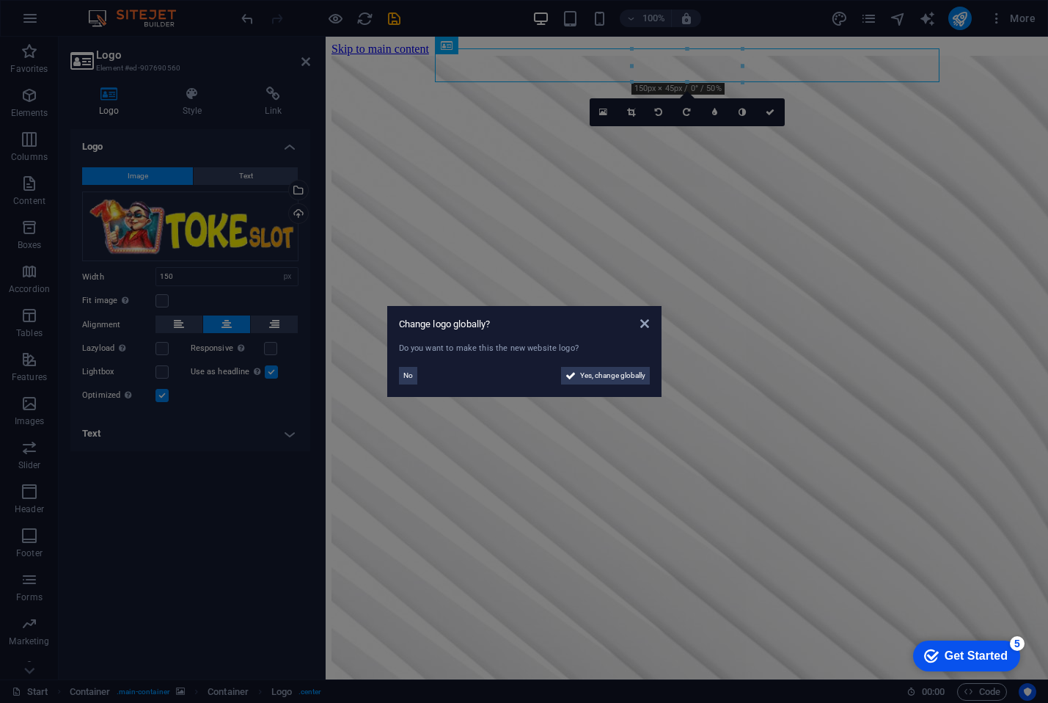
click at [848, 119] on aside "Change logo globally? Do you want to make this the new website logo? No Yes, ch…" at bounding box center [524, 351] width 1048 height 703
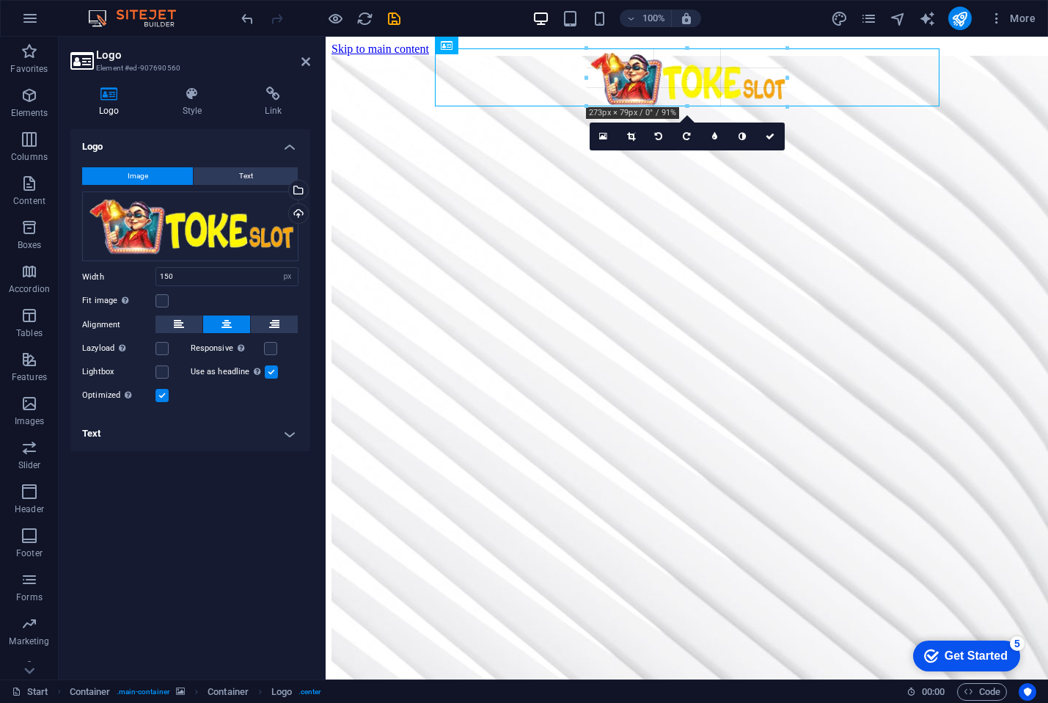
drag, startPoint x: 739, startPoint y: 67, endPoint x: 502, endPoint y: 65, distance: 236.9
type input "273"
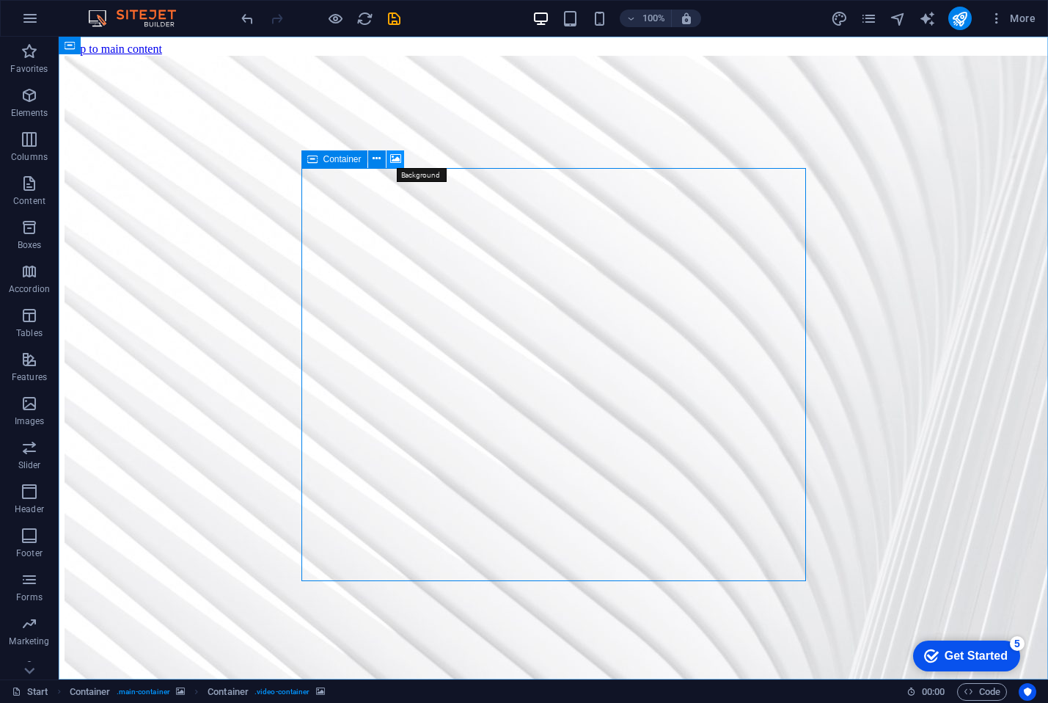
click at [392, 158] on icon at bounding box center [395, 158] width 11 height 15
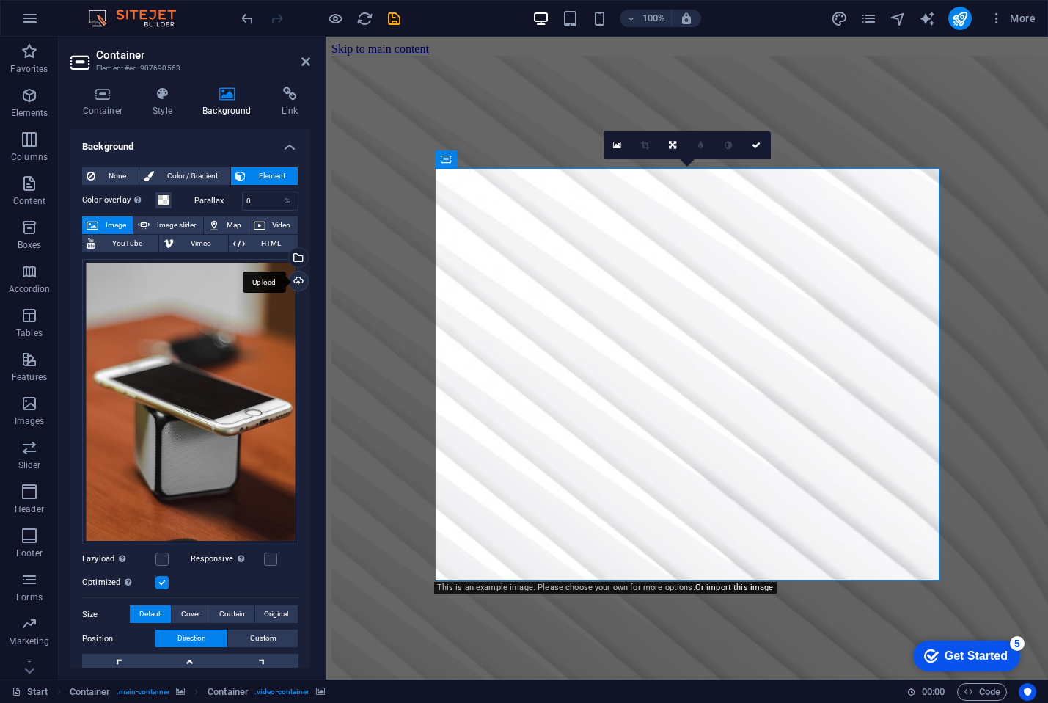
click at [292, 280] on div "Upload" at bounding box center [297, 282] width 22 height 22
click at [298, 278] on div "Upload" at bounding box center [297, 282] width 22 height 22
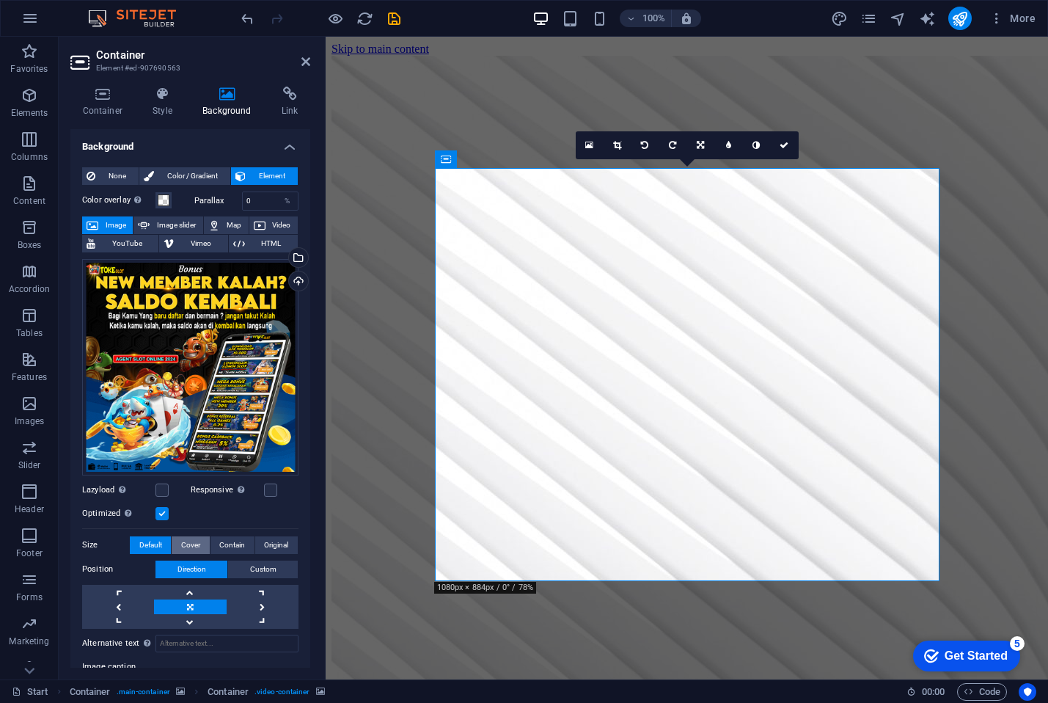
click at [193, 546] on span "Cover" at bounding box center [190, 545] width 19 height 18
click at [226, 547] on span "Contain" at bounding box center [232, 545] width 26 height 18
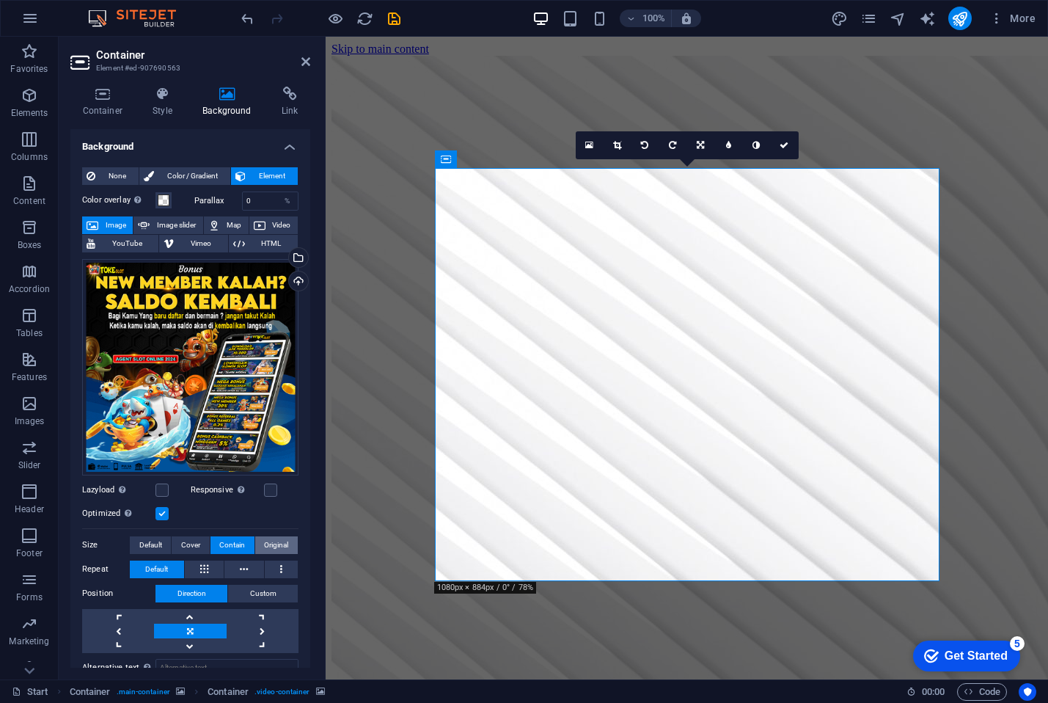
click at [264, 547] on span "Original" at bounding box center [276, 545] width 24 height 18
click at [207, 542] on button "Cover" at bounding box center [190, 545] width 37 height 18
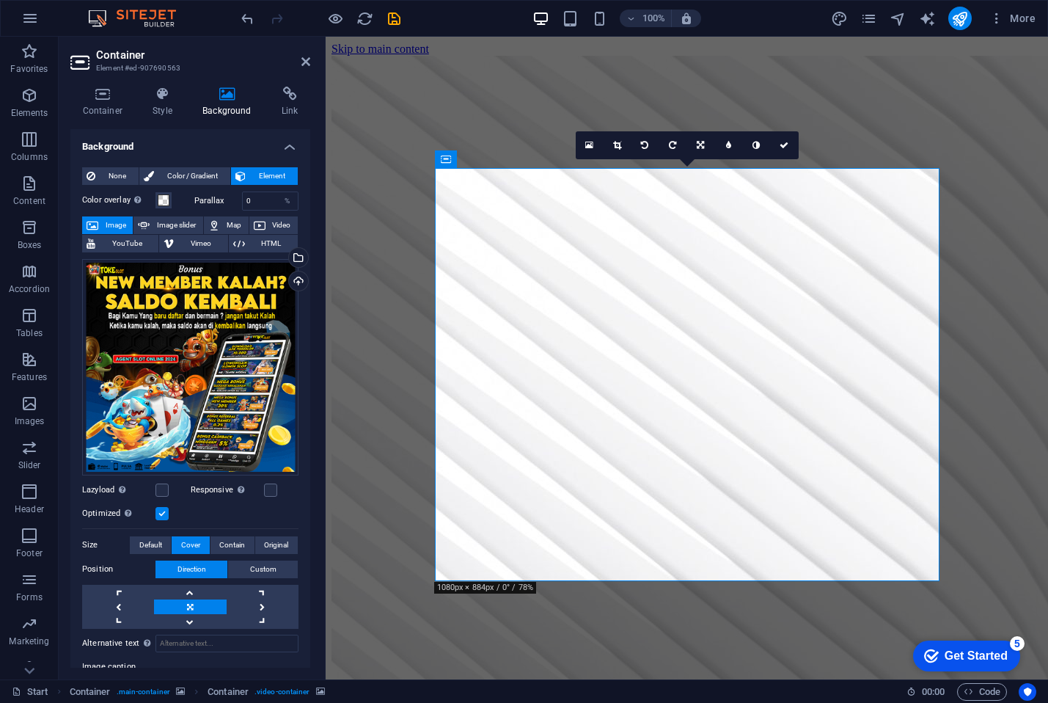
drag, startPoint x: 479, startPoint y: 563, endPoint x: 469, endPoint y: 553, distance: 14.5
click at [192, 614] on link at bounding box center [190, 621] width 72 height 15
click at [197, 587] on link at bounding box center [190, 591] width 72 height 15
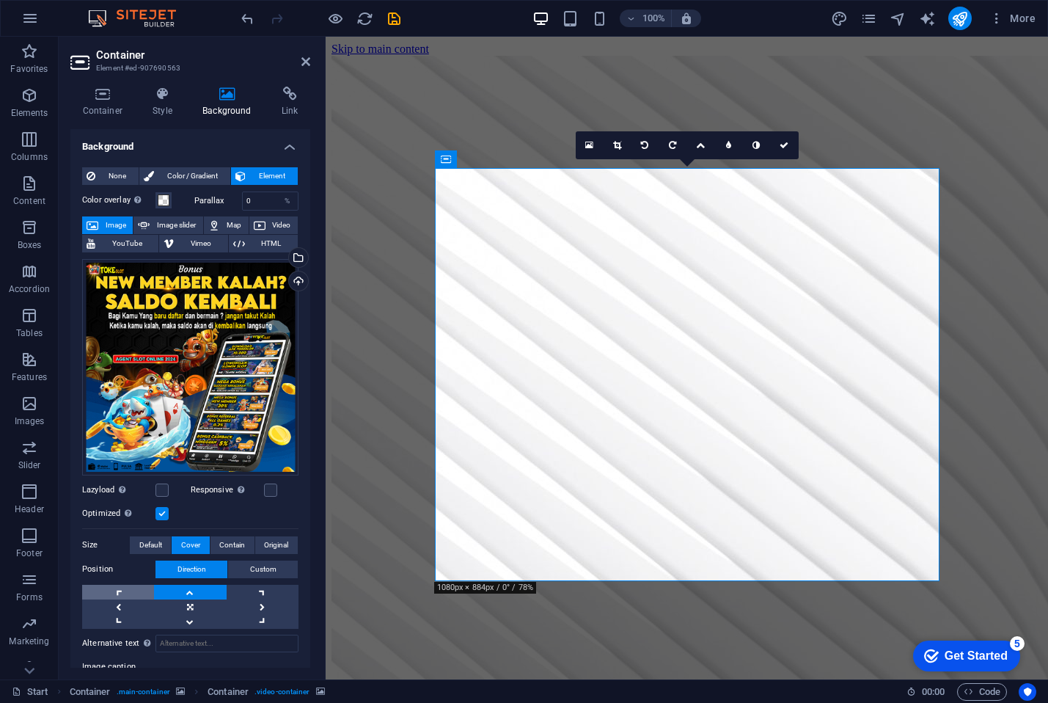
click at [133, 591] on link at bounding box center [118, 591] width 72 height 15
click at [189, 599] on link at bounding box center [190, 606] width 72 height 15
click at [250, 565] on span "Custom" at bounding box center [263, 569] width 26 height 18
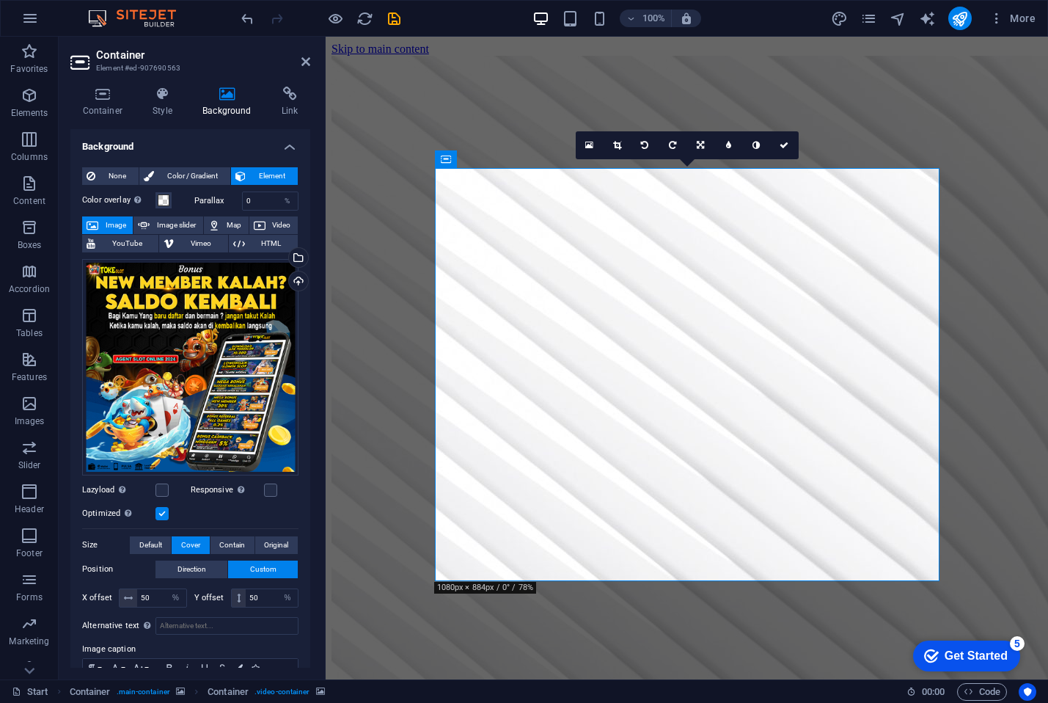
drag, startPoint x: 445, startPoint y: 329, endPoint x: 452, endPoint y: 381, distance: 53.2
click at [242, 304] on div "Drag files here, click to choose files or select files from Files or our free s…" at bounding box center [190, 367] width 216 height 216
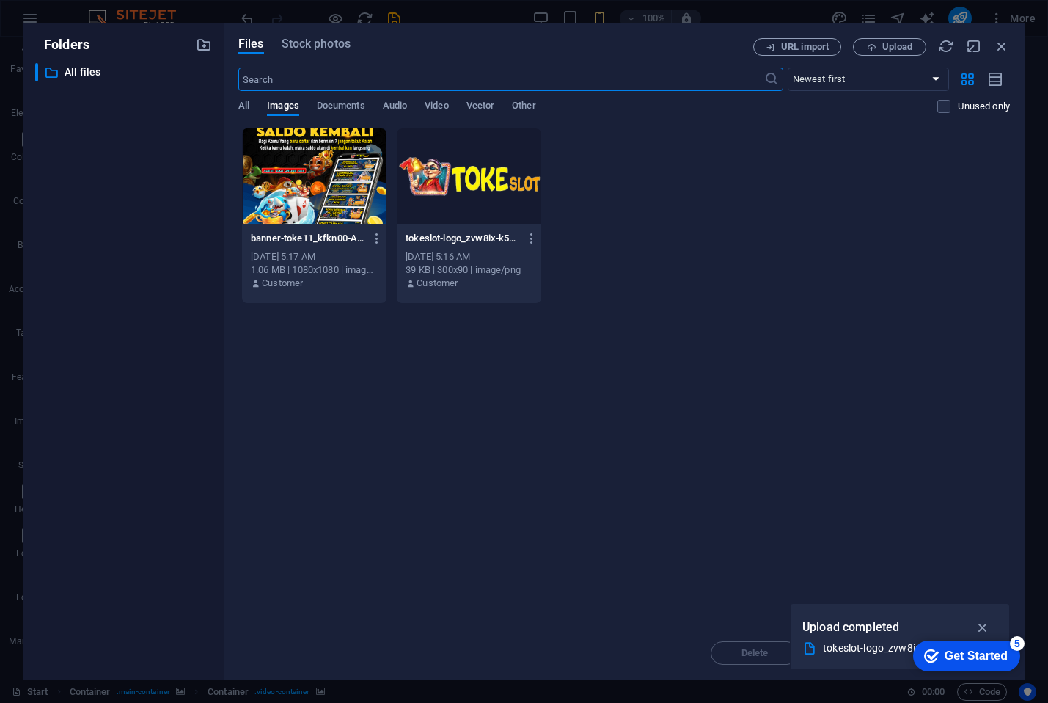
click at [286, 199] on div at bounding box center [314, 175] width 144 height 95
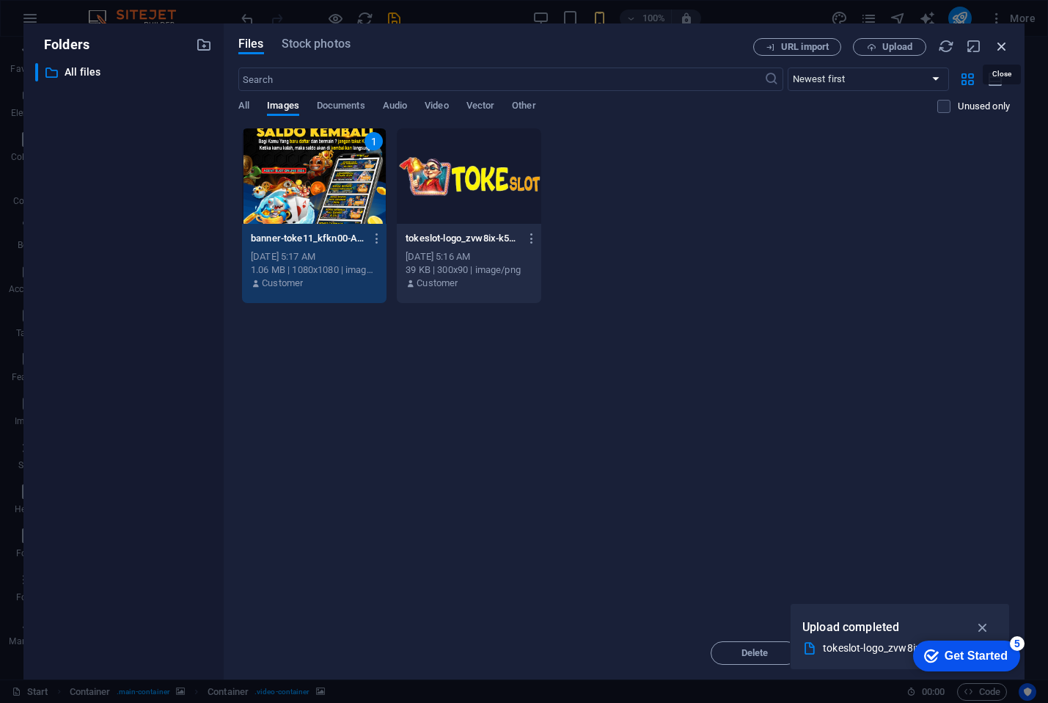
click at [1000, 48] on icon "button" at bounding box center [1002, 46] width 16 height 16
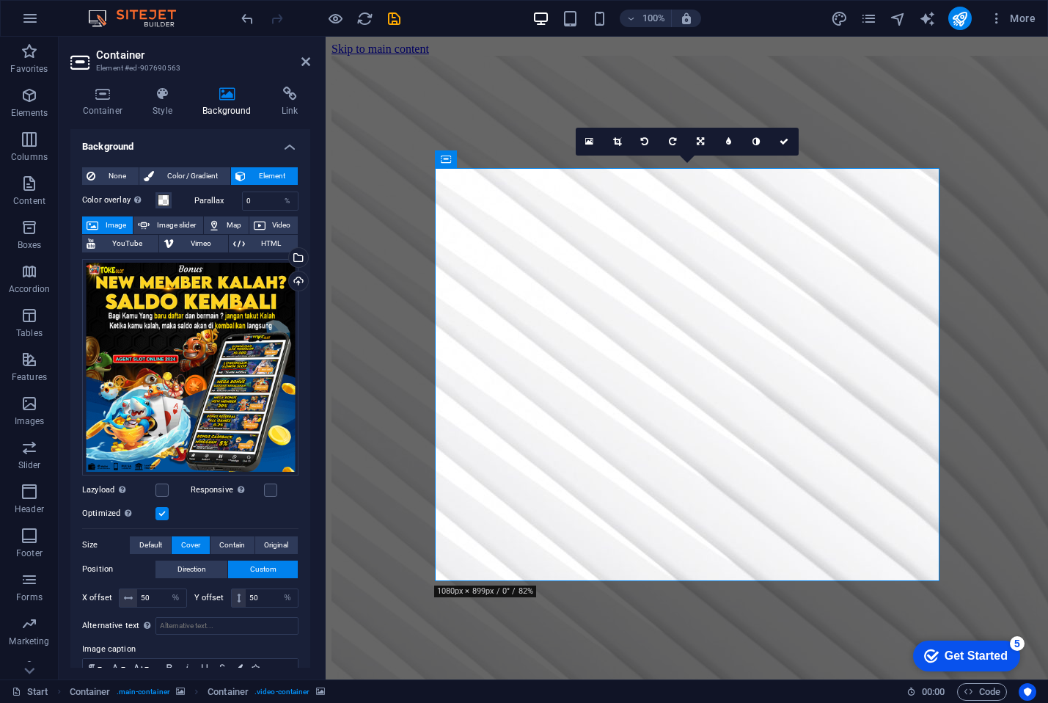
drag, startPoint x: 441, startPoint y: 261, endPoint x: 463, endPoint y: 320, distance: 63.3
click at [701, 139] on icon at bounding box center [700, 141] width 7 height 9
click at [670, 116] on icon at bounding box center [673, 113] width 12 height 12
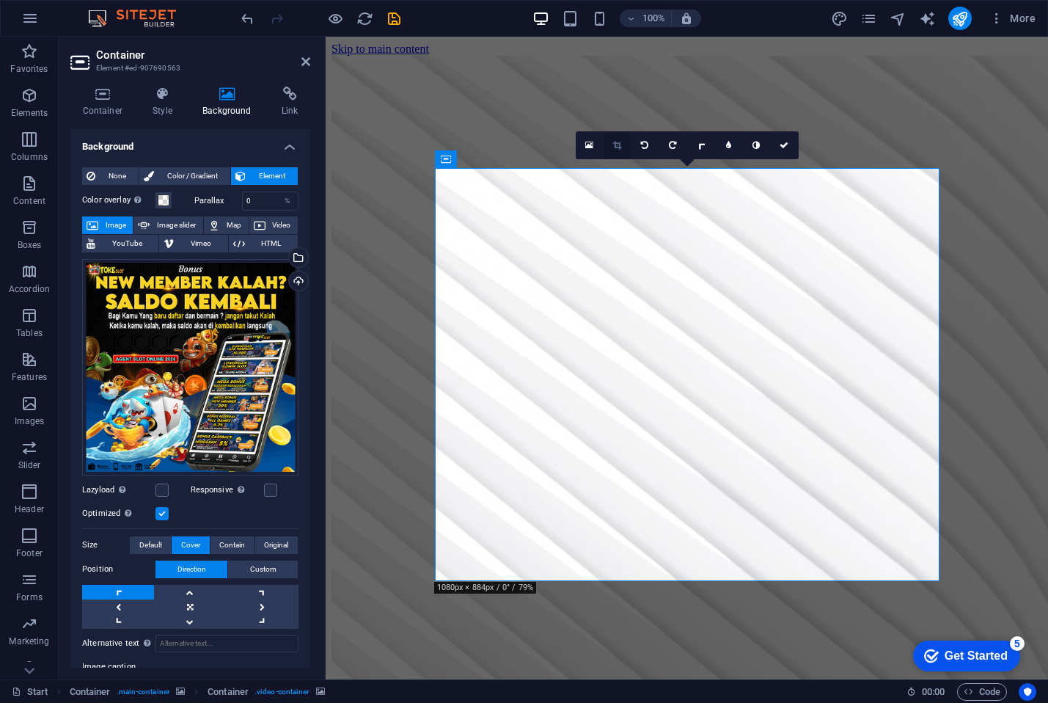
click at [620, 147] on icon at bounding box center [617, 145] width 8 height 9
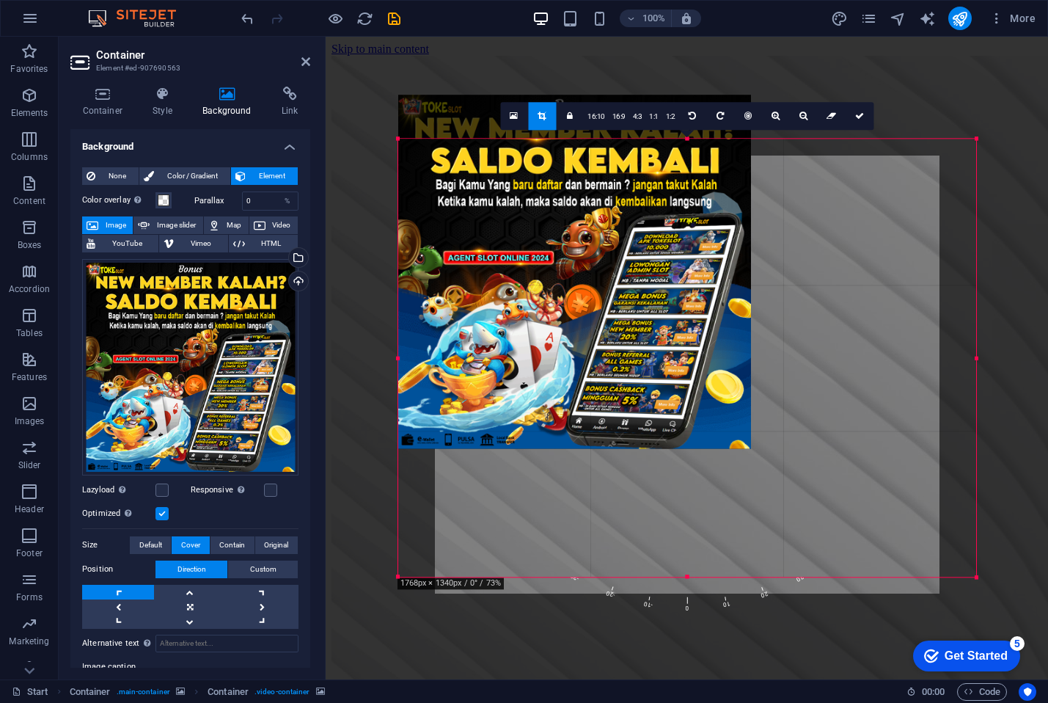
drag, startPoint x: 400, startPoint y: 165, endPoint x: 388, endPoint y: 114, distance: 51.9
click at [398, 139] on div "180 170 160 150 140 130 120 110 100 90 80 70 60 50 40 30 20 10 0 -10 -20 -30 -4…" at bounding box center [687, 358] width 578 height 438
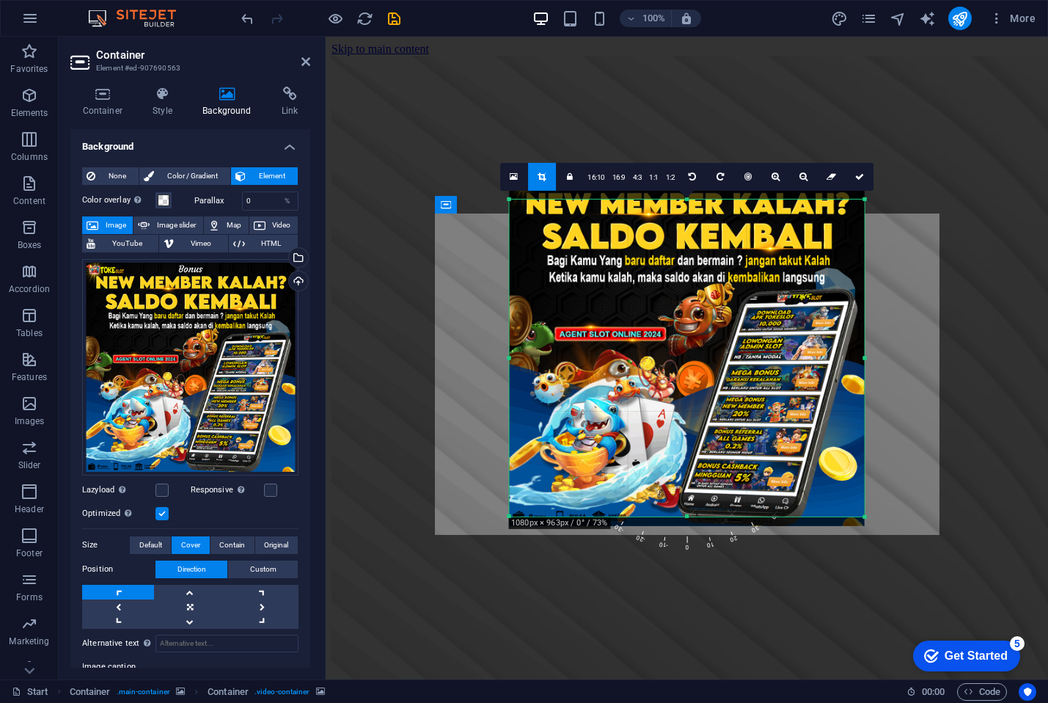
drag, startPoint x: 512, startPoint y: 208, endPoint x: 502, endPoint y: 193, distance: 17.5
click at [509, 199] on div "180 170 160 150 140 130 120 110 100 90 80 70 60 50 40 30 20 10 0 -10 -20 -30 -4…" at bounding box center [687, 357] width 356 height 317
click at [502, 193] on div at bounding box center [686, 347] width 385 height 385
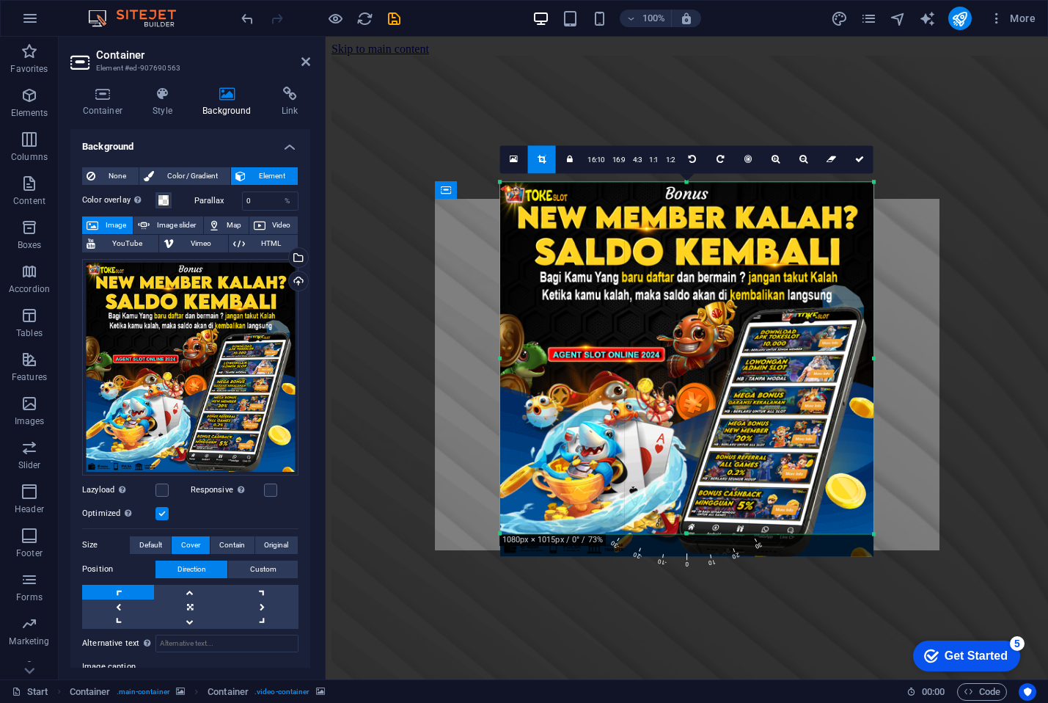
drag, startPoint x: 508, startPoint y: 199, endPoint x: 490, endPoint y: 164, distance: 39.0
click at [490, 164] on div "Container Logo Container Container Container H2 Container Container Drag here t…" at bounding box center [687, 358] width 722 height 642
click at [854, 168] on link at bounding box center [860, 159] width 28 height 28
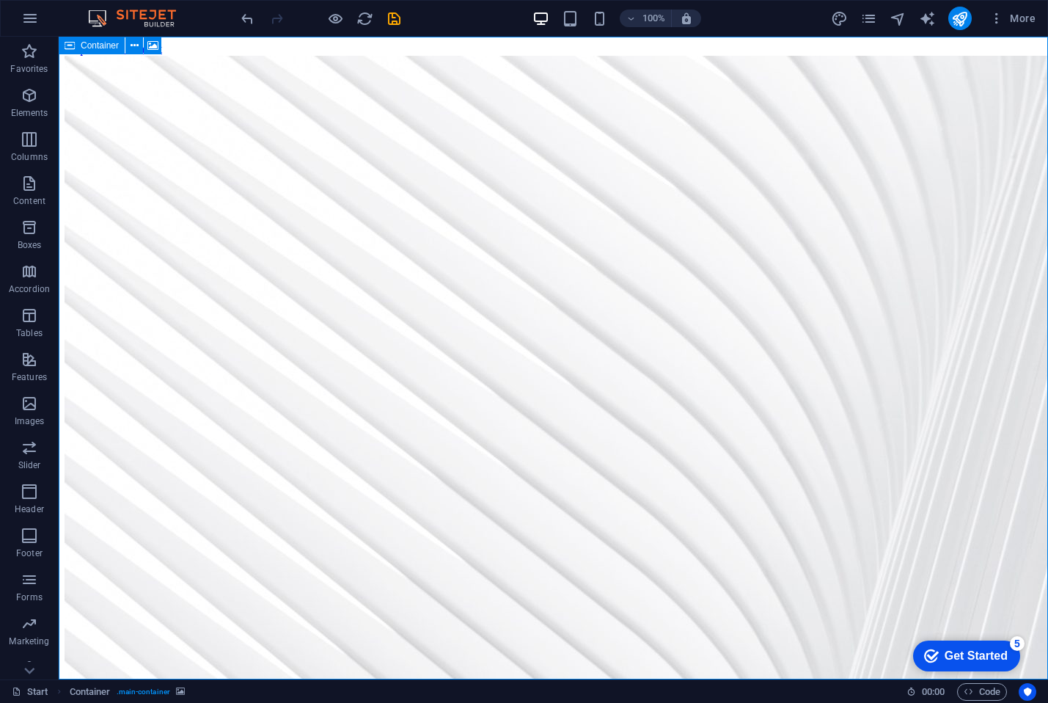
click at [73, 48] on icon at bounding box center [70, 46] width 10 height 18
click at [164, 47] on div "Container" at bounding box center [115, 46] width 112 height 18
click at [158, 45] on icon at bounding box center [152, 45] width 11 height 15
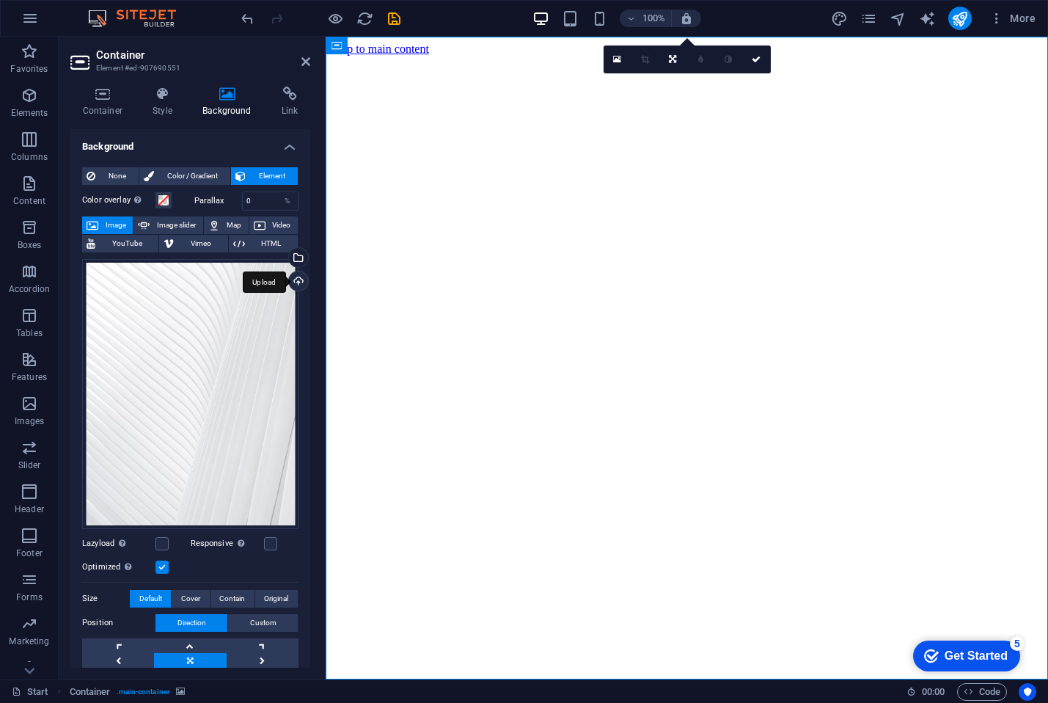
click at [293, 282] on div "Upload" at bounding box center [297, 282] width 22 height 22
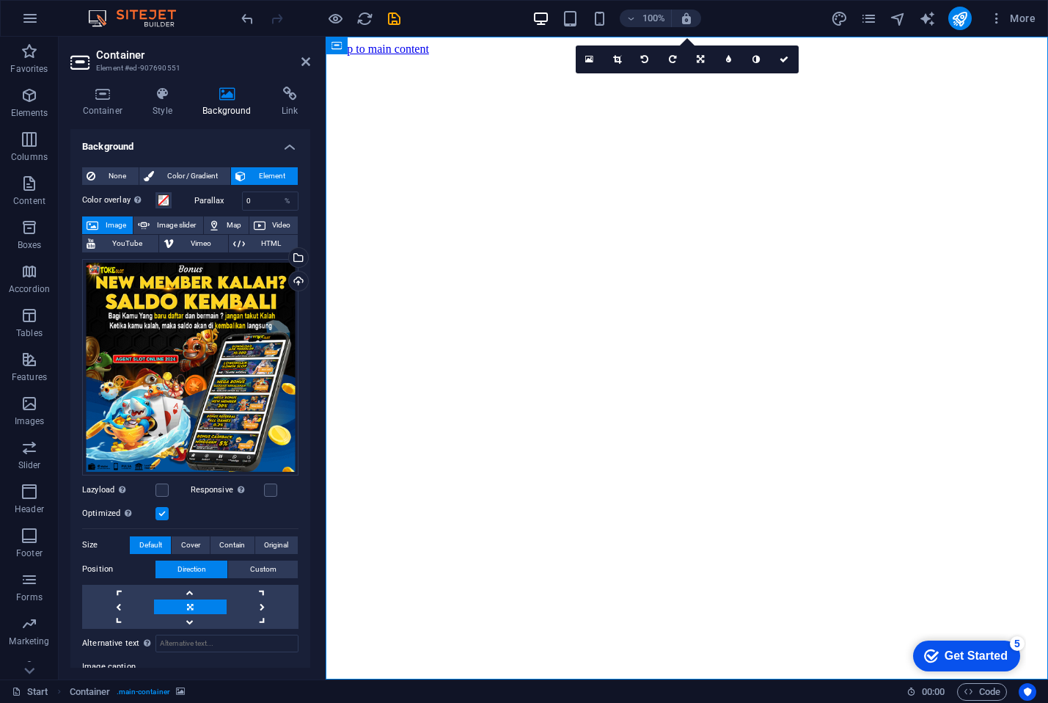
click at [386, 56] on figure at bounding box center [686, 56] width 711 height 0
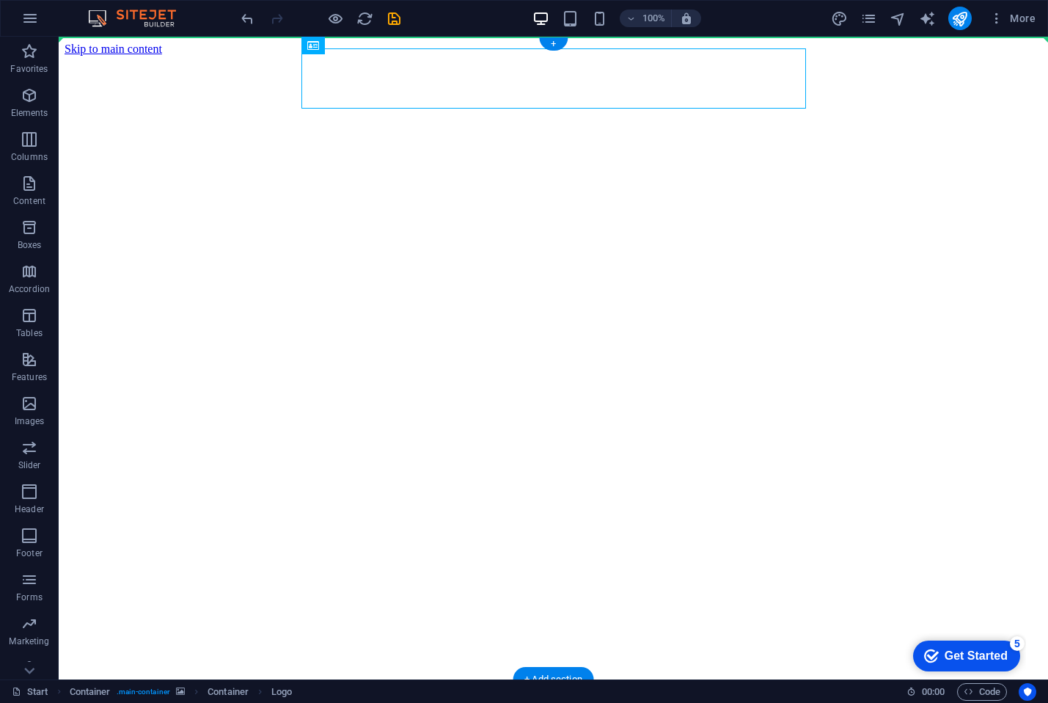
drag, startPoint x: 395, startPoint y: 95, endPoint x: 660, endPoint y: 125, distance: 267.2
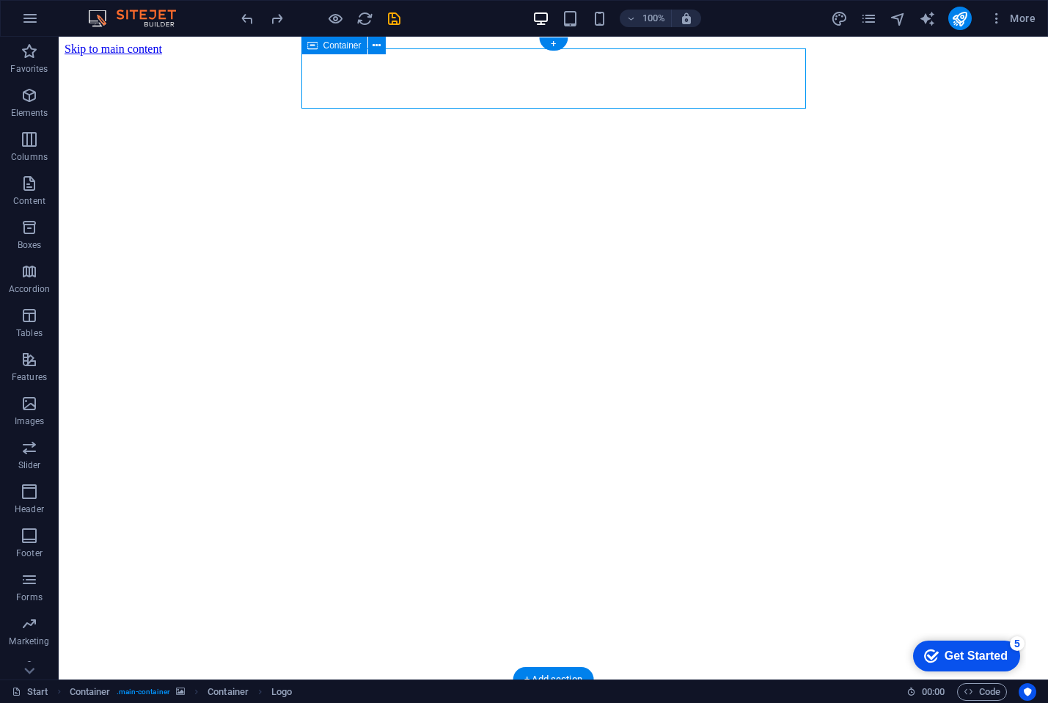
click at [848, 56] on figure at bounding box center [554, 56] width 978 height 0
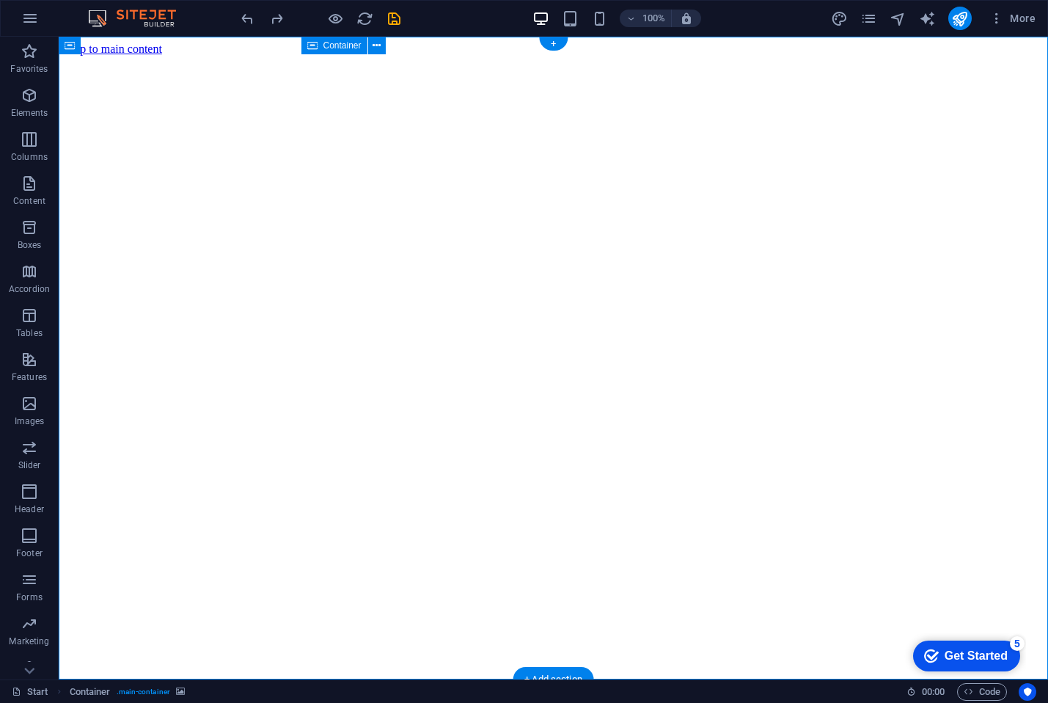
click at [238, 56] on figure at bounding box center [554, 56] width 978 height 0
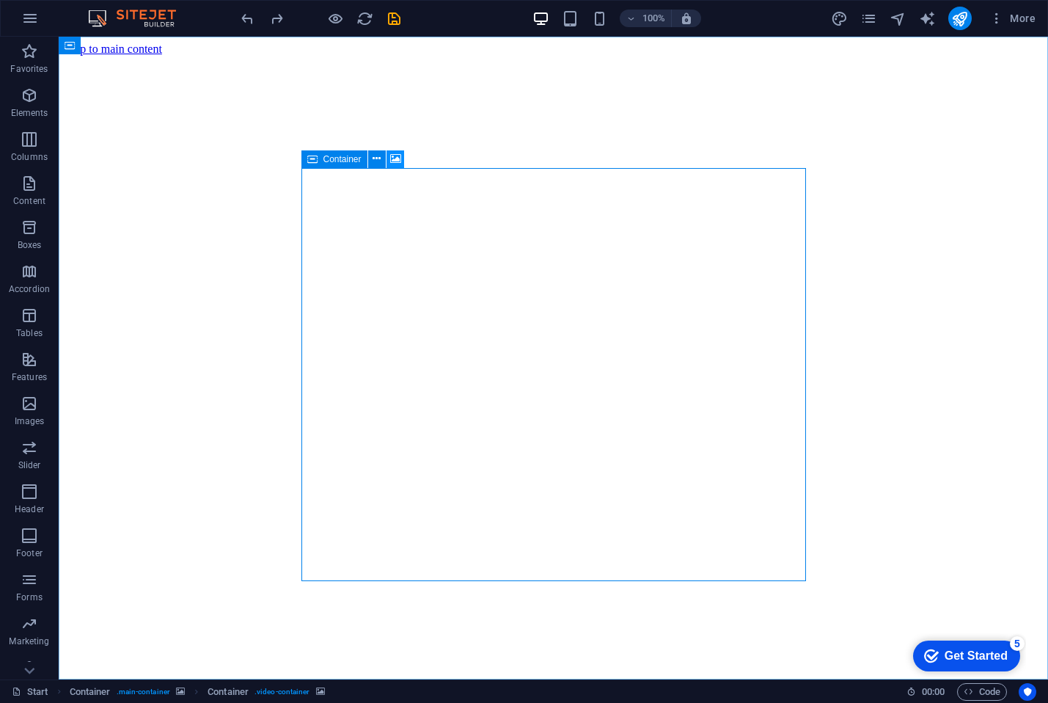
click at [391, 155] on icon at bounding box center [395, 158] width 11 height 15
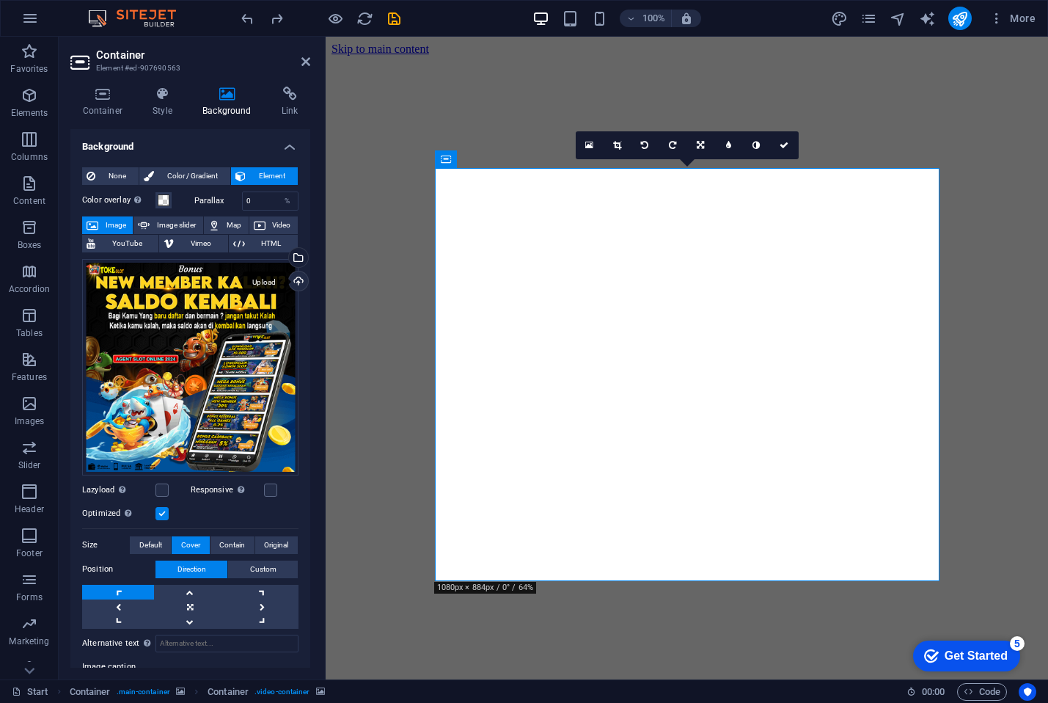
click at [291, 278] on div "Upload" at bounding box center [297, 282] width 22 height 22
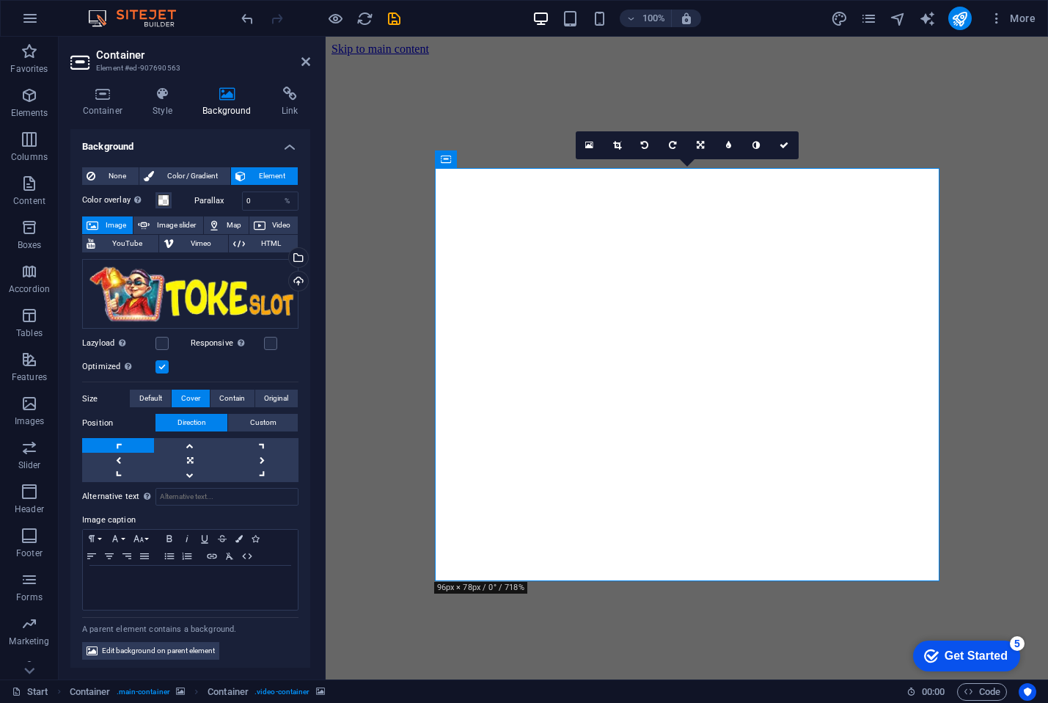
click at [192, 300] on div "Drag files here, click to choose files or select files from Files or our free s…" at bounding box center [190, 294] width 216 height 70
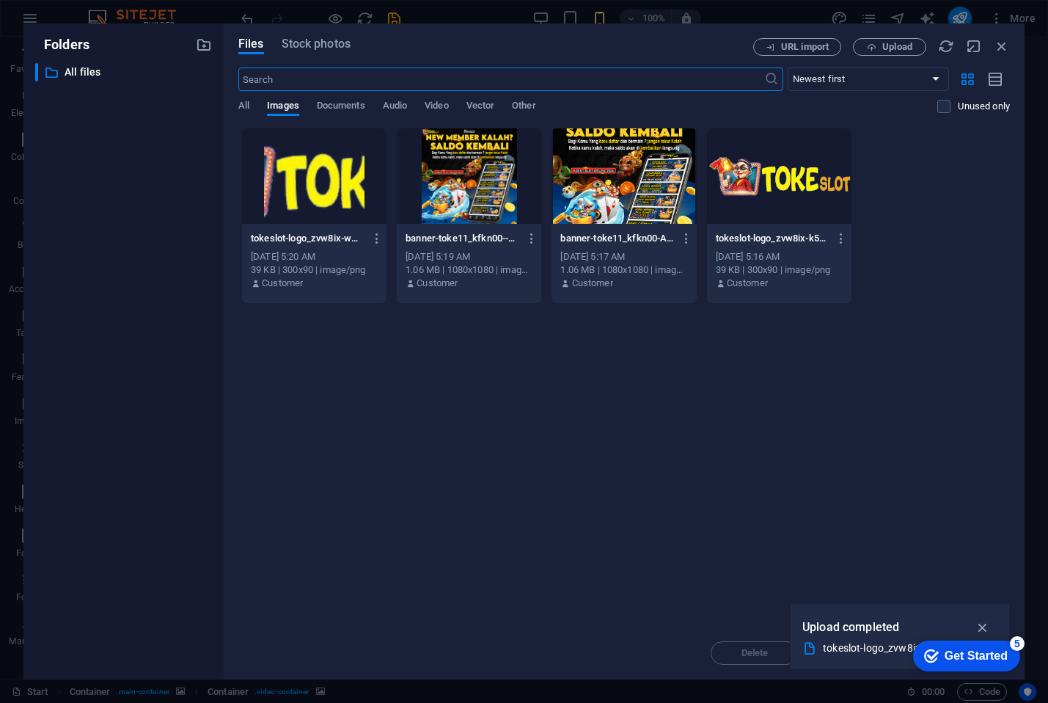
click at [309, 201] on div at bounding box center [314, 175] width 144 height 95
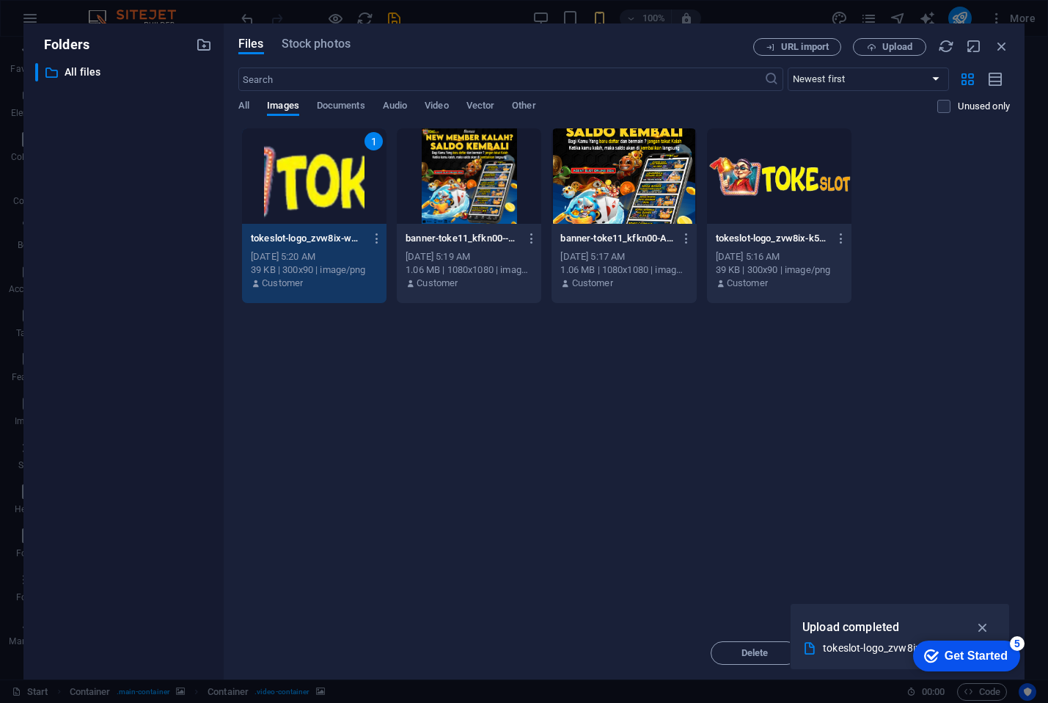
click at [342, 193] on div "1" at bounding box center [314, 175] width 144 height 95
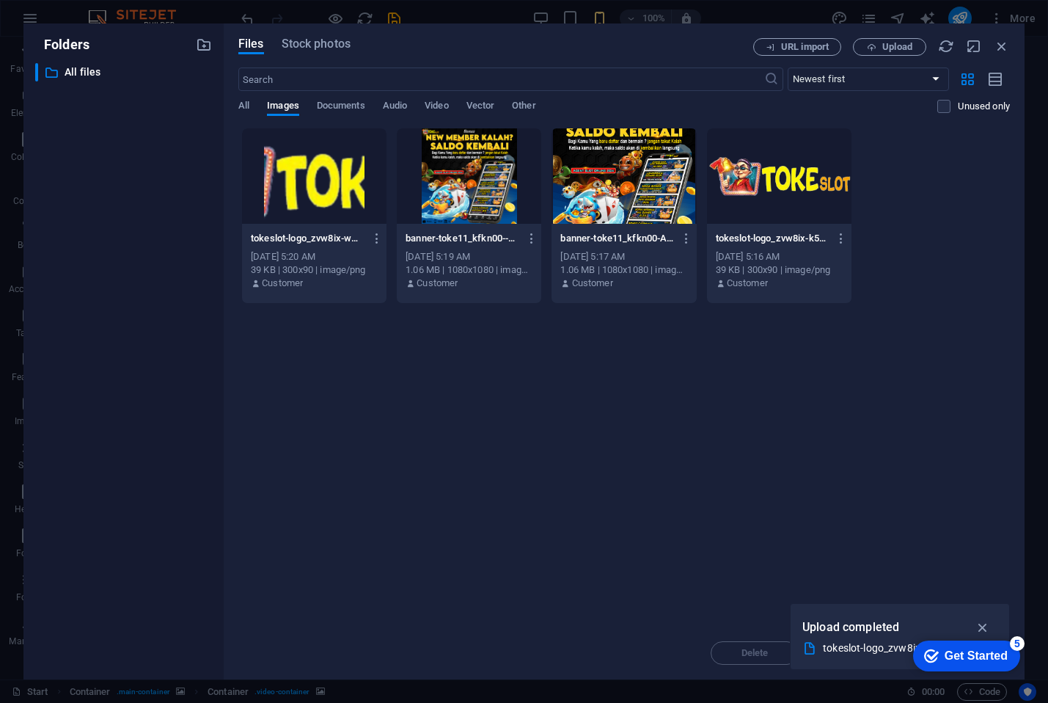
click at [342, 193] on div at bounding box center [314, 175] width 144 height 95
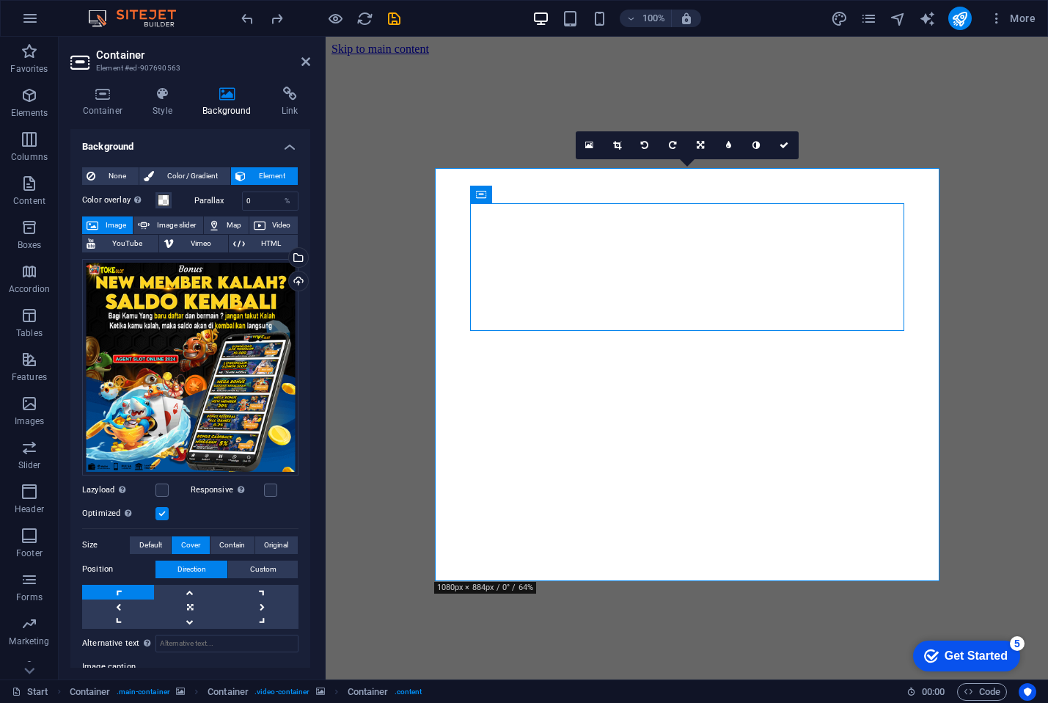
click at [986, 56] on figure at bounding box center [686, 56] width 711 height 0
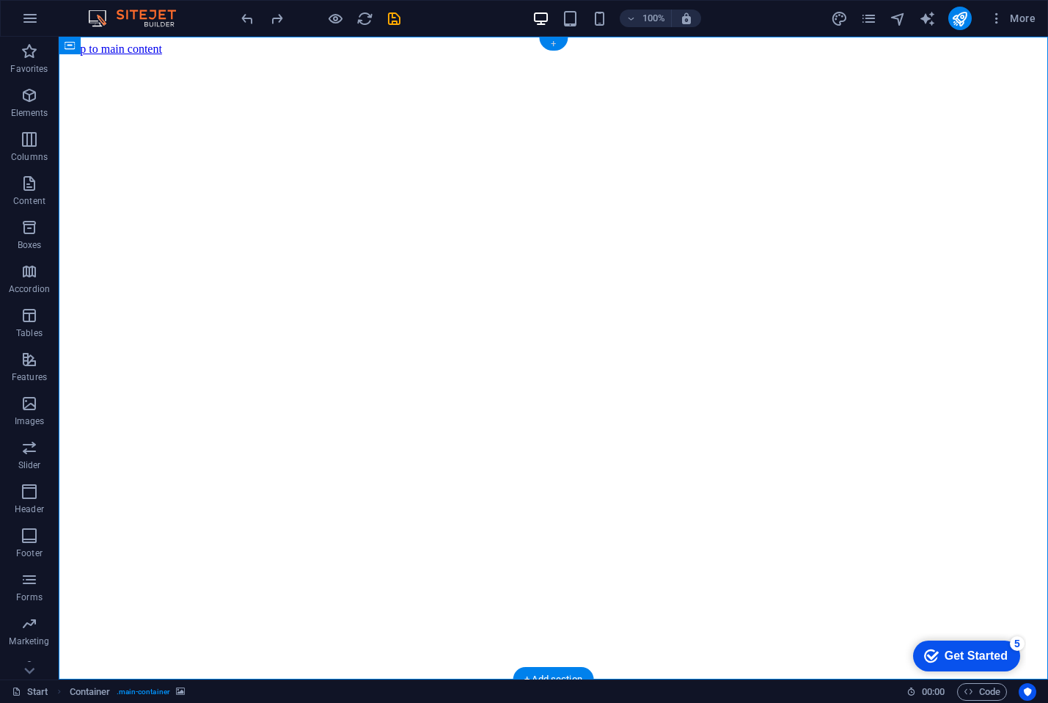
click at [551, 43] on div "+" at bounding box center [553, 43] width 29 height 13
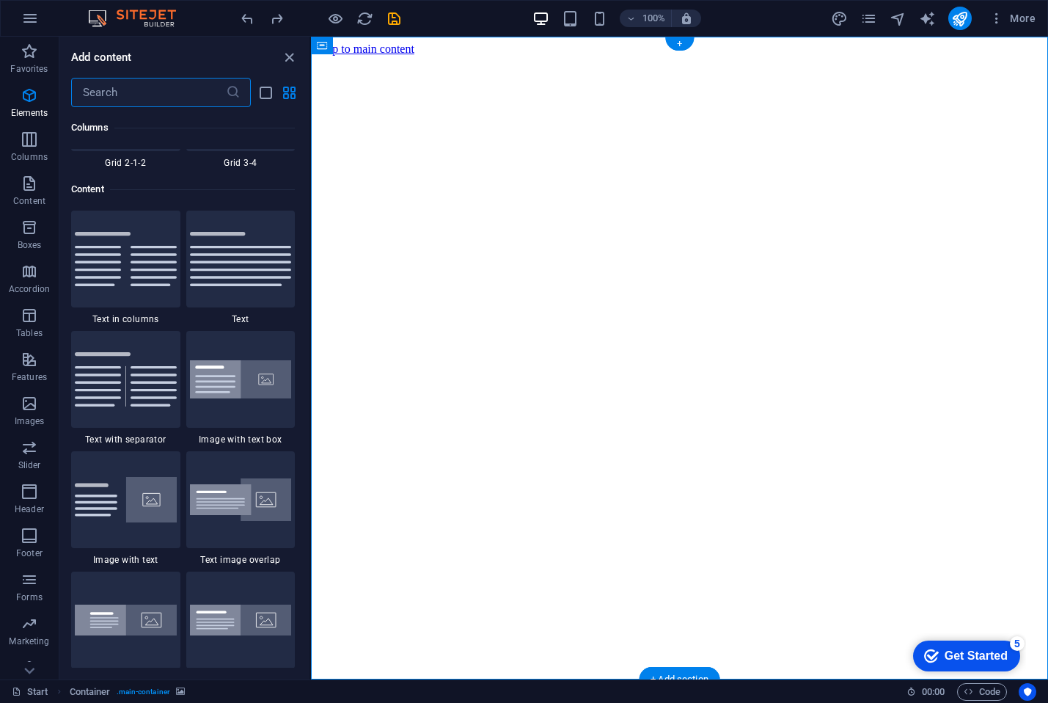
scroll to position [2566, 0]
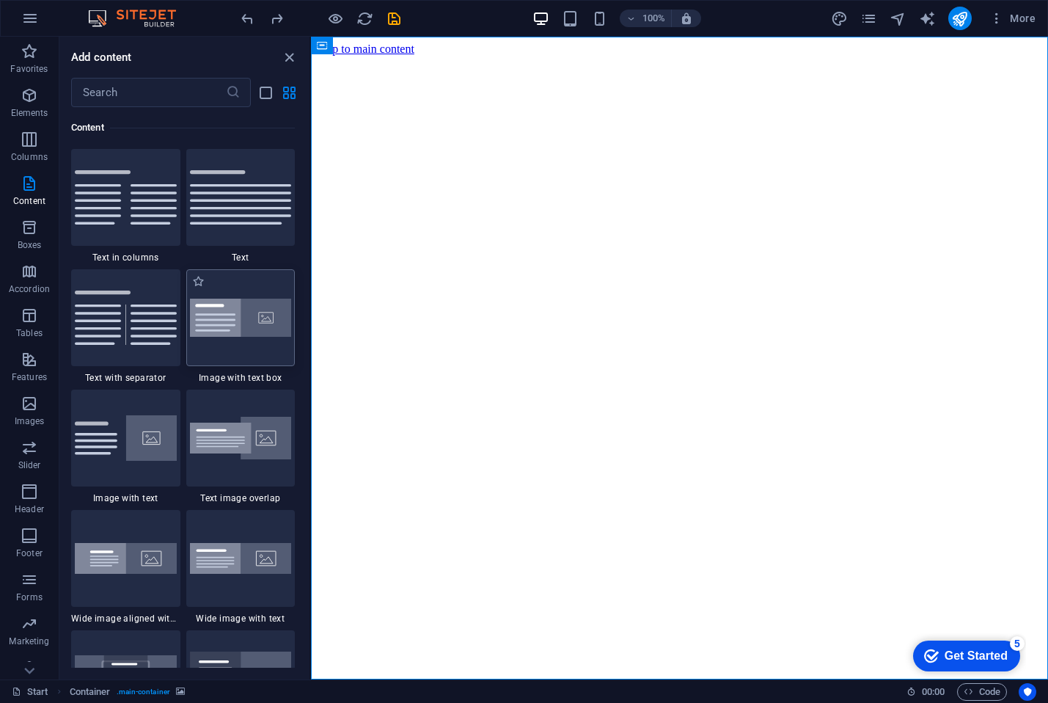
click at [236, 327] on img at bounding box center [241, 317] width 102 height 39
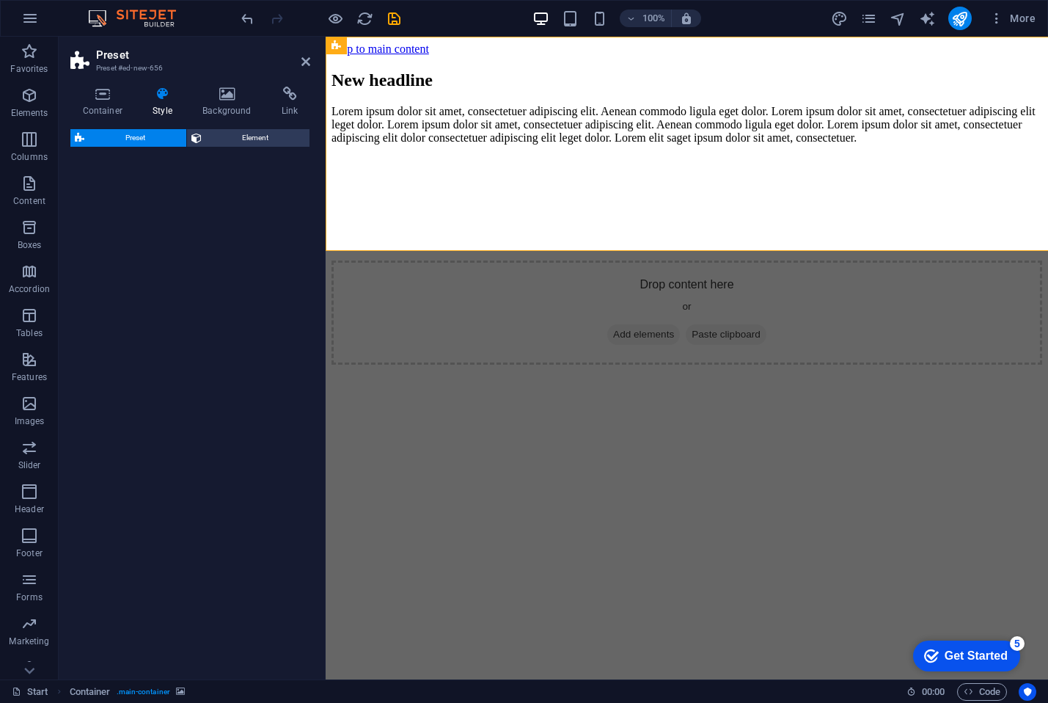
select select "rem"
select select "px"
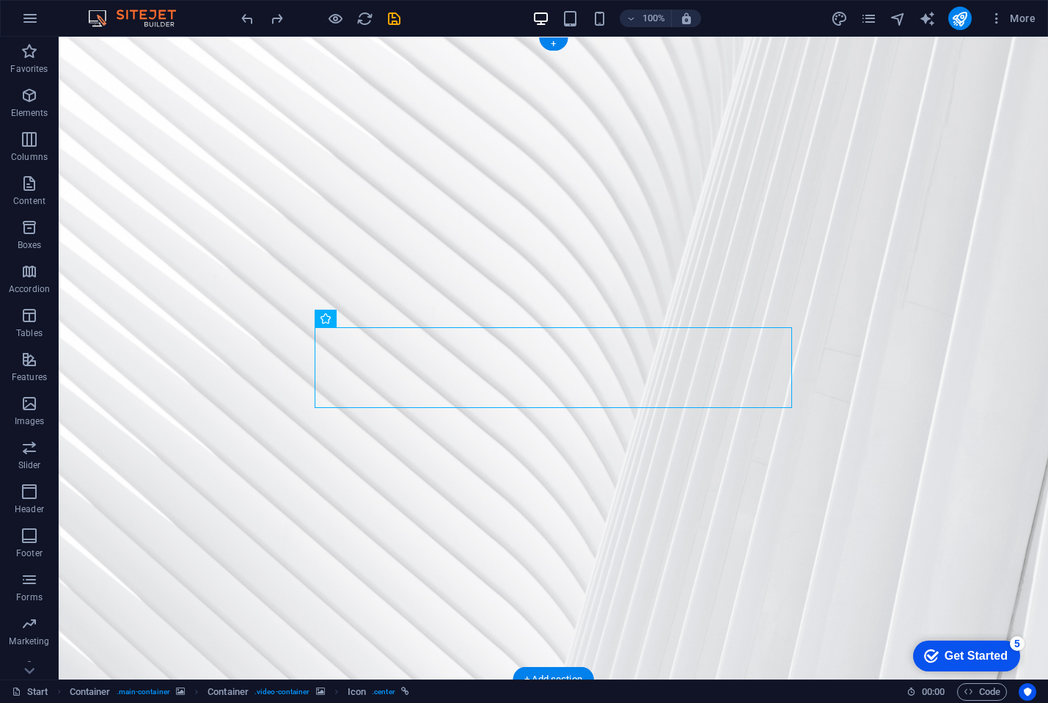
click at [280, 374] on figure at bounding box center [553, 358] width 989 height 642
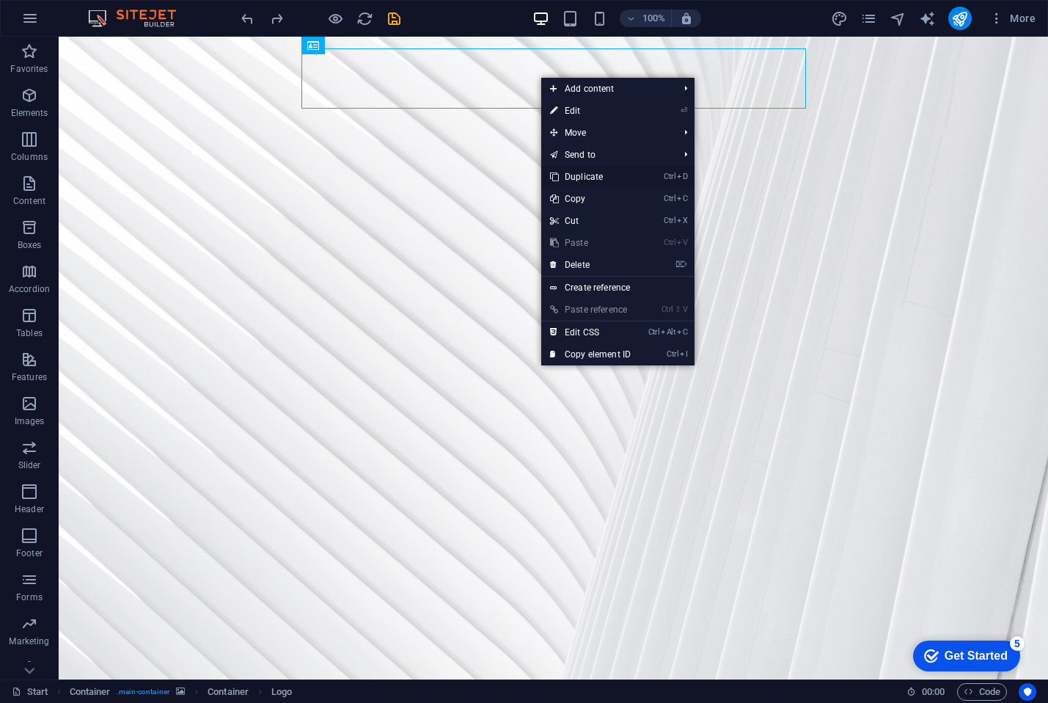
click at [590, 172] on link "Ctrl D Duplicate" at bounding box center [590, 177] width 98 height 22
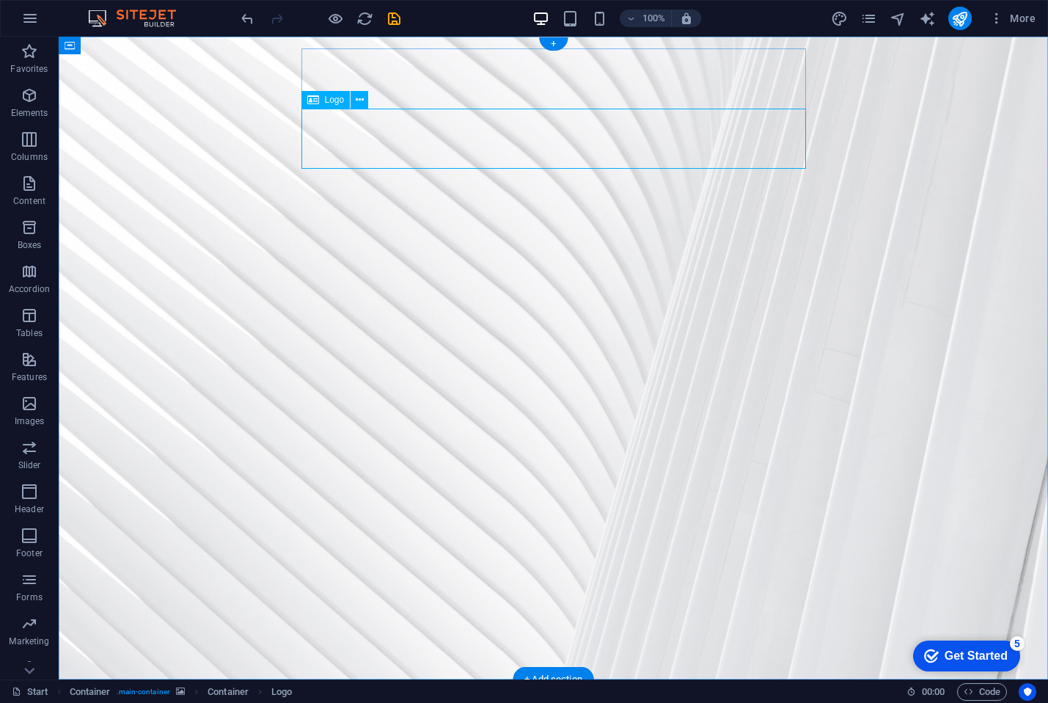
click at [361, 100] on icon at bounding box center [360, 99] width 8 height 15
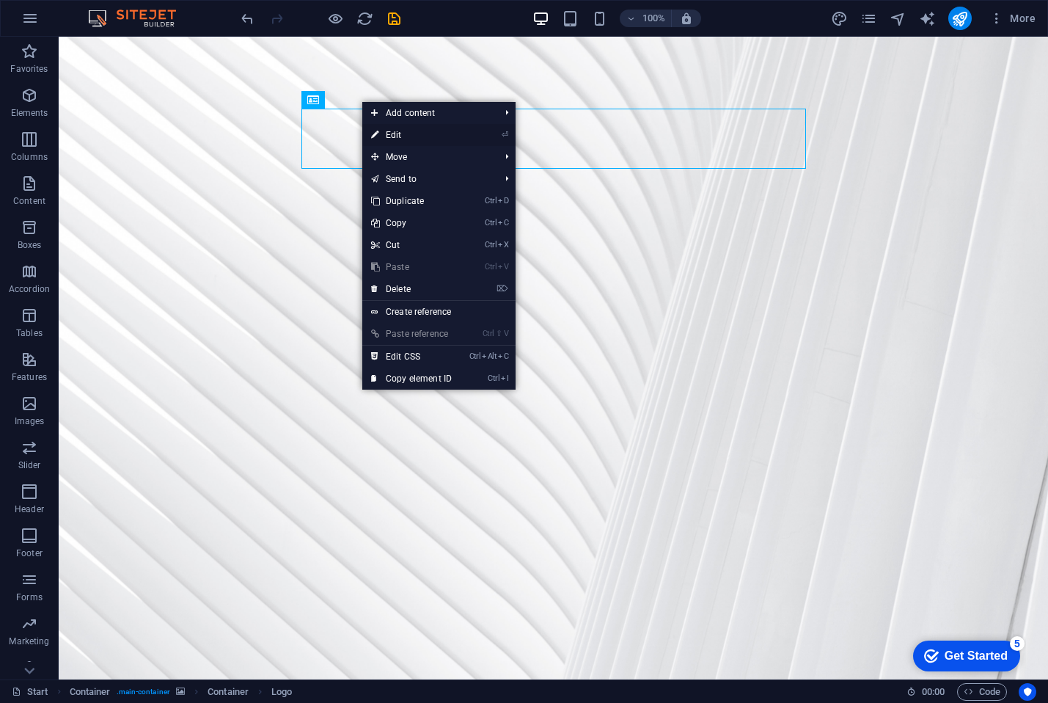
click at [399, 133] on link "⏎ Edit" at bounding box center [411, 135] width 98 height 22
select select "px"
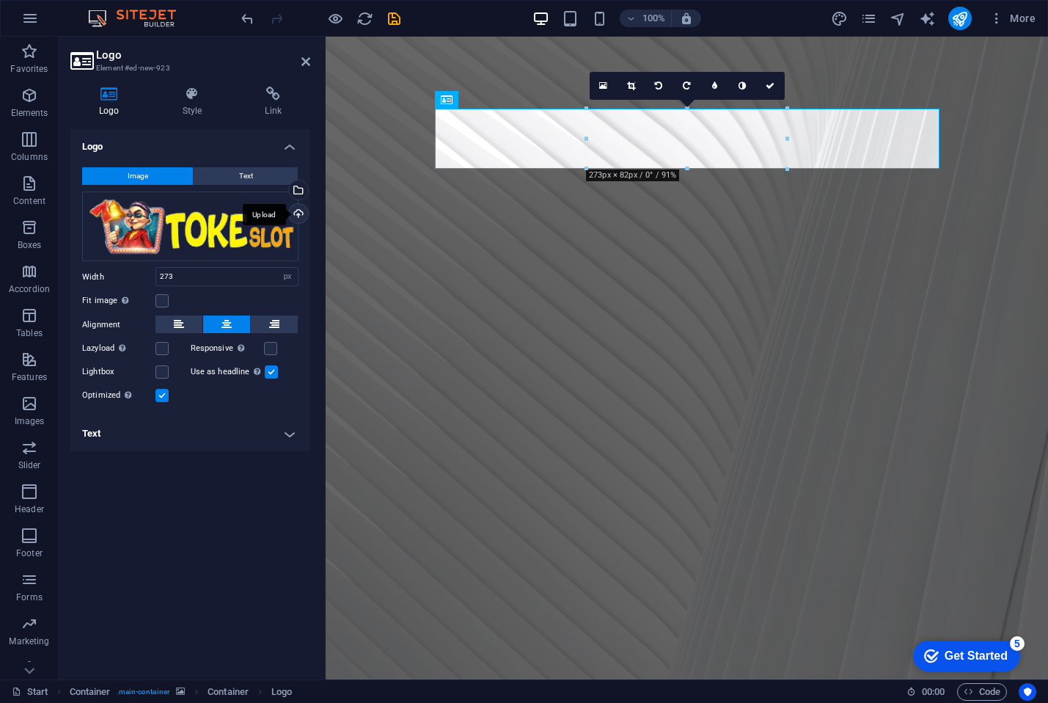
click at [296, 209] on div "Upload" at bounding box center [297, 215] width 22 height 22
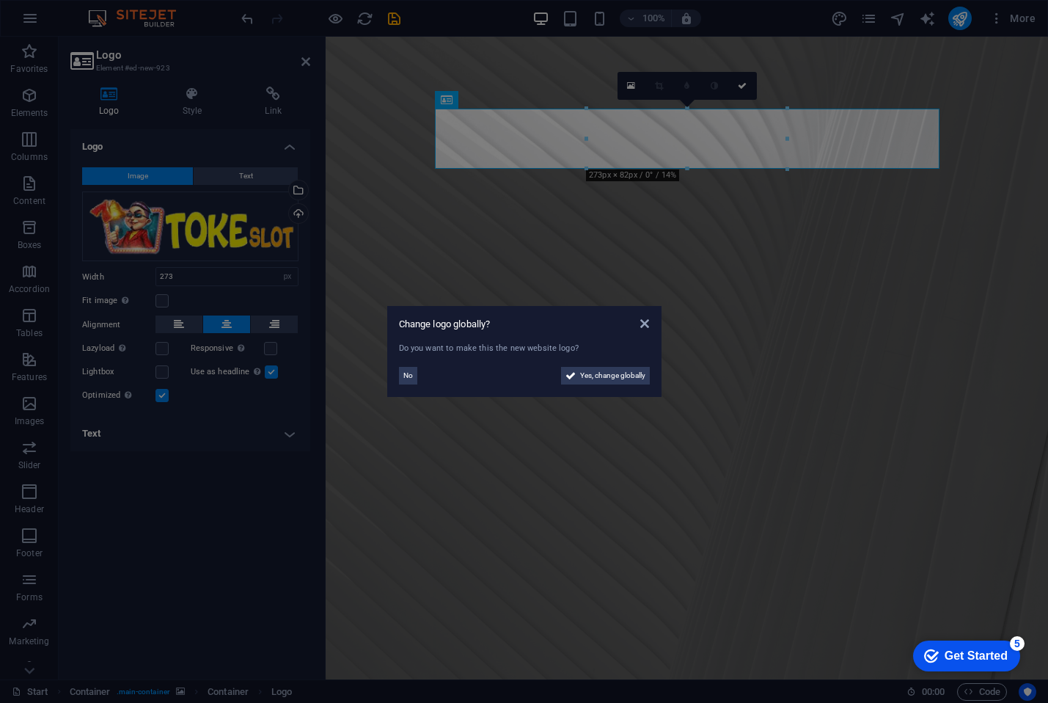
click at [709, 155] on aside "Change logo globally? Do you want to make this the new website logo? No Yes, ch…" at bounding box center [524, 351] width 1048 height 703
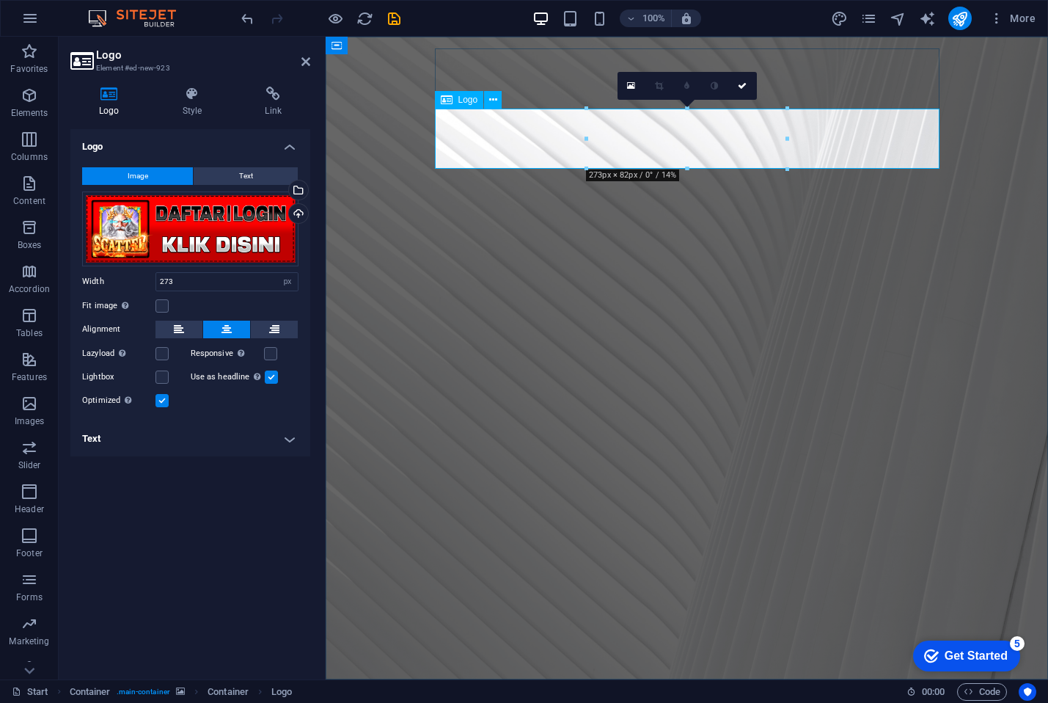
click at [301, 217] on div "Upload" at bounding box center [297, 215] width 22 height 22
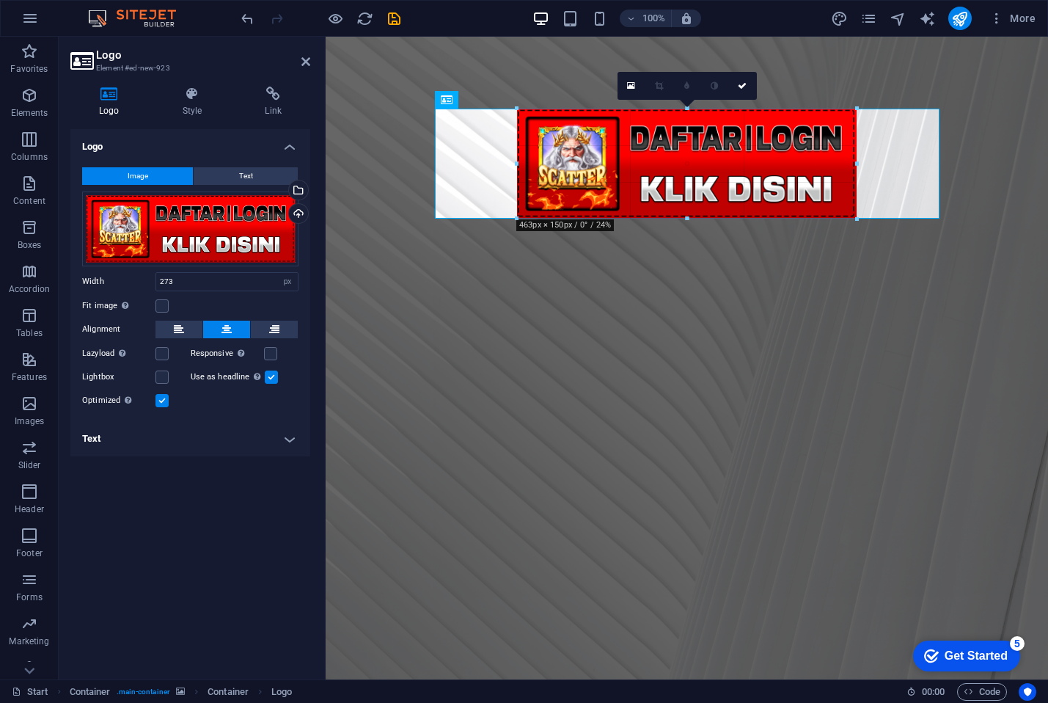
drag, startPoint x: 584, startPoint y: 143, endPoint x: 444, endPoint y: 147, distance: 140.9
type input "463"
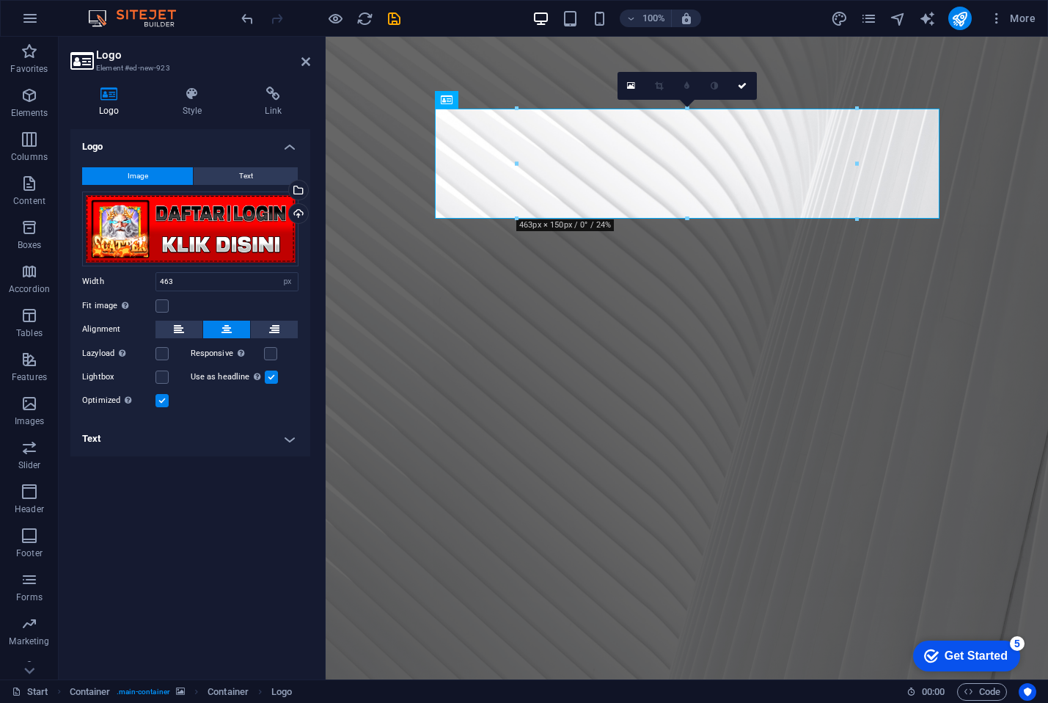
click at [403, 272] on figure at bounding box center [687, 358] width 722 height 642
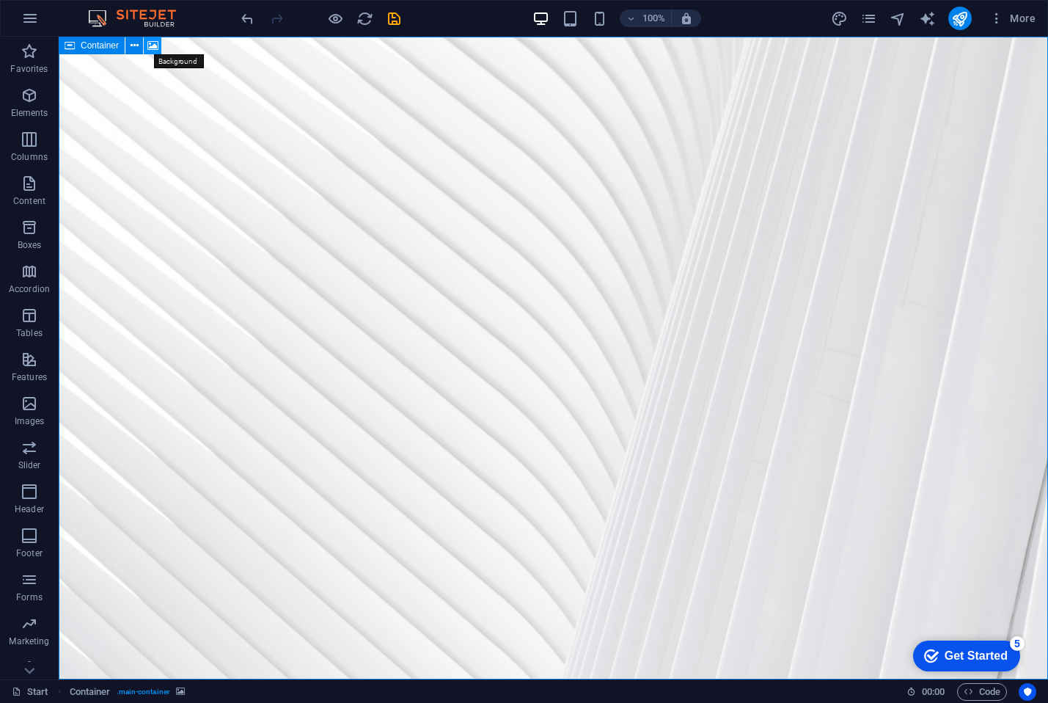
click at [147, 42] on icon at bounding box center [152, 45] width 11 height 15
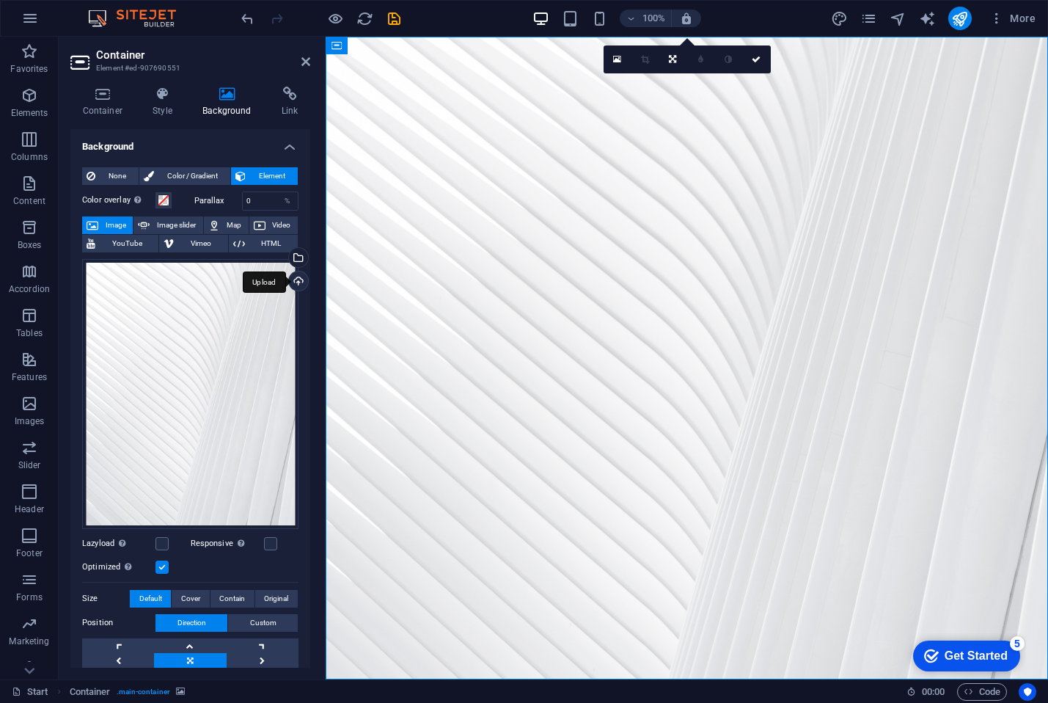
click at [294, 282] on div "Upload" at bounding box center [297, 282] width 22 height 22
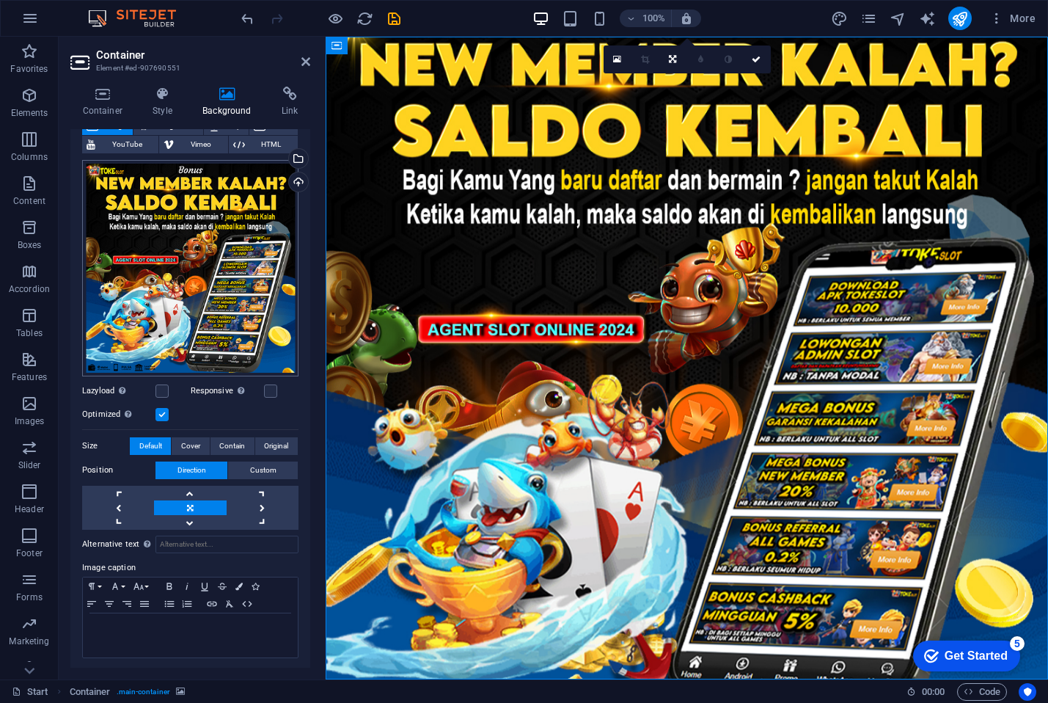
scroll to position [0, 0]
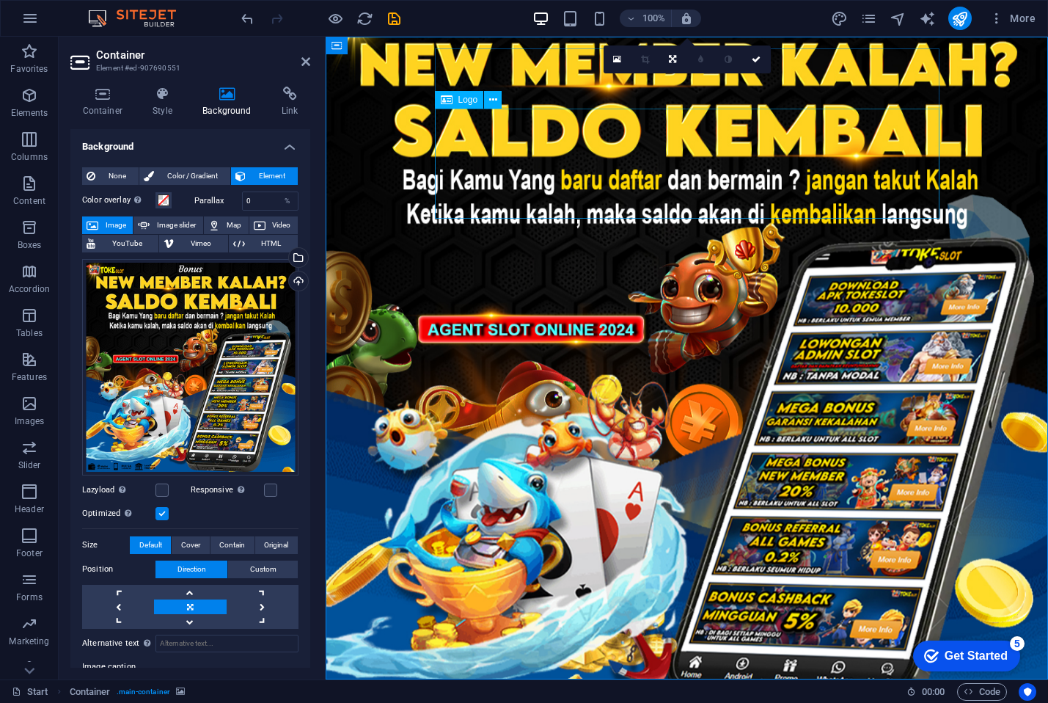
click at [469, 101] on span "Logo" at bounding box center [468, 99] width 20 height 9
click at [486, 101] on button at bounding box center [493, 100] width 18 height 18
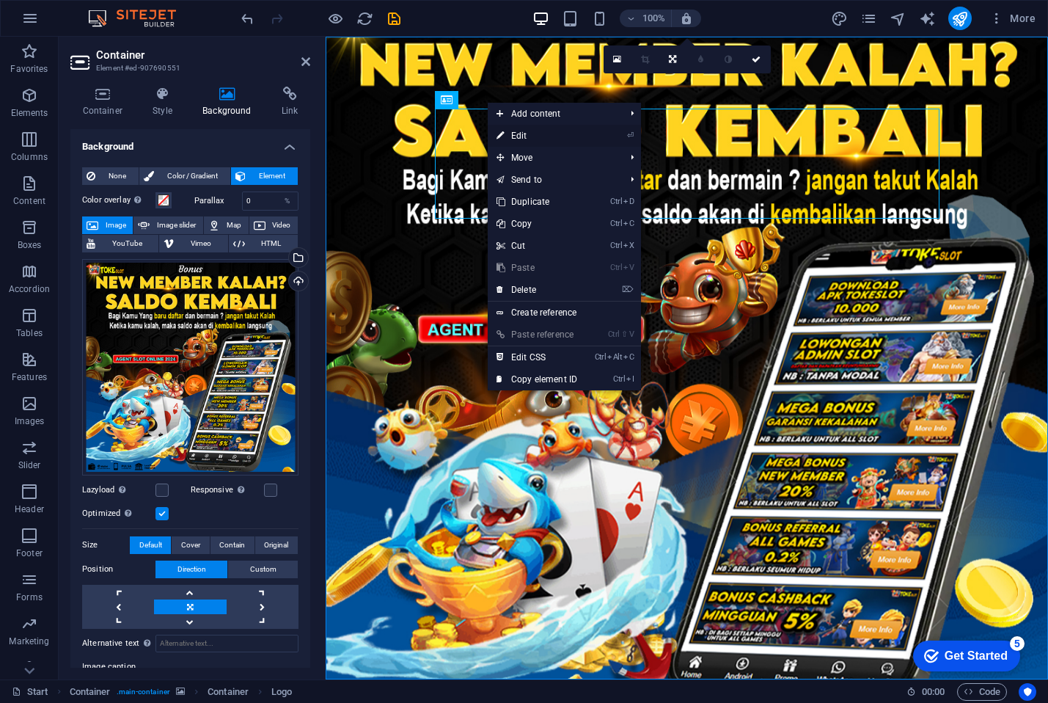
click at [513, 129] on link "⏎ Edit" at bounding box center [537, 136] width 98 height 22
select select "px"
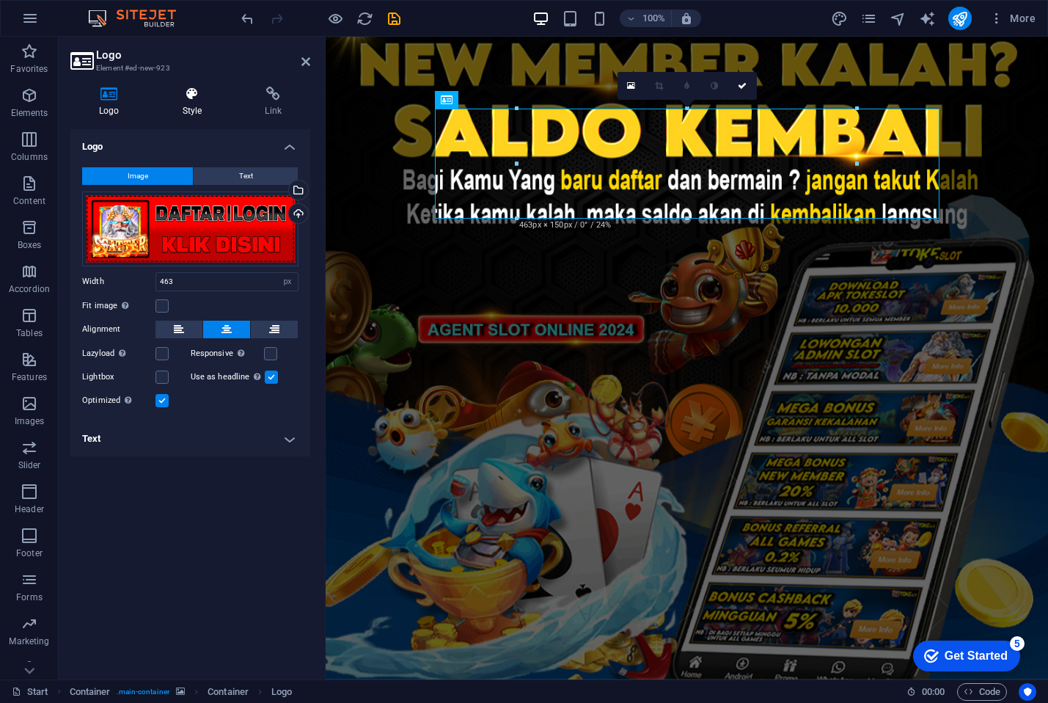
click at [194, 109] on h4 "Style" at bounding box center [195, 102] width 83 height 31
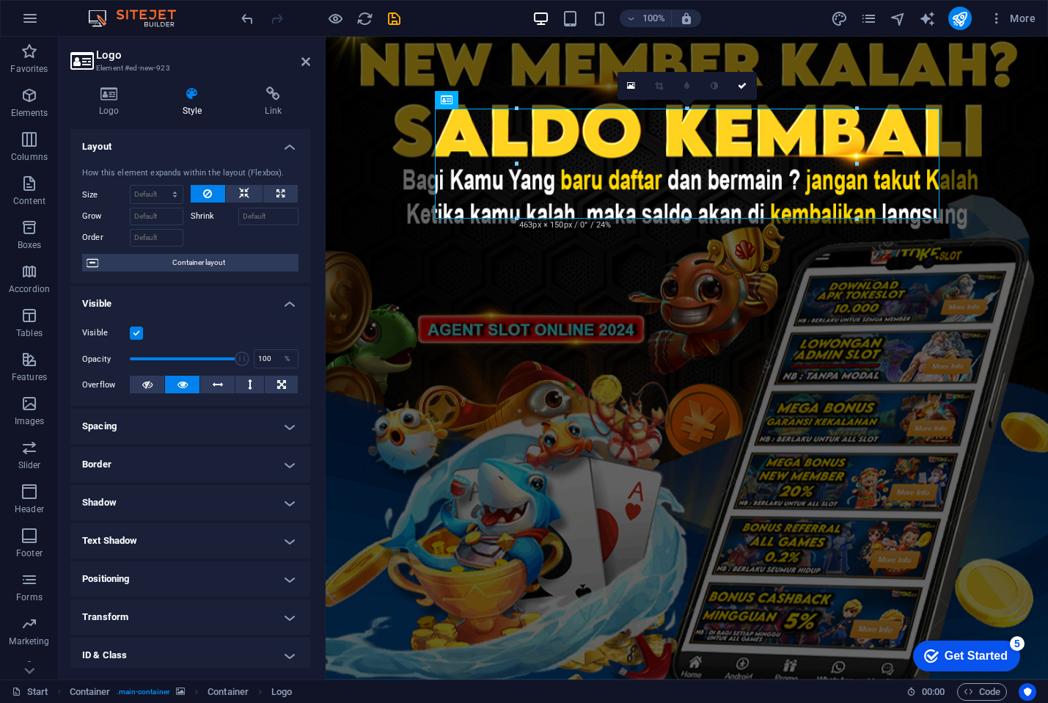
scroll to position [81, 0]
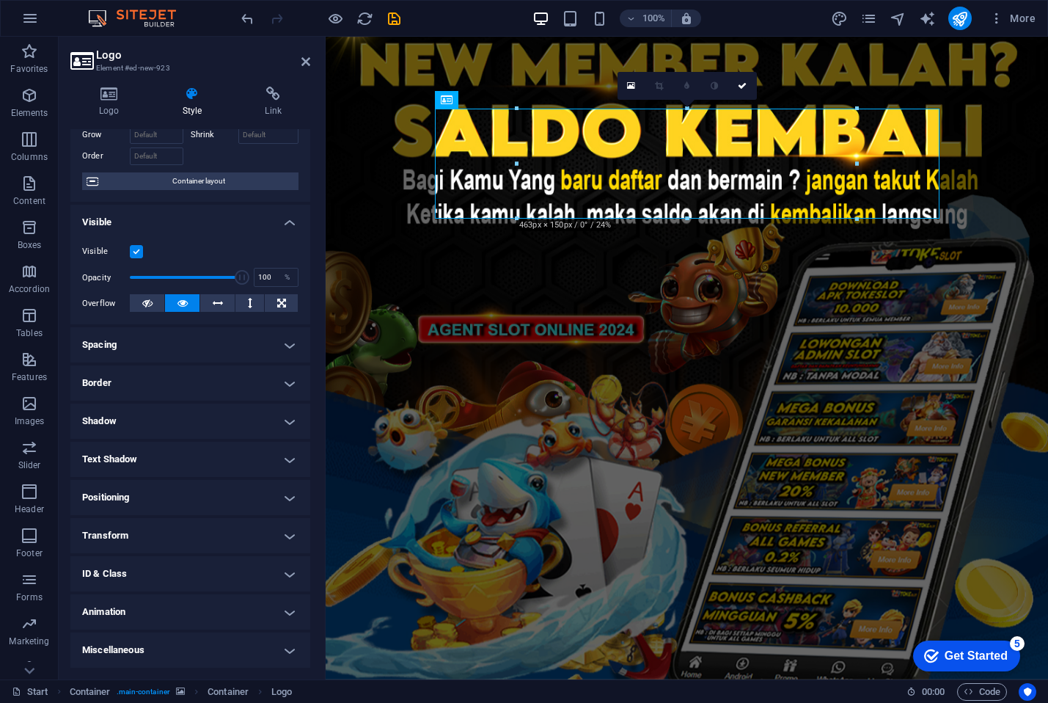
click at [177, 375] on h4 "Border" at bounding box center [190, 382] width 240 height 35
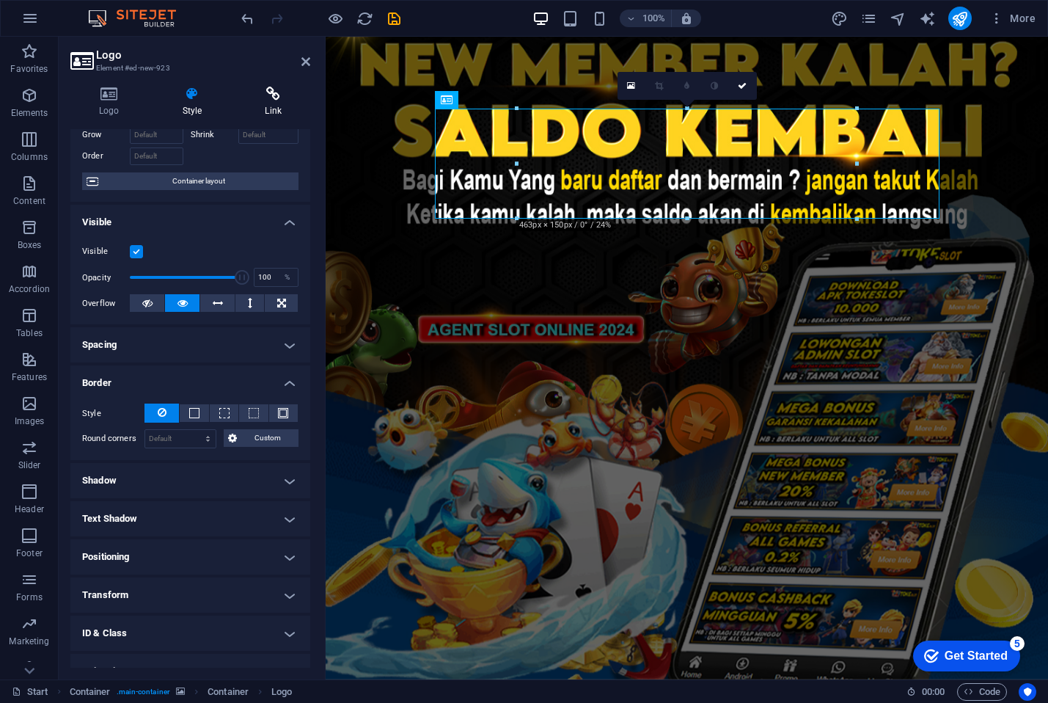
click at [264, 101] on h4 "Link" at bounding box center [273, 102] width 74 height 31
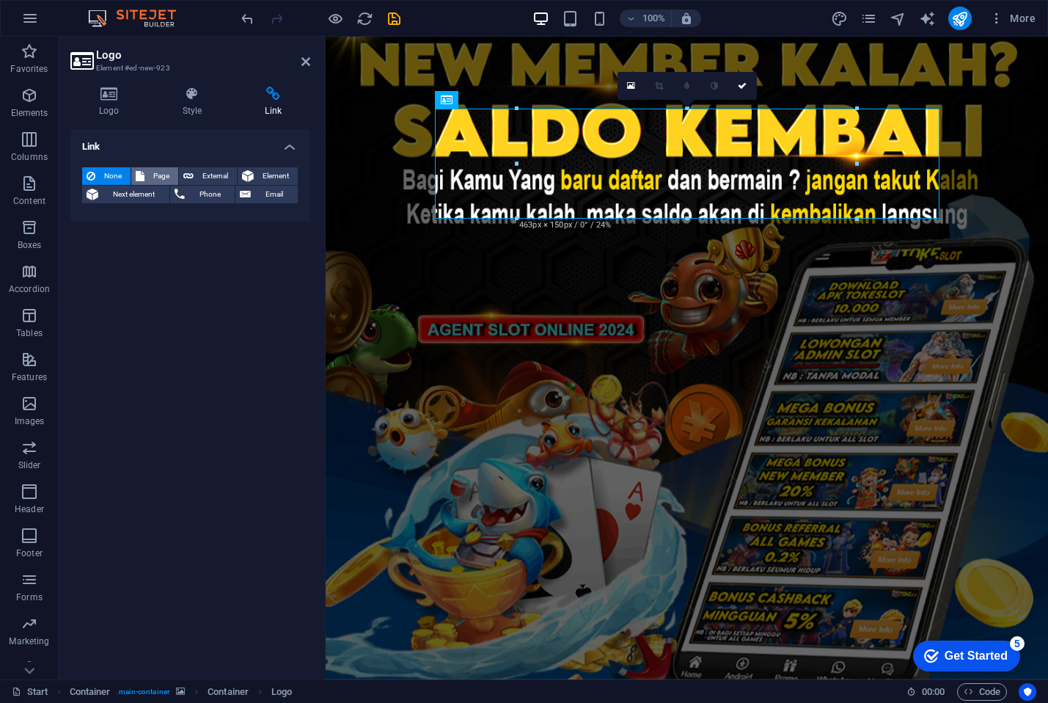
click at [159, 170] on span "Page" at bounding box center [161, 176] width 25 height 18
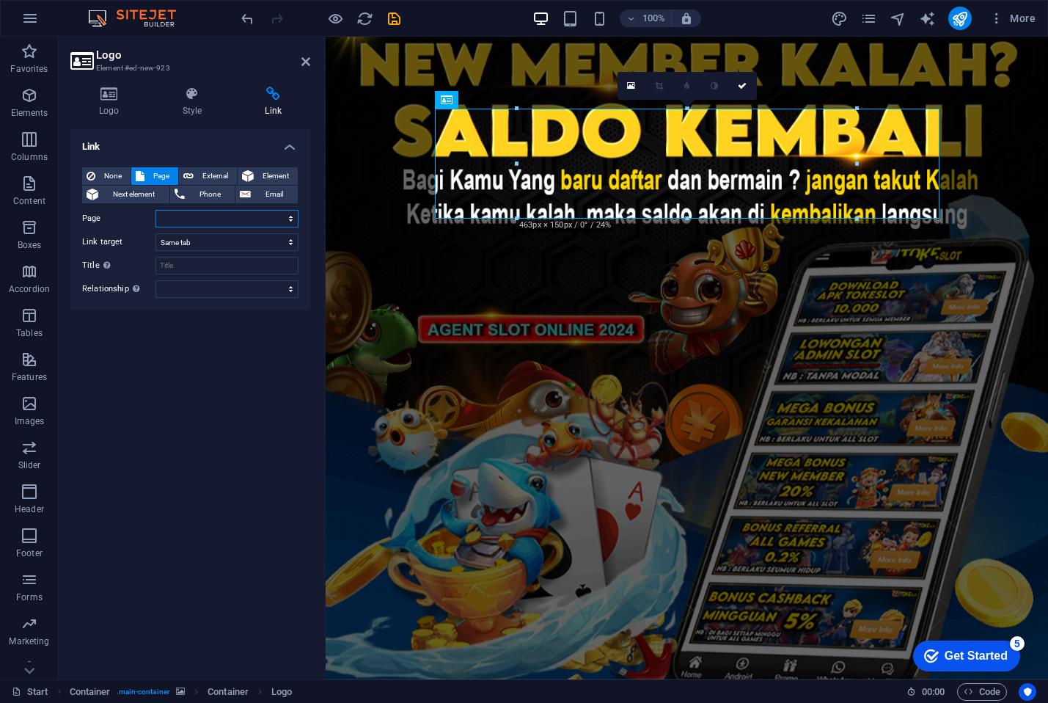
click at [191, 215] on select "Start Legal notice Privacy" at bounding box center [226, 219] width 143 height 18
select select "0"
click at [155, 210] on select "Start Legal notice Privacy" at bounding box center [226, 219] width 143 height 18
click at [207, 240] on select "New tab Same tab Overlay" at bounding box center [226, 242] width 143 height 18
select select "blank"
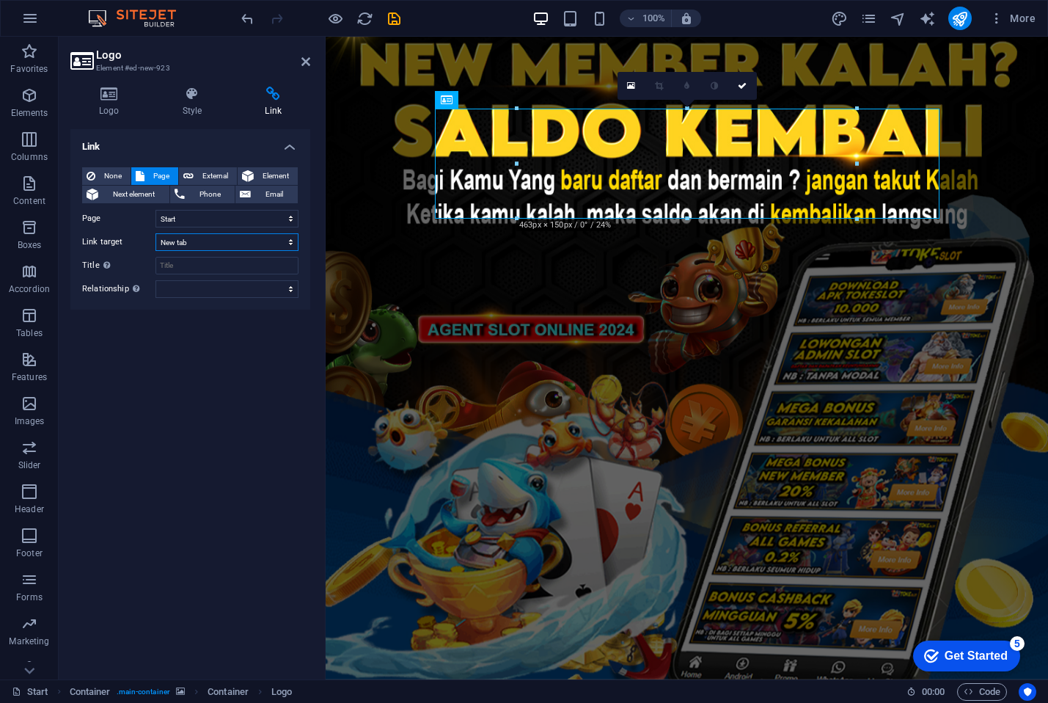
click at [155, 233] on select "New tab Same tab Overlay" at bounding box center [226, 242] width 143 height 18
click at [194, 222] on select "Start Legal notice Privacy" at bounding box center [226, 219] width 143 height 18
select select "1"
click at [155, 210] on select "Start Legal notice Privacy" at bounding box center [226, 219] width 143 height 18
click at [208, 236] on select "New tab Same tab Overlay" at bounding box center [226, 242] width 143 height 18
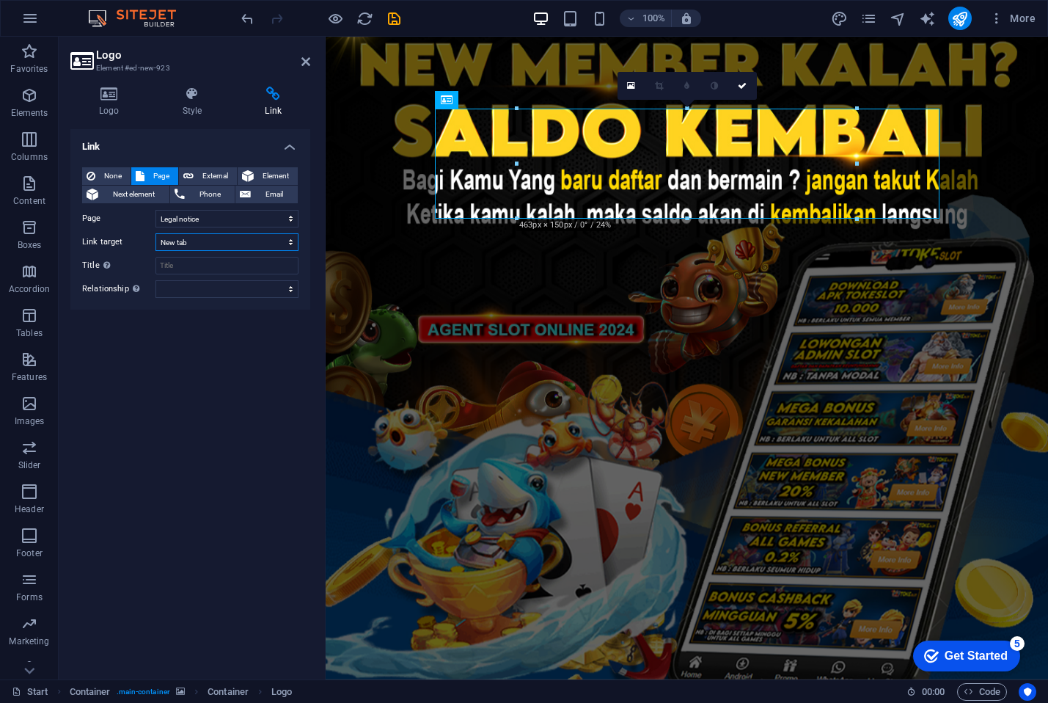
click at [208, 236] on select "New tab Same tab Overlay" at bounding box center [226, 242] width 143 height 18
click at [206, 267] on input "Title Additional link description, should not be the same as the link text. The…" at bounding box center [226, 266] width 143 height 18
click at [219, 287] on select "alternate author bookmark external help license next nofollow noreferrer noopen…" at bounding box center [226, 289] width 143 height 18
select select "nofollow"
click at [155, 280] on select "alternate author bookmark external help license next nofollow noreferrer noopen…" at bounding box center [226, 289] width 143 height 18
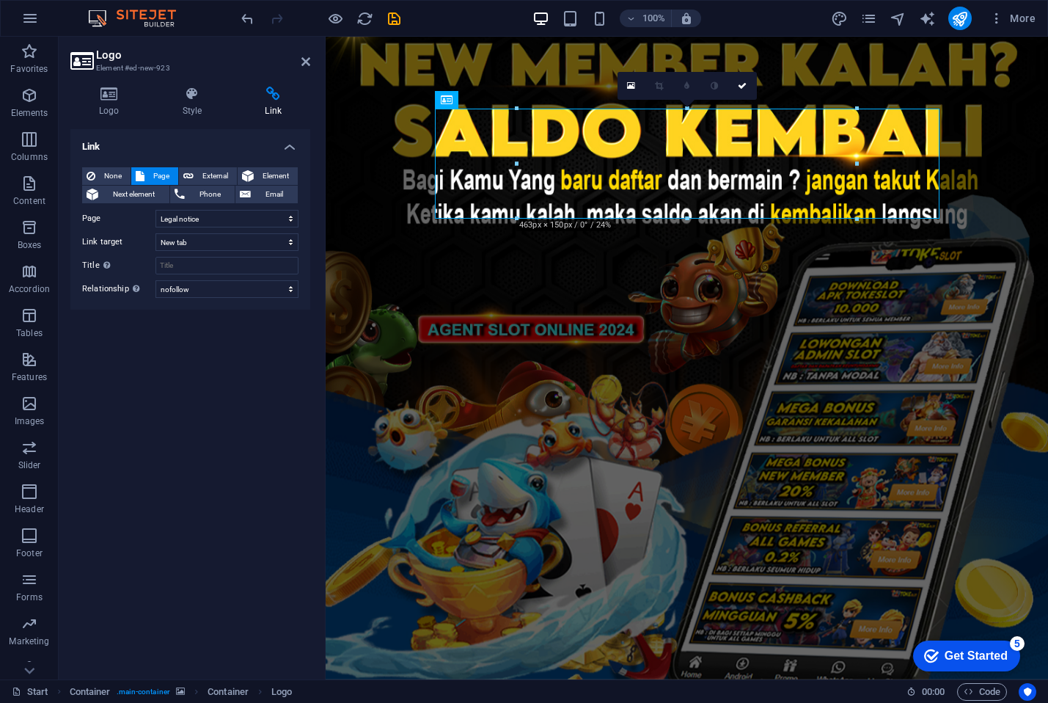
click at [398, 332] on figure at bounding box center [687, 358] width 722 height 642
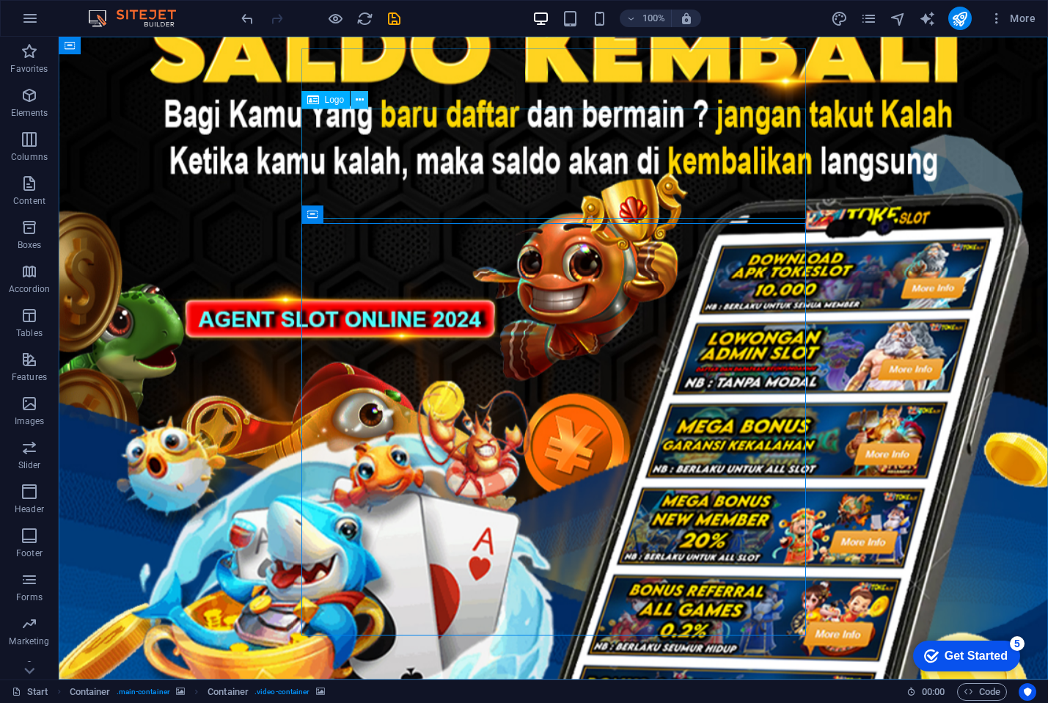
click at [357, 103] on icon at bounding box center [360, 99] width 8 height 15
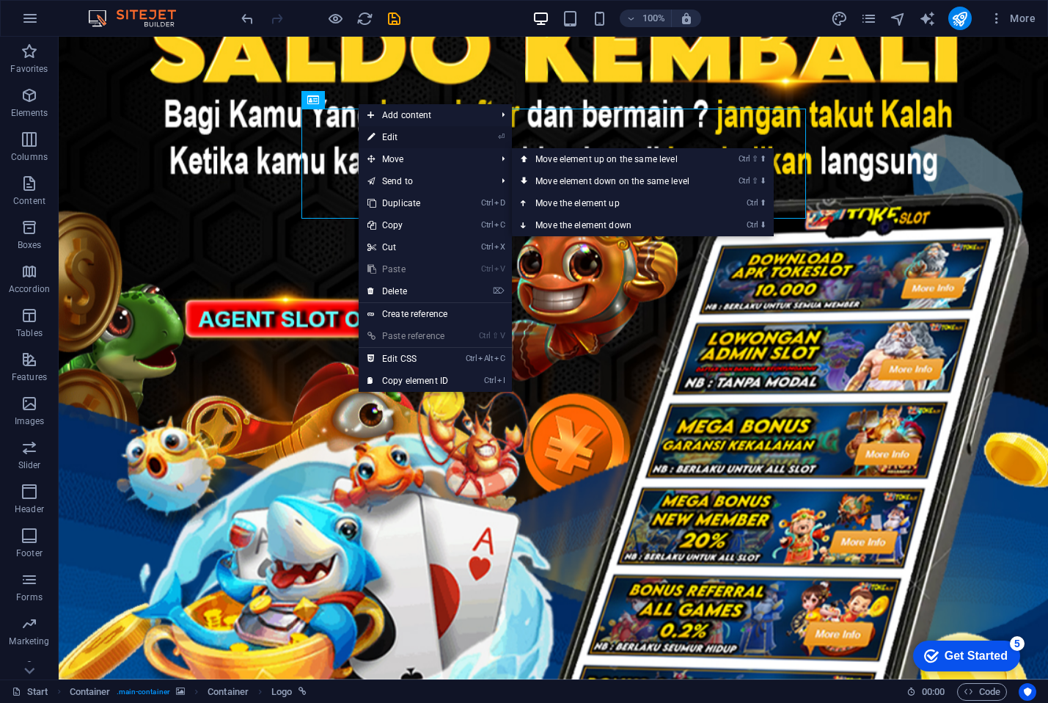
click at [395, 133] on link "⏎ Edit" at bounding box center [408, 137] width 98 height 22
select select "1"
select select "nofollow"
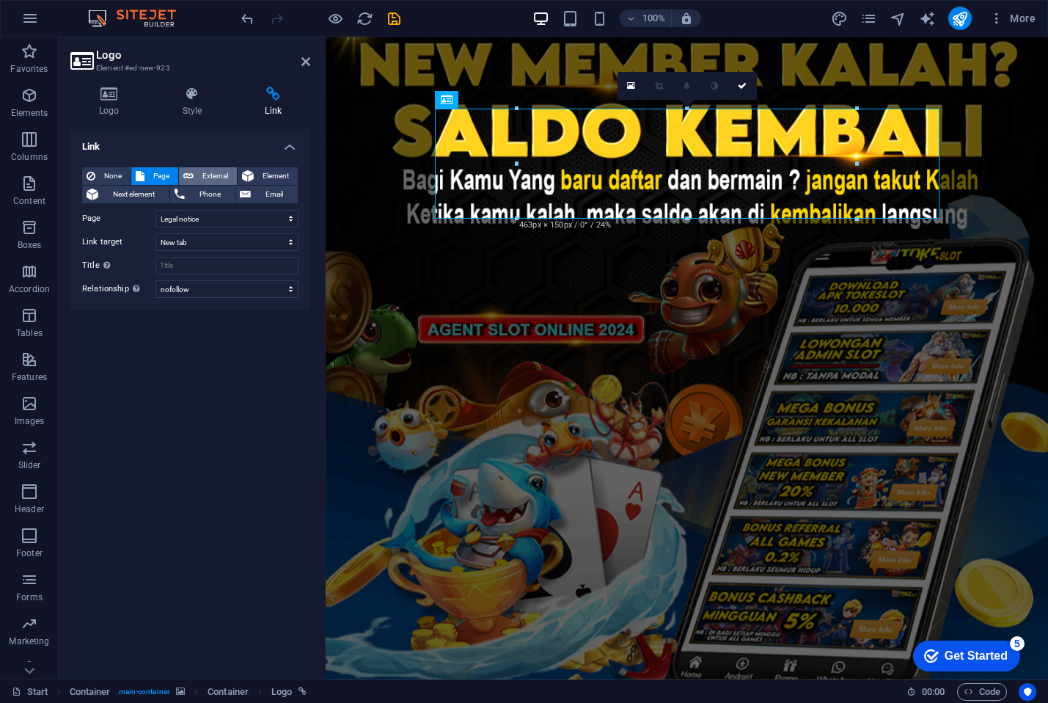
click at [193, 178] on icon at bounding box center [188, 176] width 10 height 18
click at [250, 179] on icon at bounding box center [248, 176] width 12 height 18
click at [211, 175] on span "External" at bounding box center [215, 176] width 34 height 18
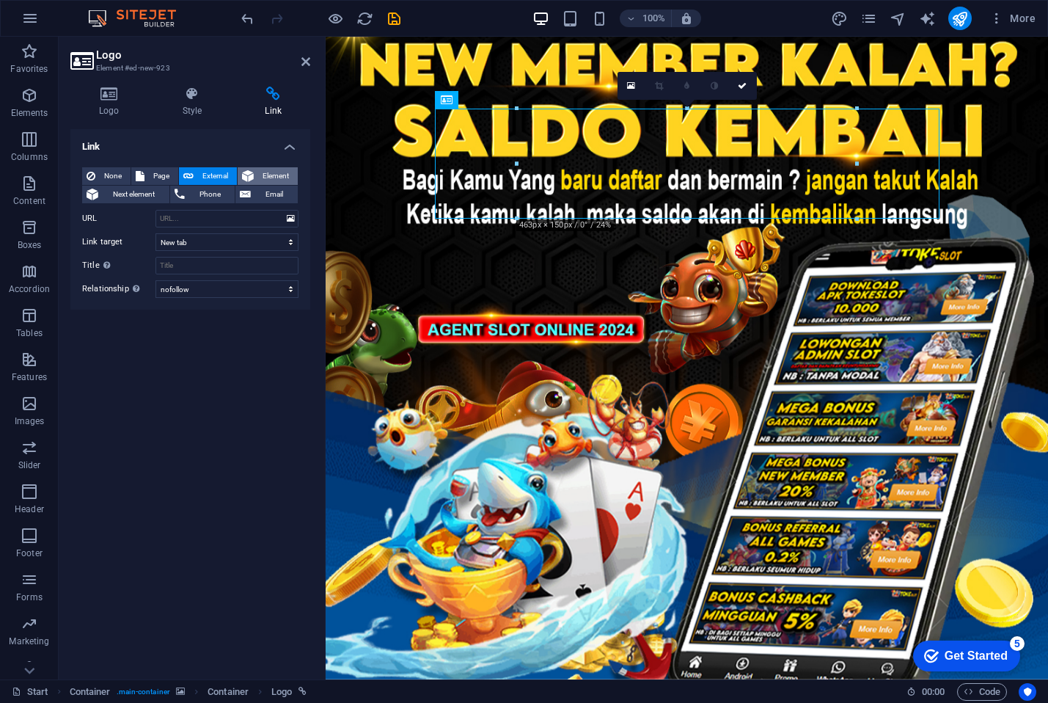
click at [252, 176] on icon at bounding box center [248, 176] width 12 height 18
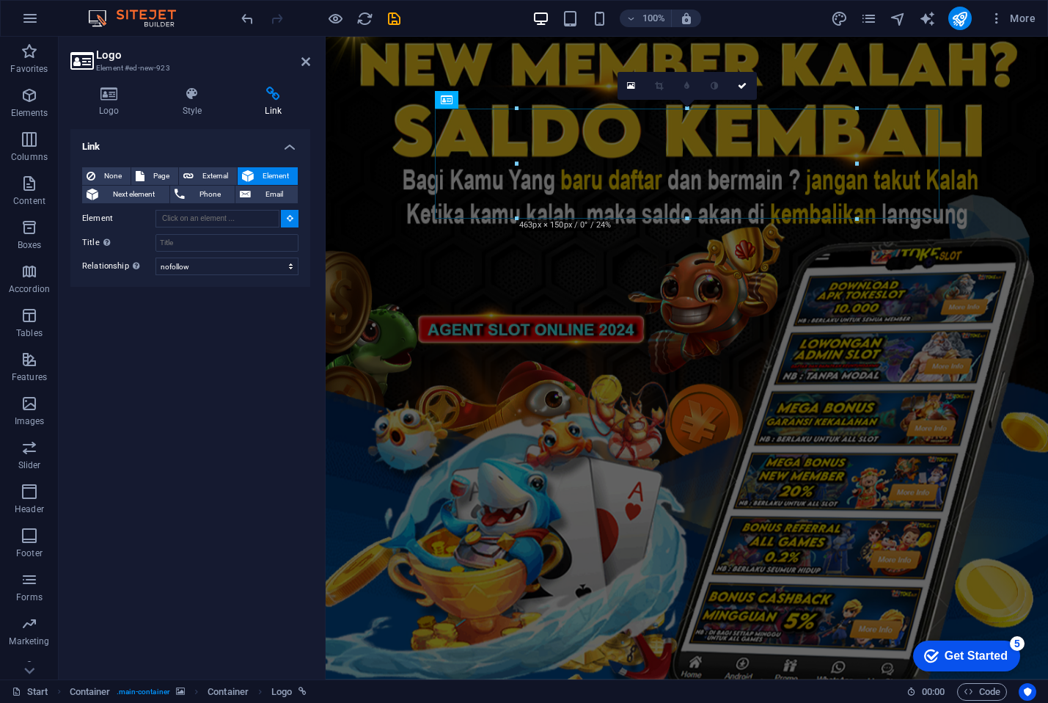
click at [289, 217] on icon at bounding box center [290, 217] width 7 height 7
click at [254, 211] on input "Element" at bounding box center [217, 219] width 124 height 18
click at [232, 243] on input "Title Additional link description, should not be the same as the link text. The…" at bounding box center [226, 243] width 143 height 18
click at [221, 176] on span "External" at bounding box center [215, 176] width 34 height 18
select select "blank"
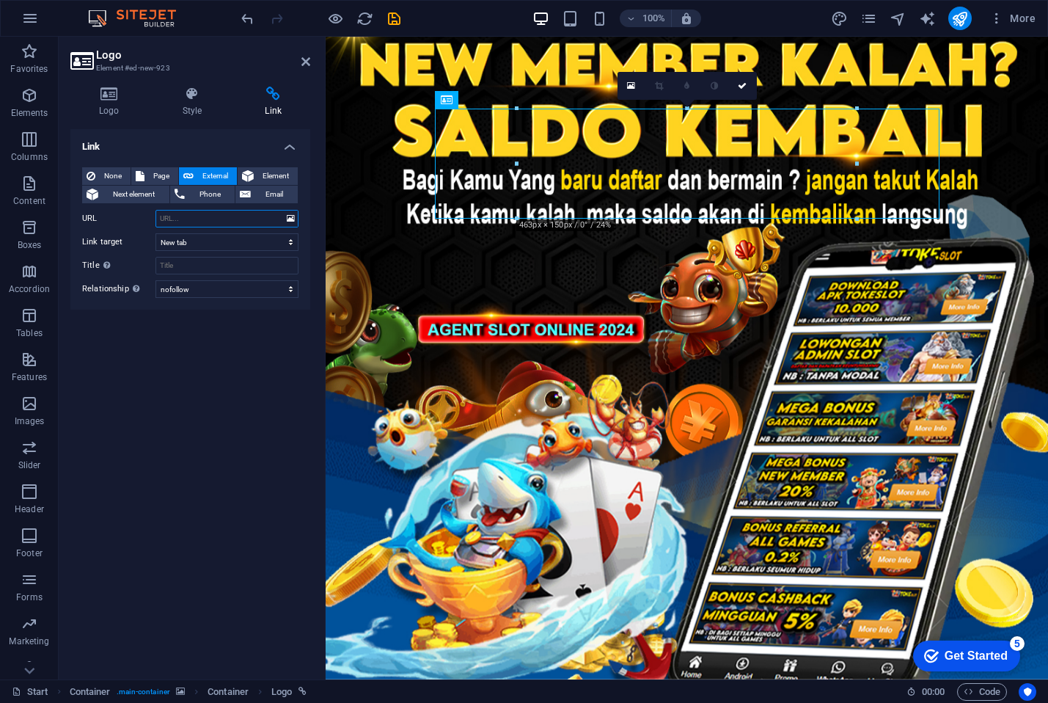
paste input "[DOMAIN_NAME]"
type input "[DOMAIN_NAME]"
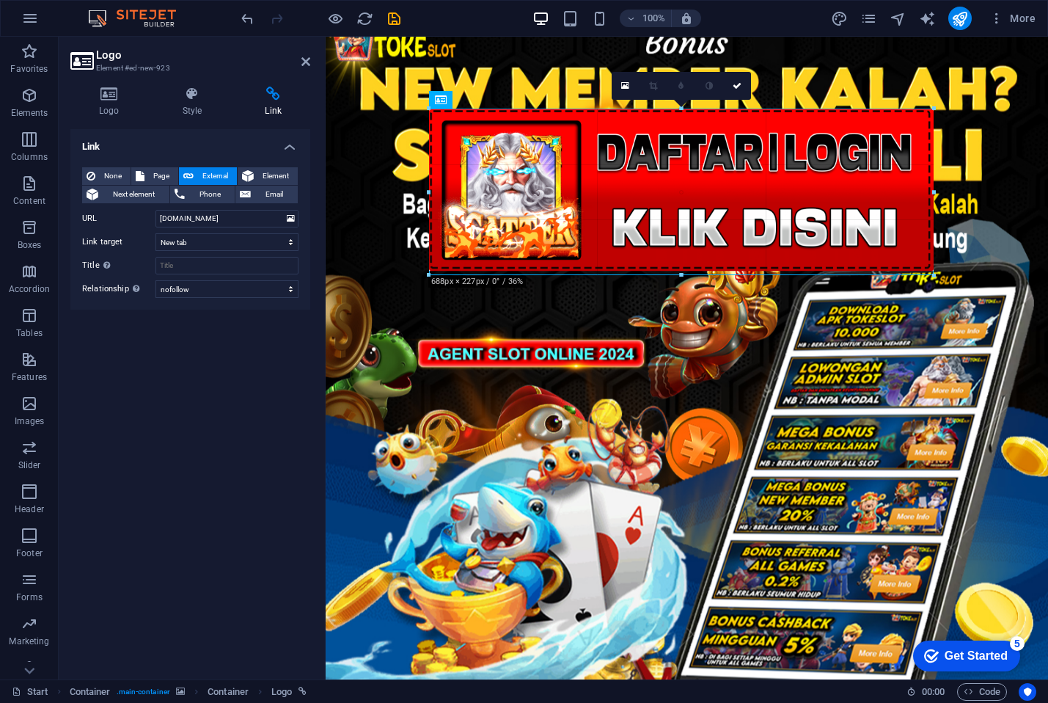
drag, startPoint x: 518, startPoint y: 165, endPoint x: 352, endPoint y: 155, distance: 166.8
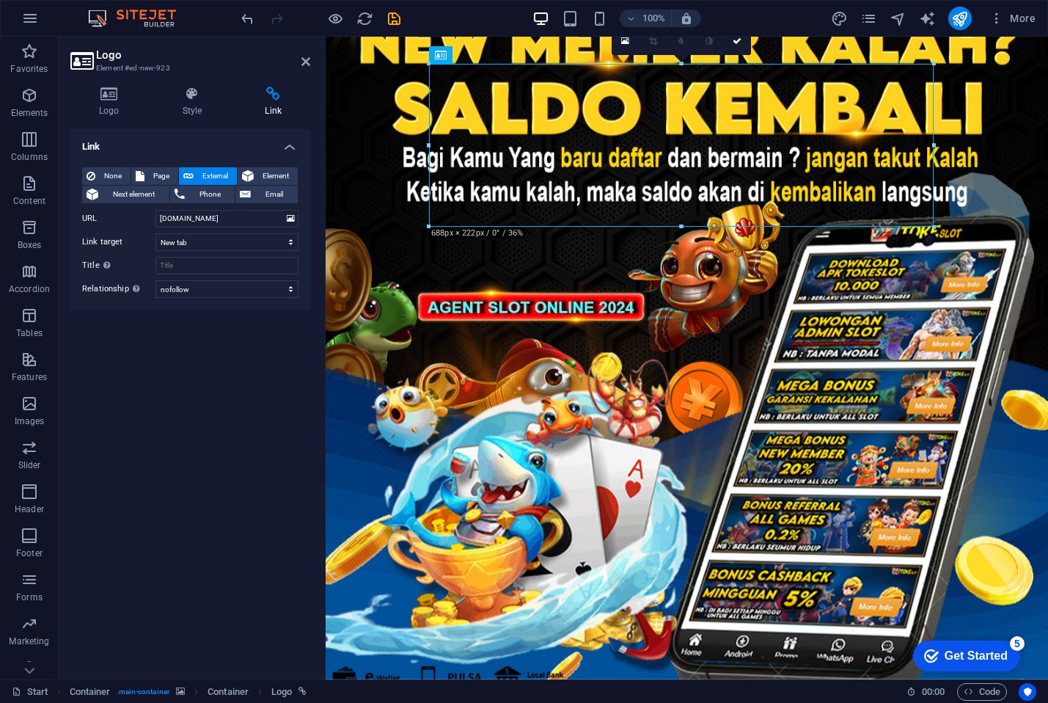
scroll to position [0, 0]
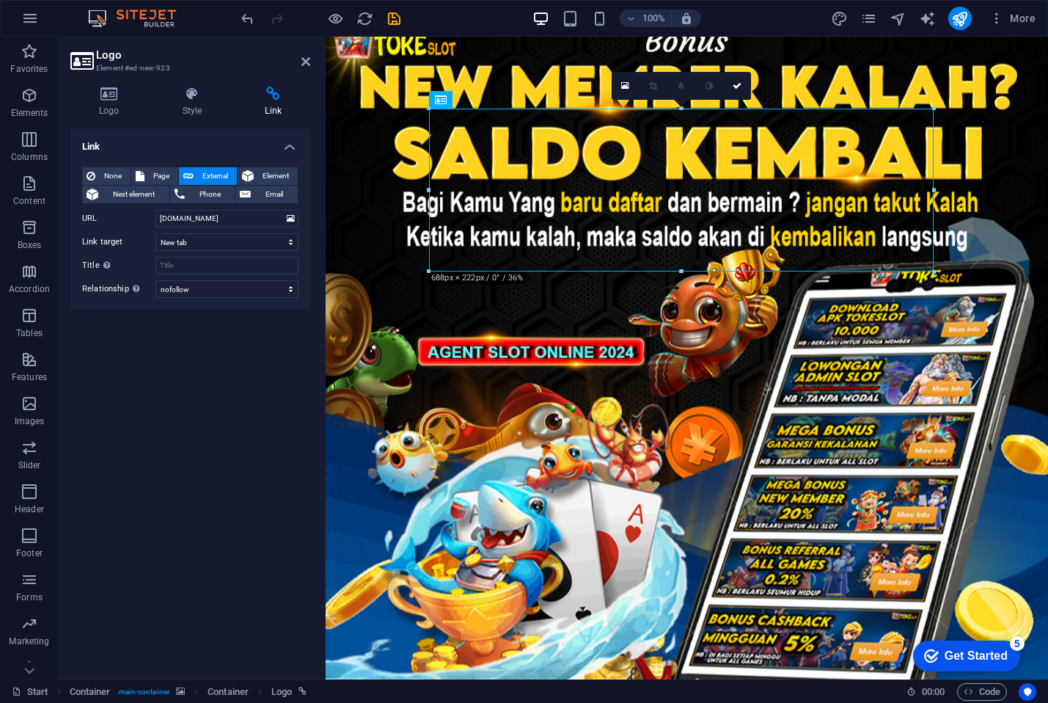
click at [412, 337] on figure at bounding box center [687, 380] width 722 height 687
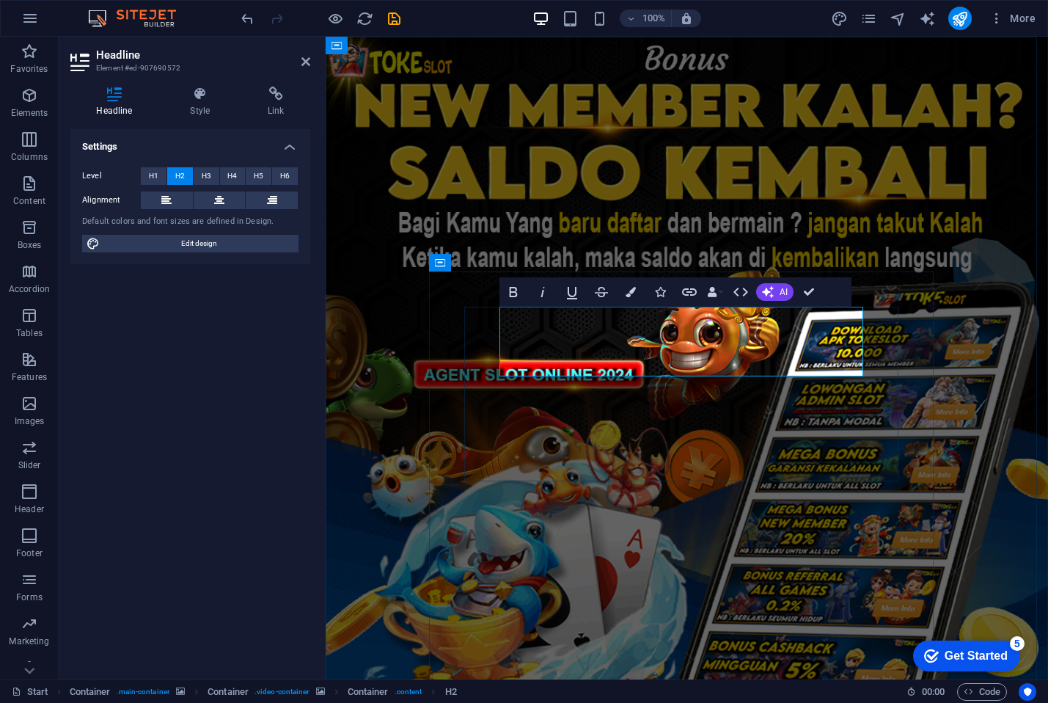
drag, startPoint x: 635, startPoint y: 317, endPoint x: 644, endPoint y: 320, distance: 9.3
drag, startPoint x: 474, startPoint y: 378, endPoint x: 748, endPoint y: 378, distance: 274.3
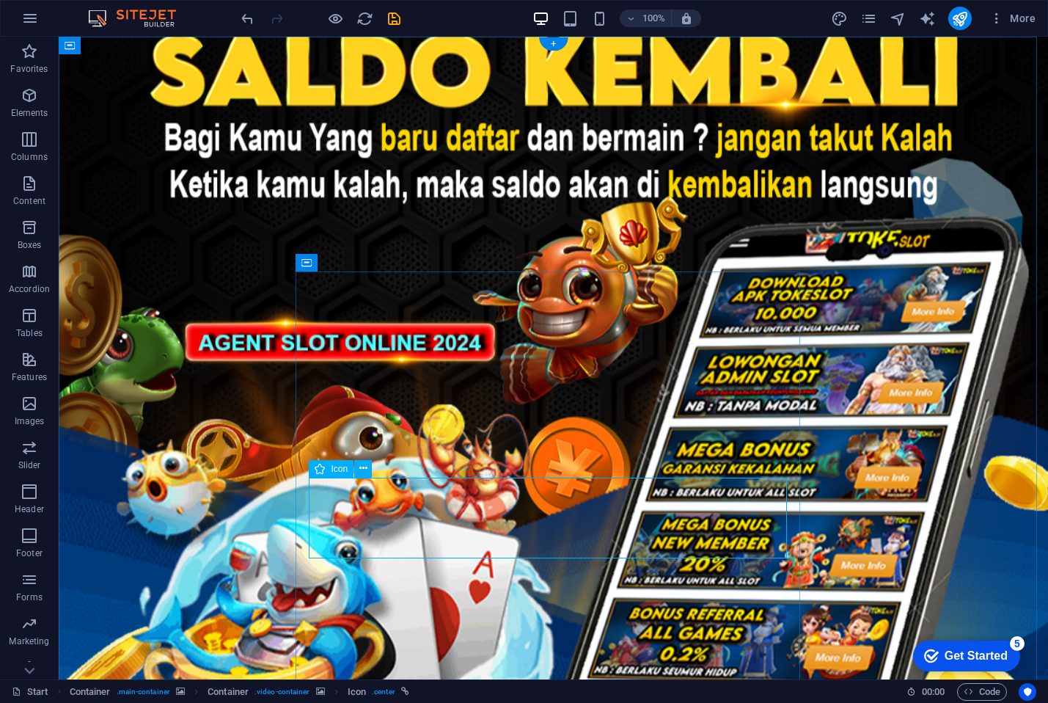
scroll to position [91, 0]
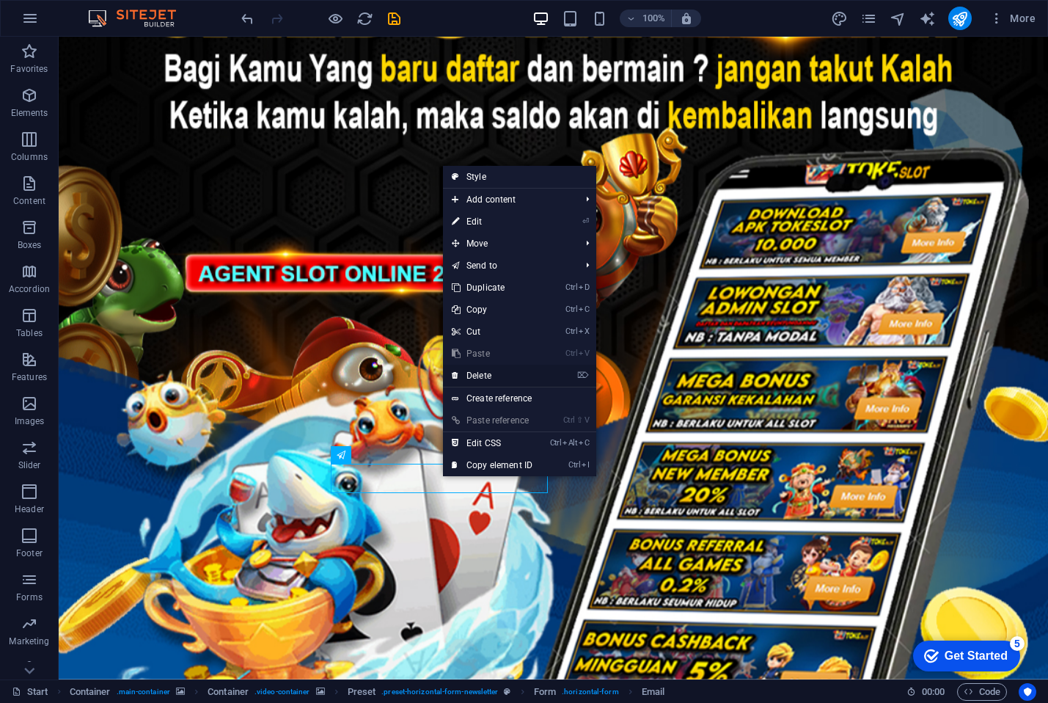
click at [474, 378] on link "⌦ Delete" at bounding box center [492, 375] width 98 height 22
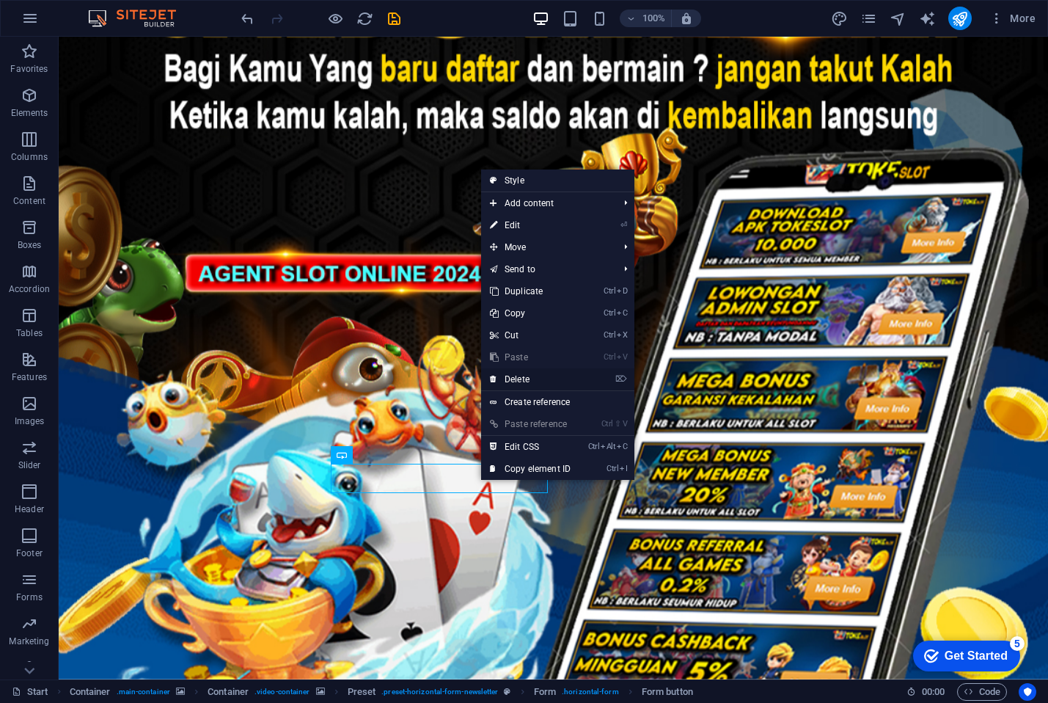
click at [513, 382] on link "⌦ Delete" at bounding box center [530, 379] width 98 height 22
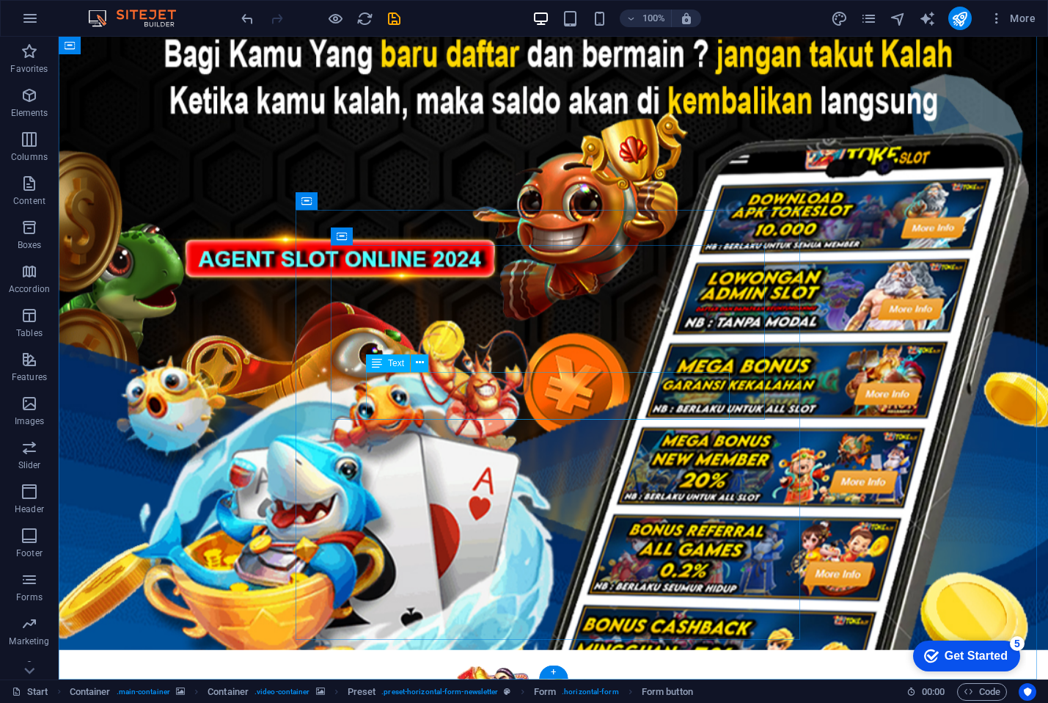
scroll to position [62, 0]
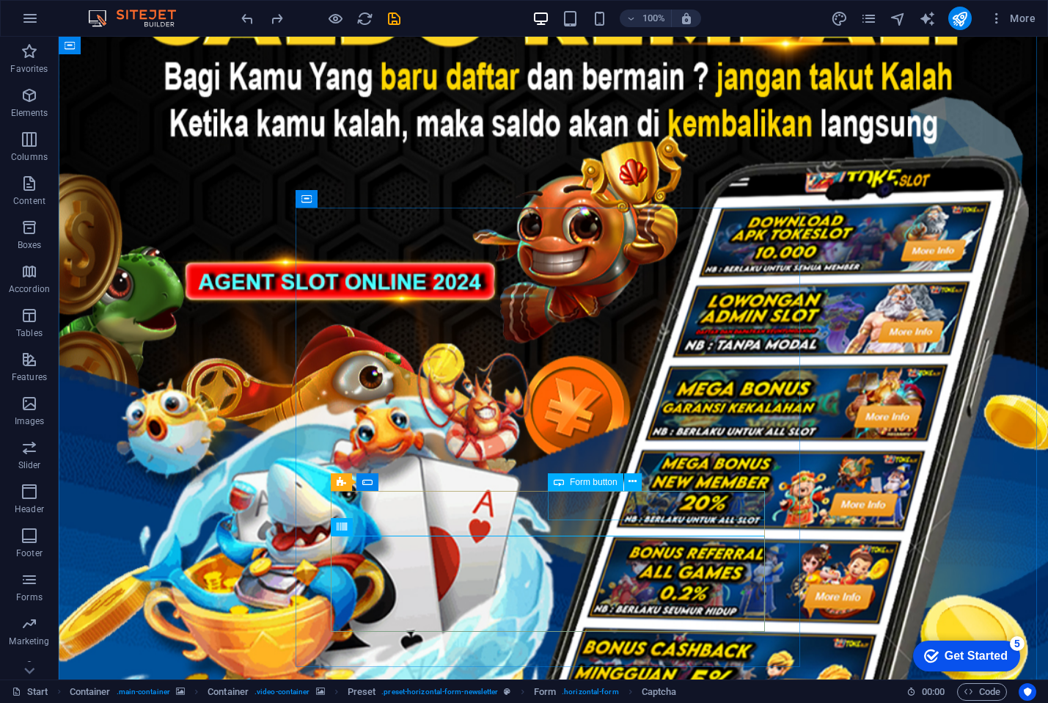
scroll to position [91, 0]
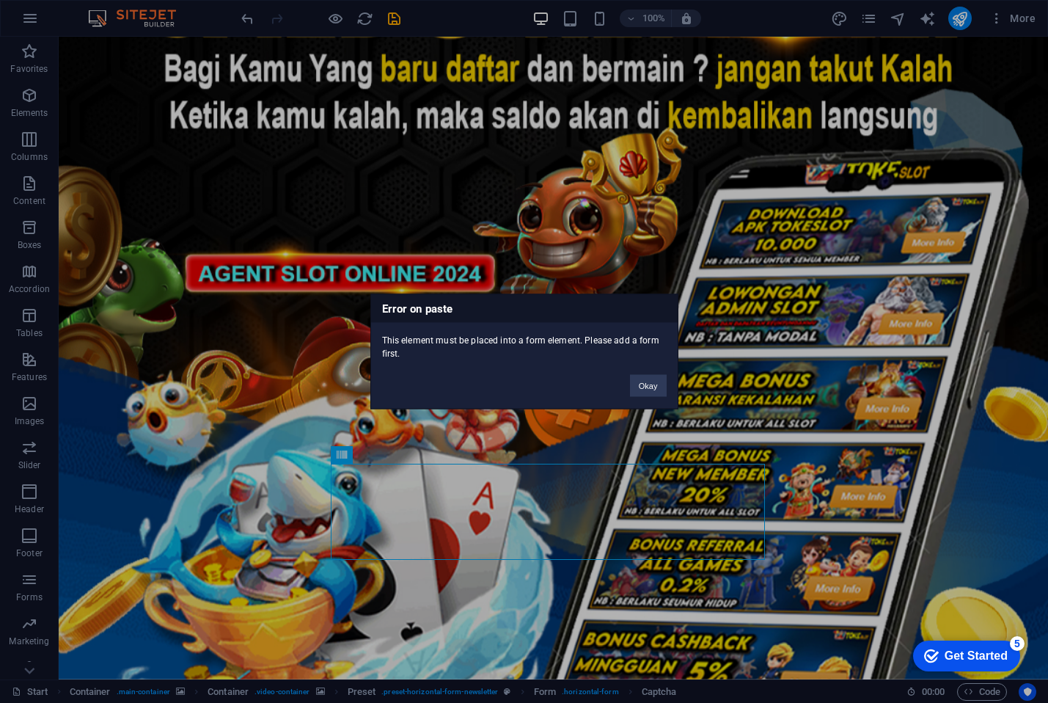
click at [667, 396] on div "Okay" at bounding box center [648, 378] width 59 height 37
click at [661, 392] on button "Okay" at bounding box center [648, 386] width 37 height 22
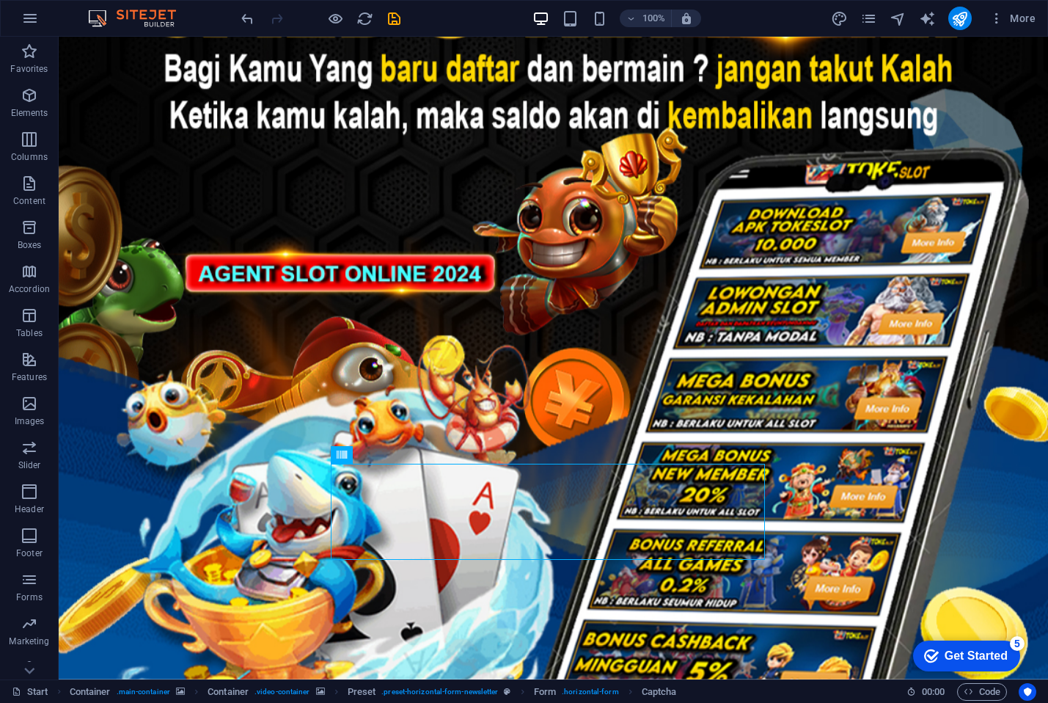
drag, startPoint x: 631, startPoint y: 382, endPoint x: 219, endPoint y: 208, distance: 447.6
click at [219, 208] on figure at bounding box center [553, 312] width 989 height 733
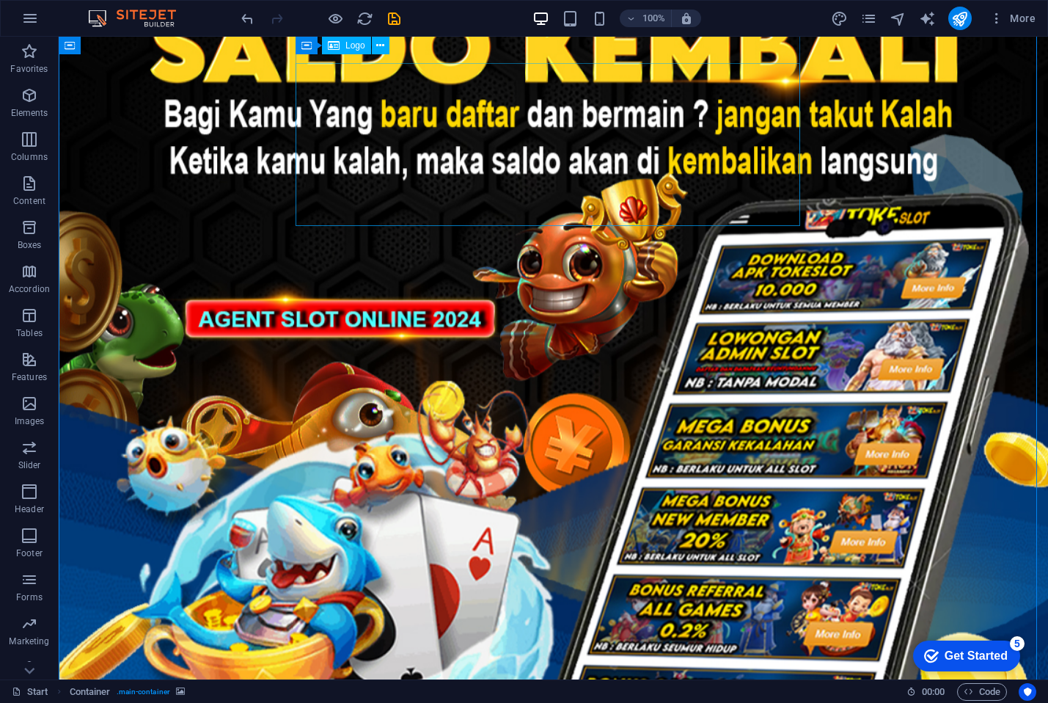
scroll to position [0, 0]
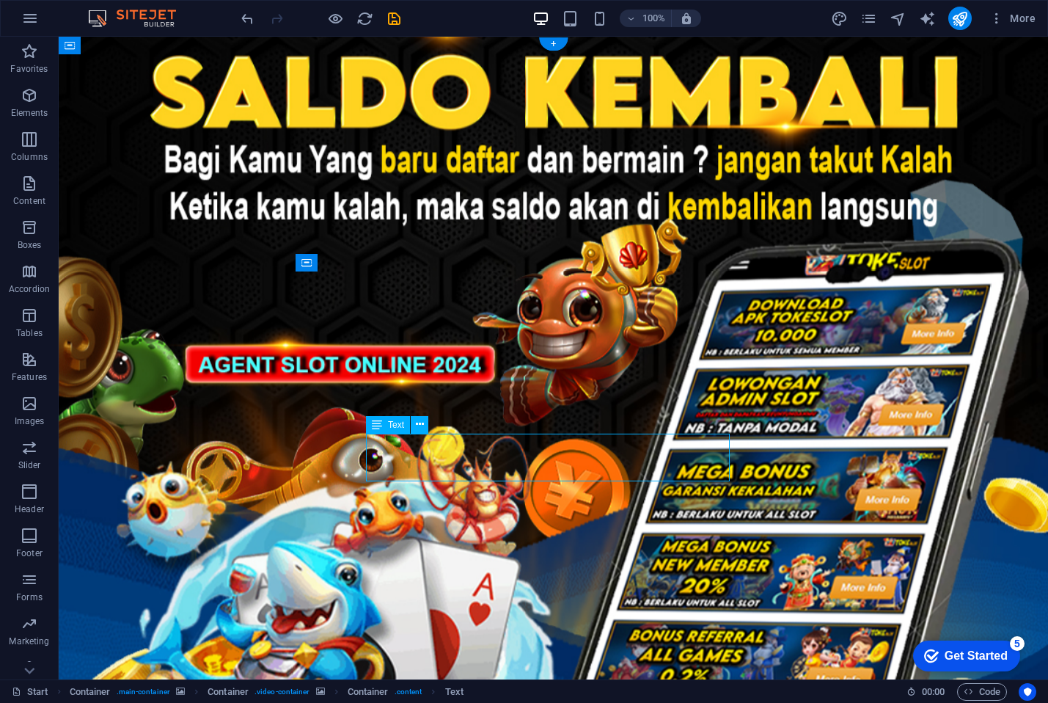
drag, startPoint x: 481, startPoint y: 455, endPoint x: 214, endPoint y: 454, distance: 266.9
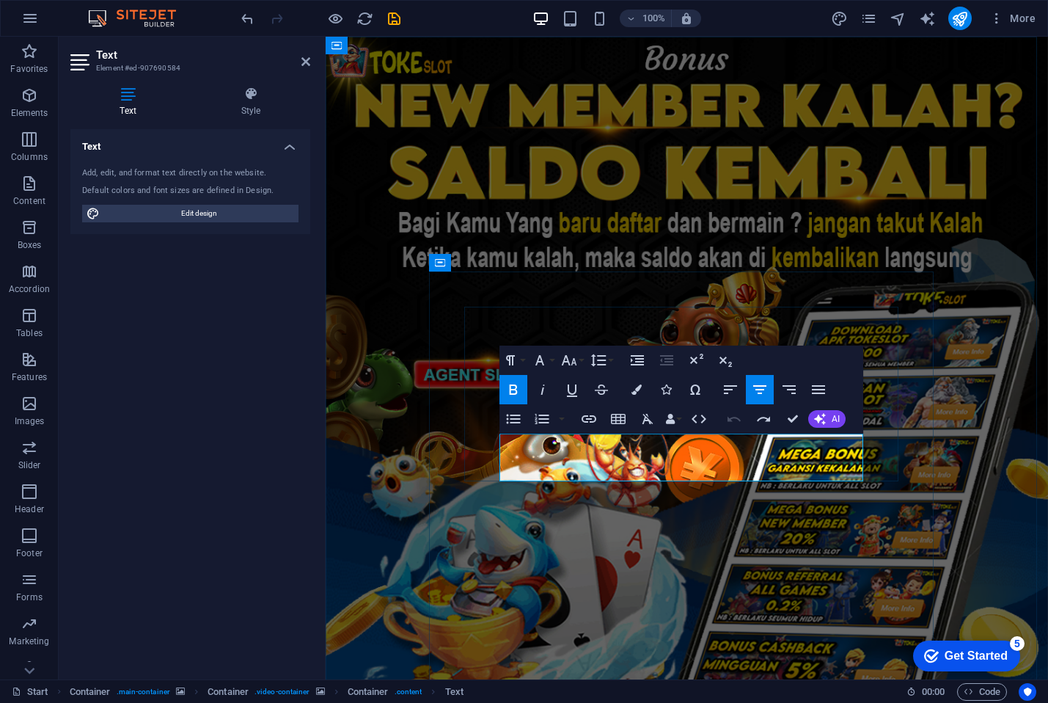
click at [396, 535] on figure at bounding box center [687, 403] width 722 height 733
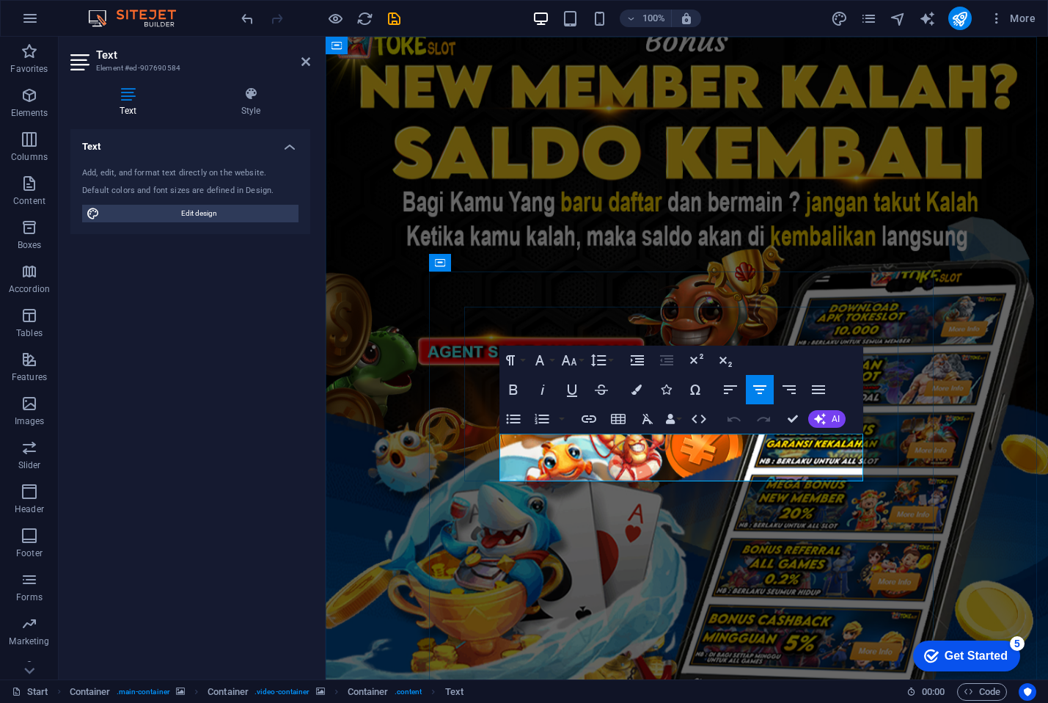
click at [585, 419] on icon "button" at bounding box center [589, 419] width 18 height 18
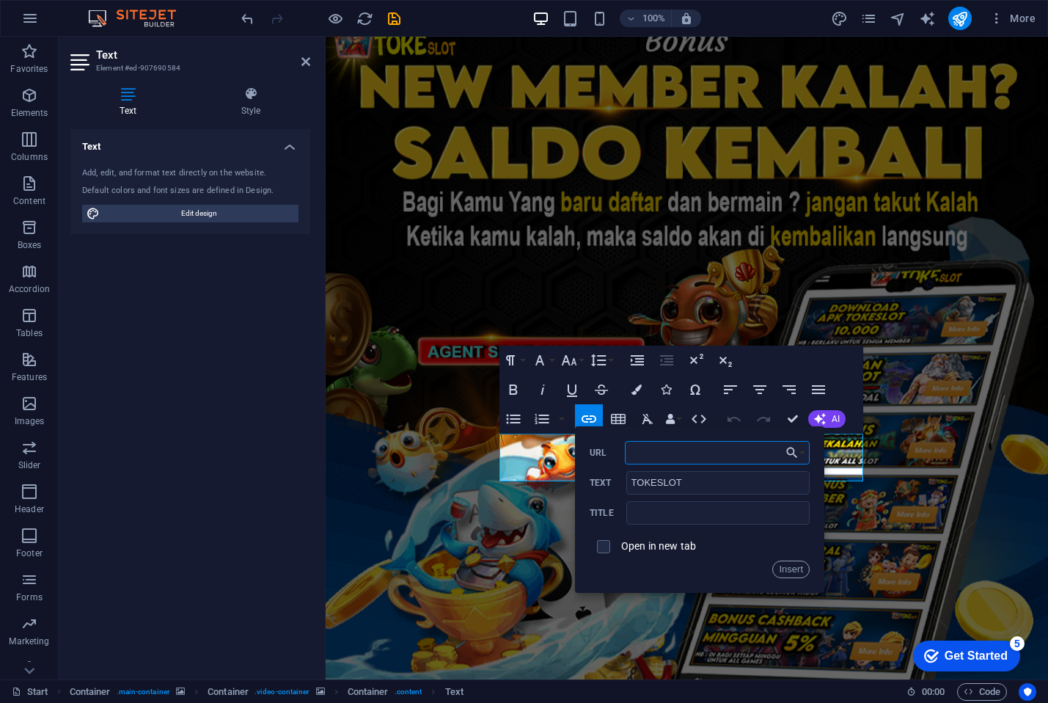
scroll to position [0, 0]
click at [692, 460] on input "Situs viral anak bangsa 99% pasti beruntung [PERSON_NAME]. TOKESLOT menjadi pil…" at bounding box center [717, 452] width 185 height 23
paste input "[URL][DOMAIN_NAME]"
type input "[URL][DOMAIN_NAME]"
click at [667, 515] on input "text" at bounding box center [717, 512] width 183 height 23
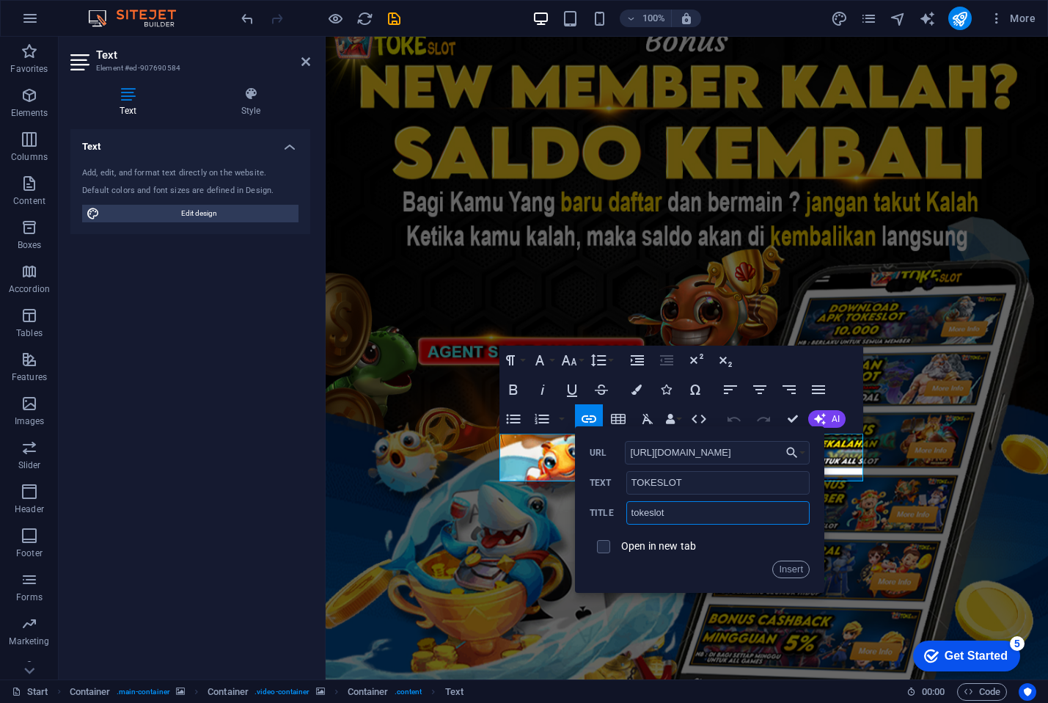
type input "tokeslot"
click at [654, 549] on label "Open in new tab" at bounding box center [658, 546] width 75 height 12
click at [783, 572] on button "Insert" at bounding box center [790, 569] width 37 height 18
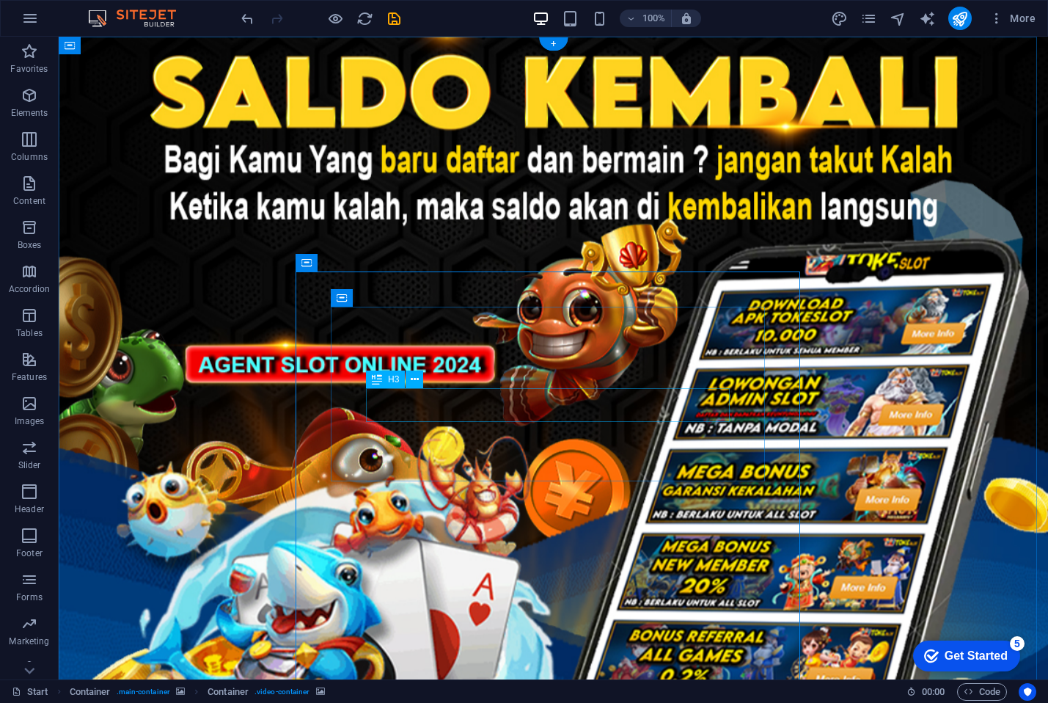
drag, startPoint x: 262, startPoint y: 405, endPoint x: 529, endPoint y: 406, distance: 266.9
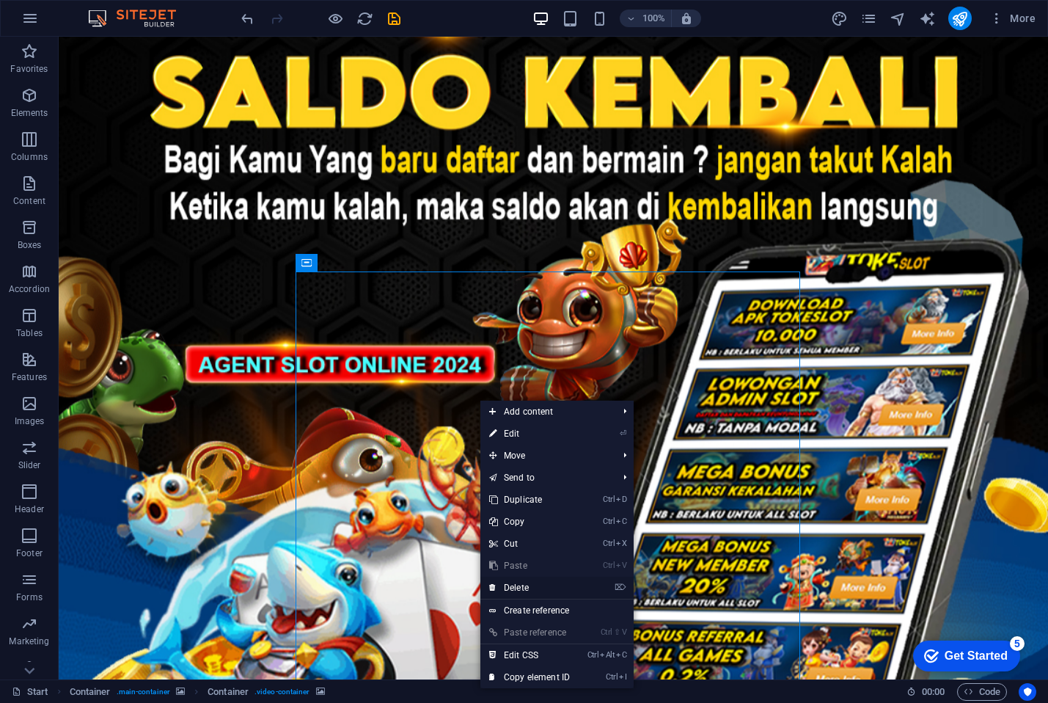
click at [540, 586] on link "⌦ Delete" at bounding box center [529, 587] width 98 height 22
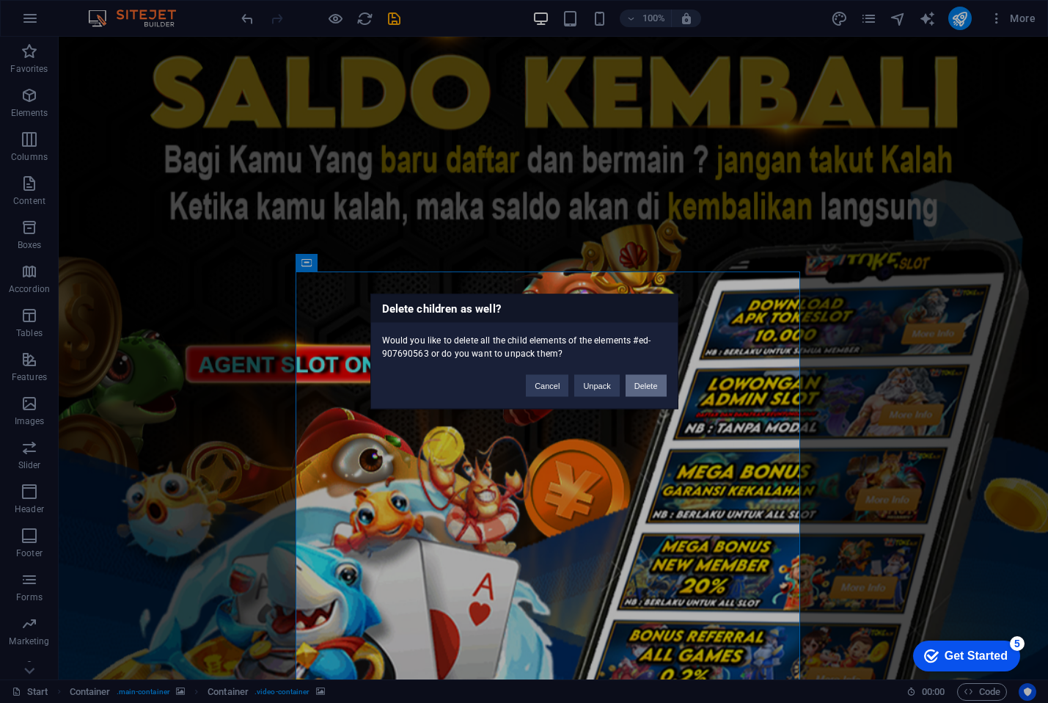
click at [647, 383] on button "Delete" at bounding box center [646, 386] width 41 height 22
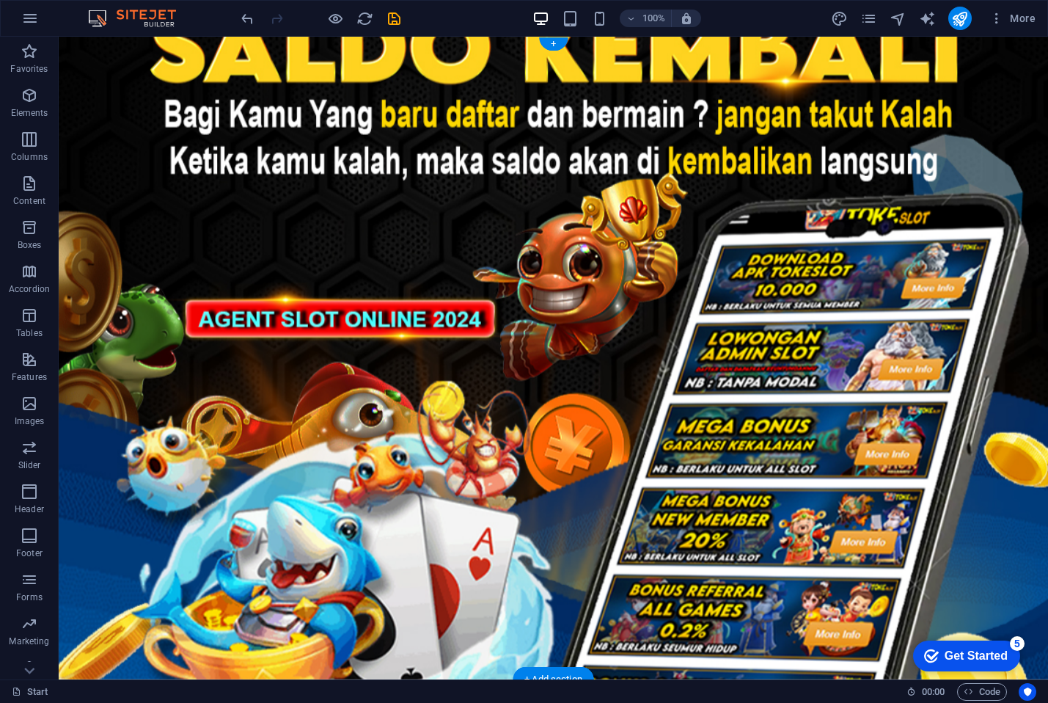
click at [529, 430] on figure at bounding box center [553, 358] width 989 height 642
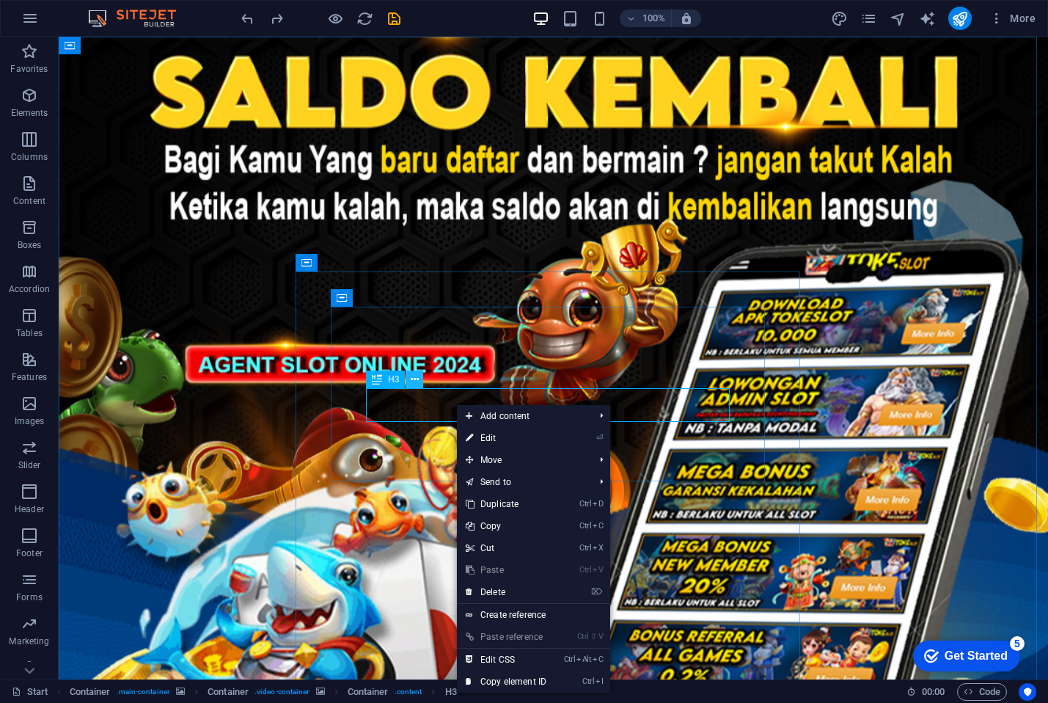
click at [421, 381] on button at bounding box center [415, 379] width 18 height 18
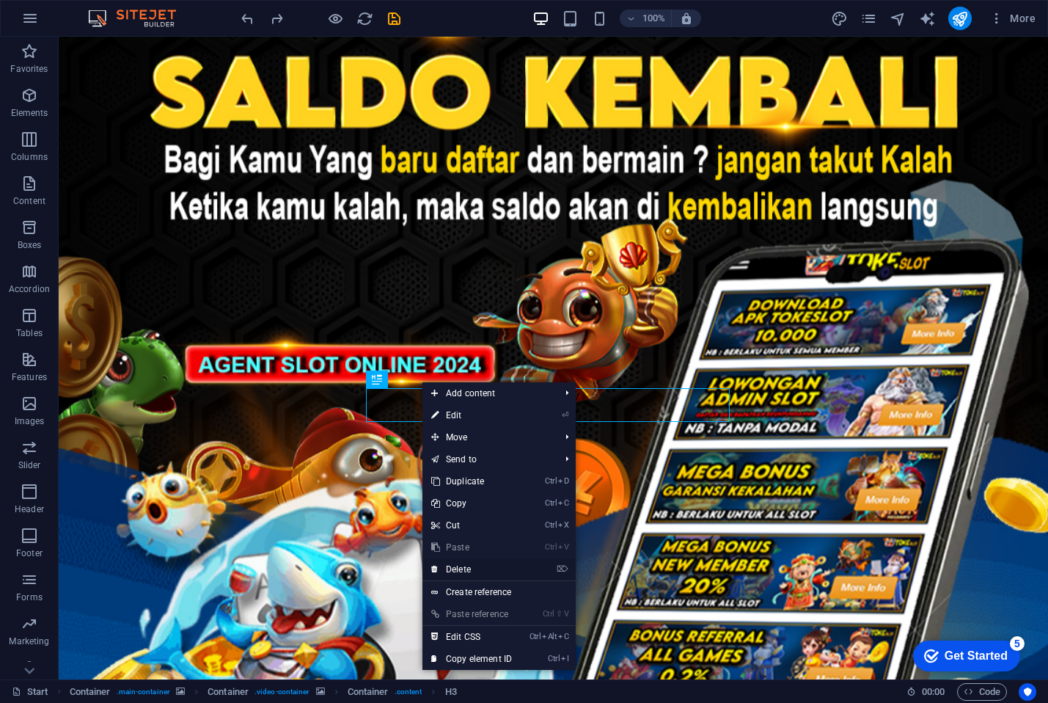
click at [477, 573] on link "⌦ Delete" at bounding box center [471, 569] width 98 height 22
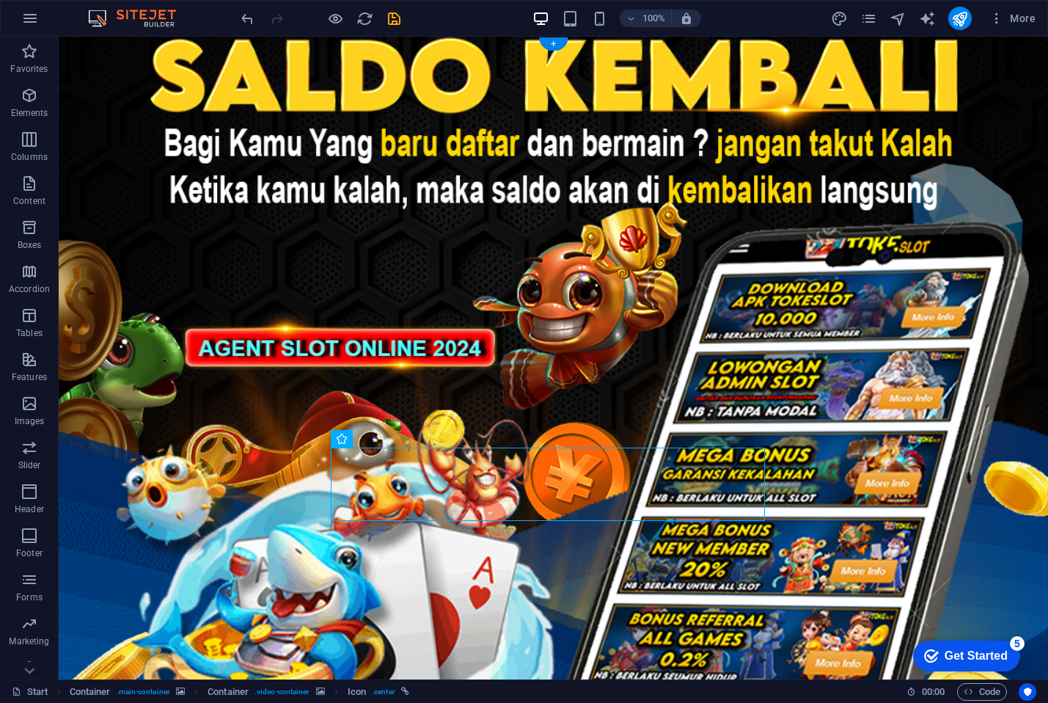
click at [191, 452] on figure at bounding box center [553, 387] width 989 height 700
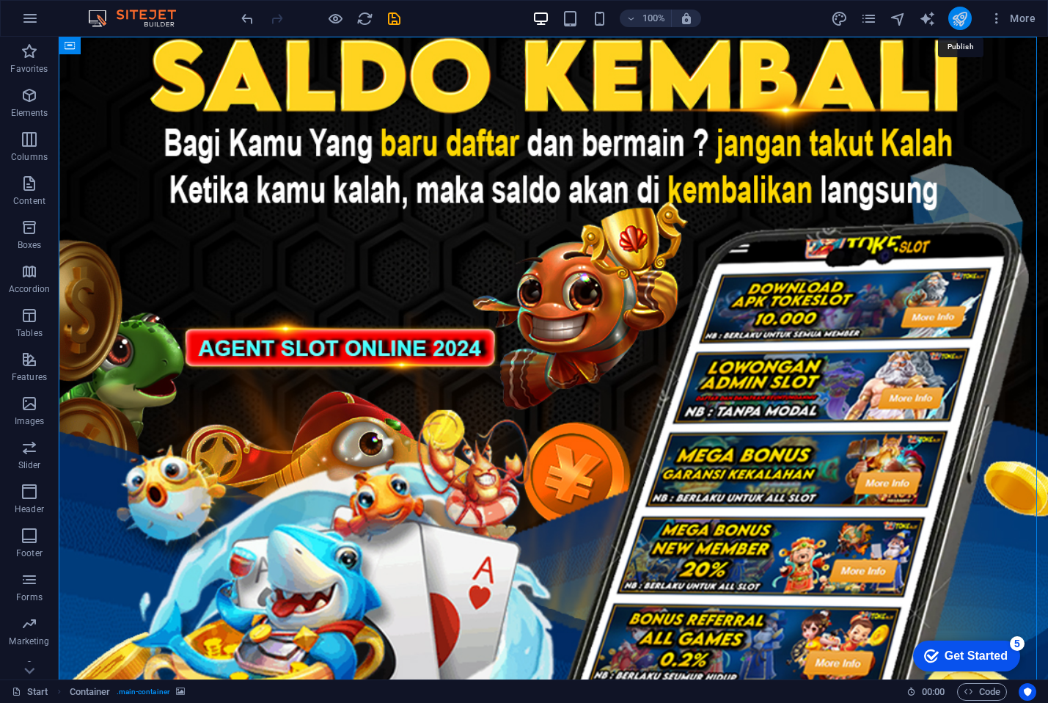
click at [960, 14] on icon "publish" at bounding box center [959, 18] width 17 height 17
